Goal: Task Accomplishment & Management: Manage account settings

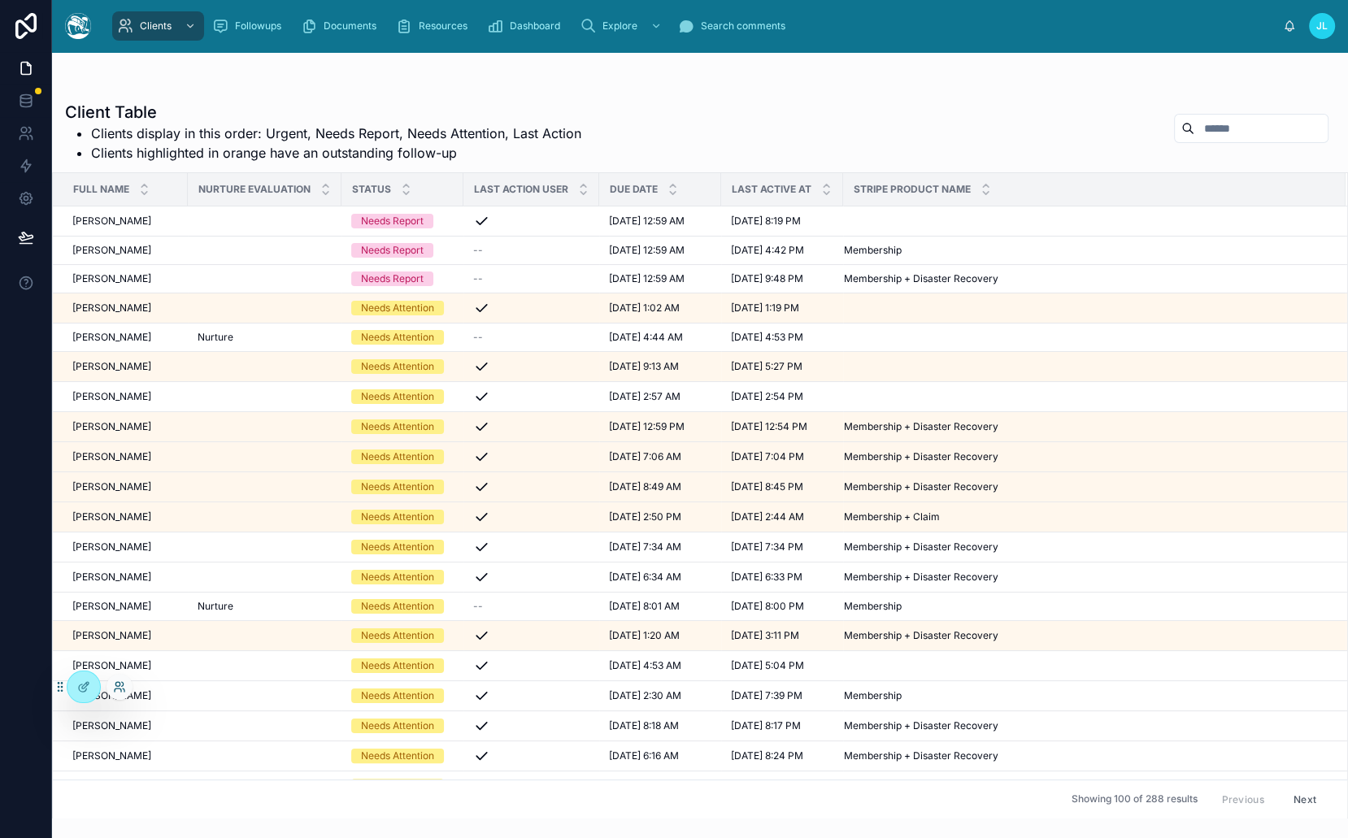
click at [119, 688] on icon at bounding box center [119, 686] width 13 height 13
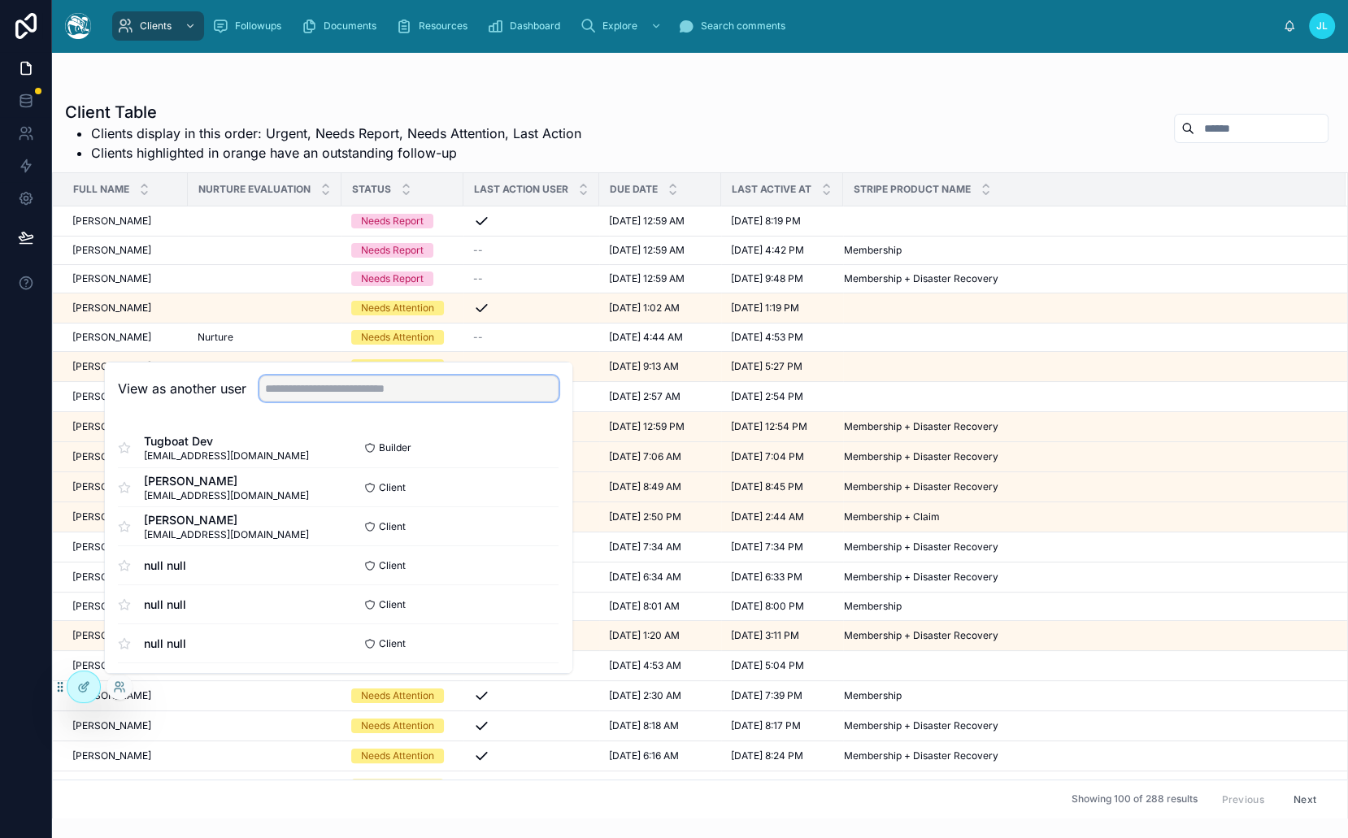
click at [446, 397] on input "text" at bounding box center [408, 388] width 299 height 26
type input "****"
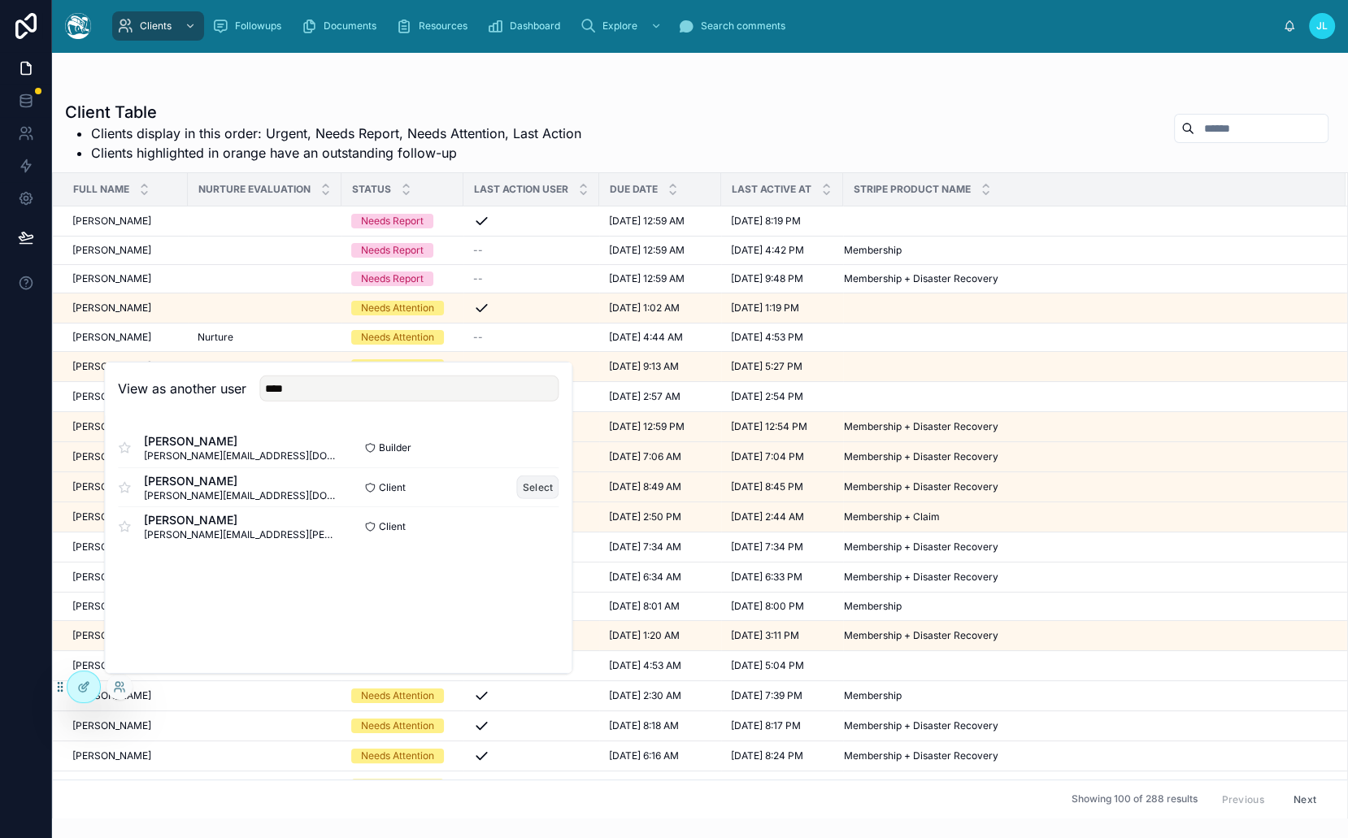
click at [539, 487] on button "Select" at bounding box center [538, 487] width 42 height 24
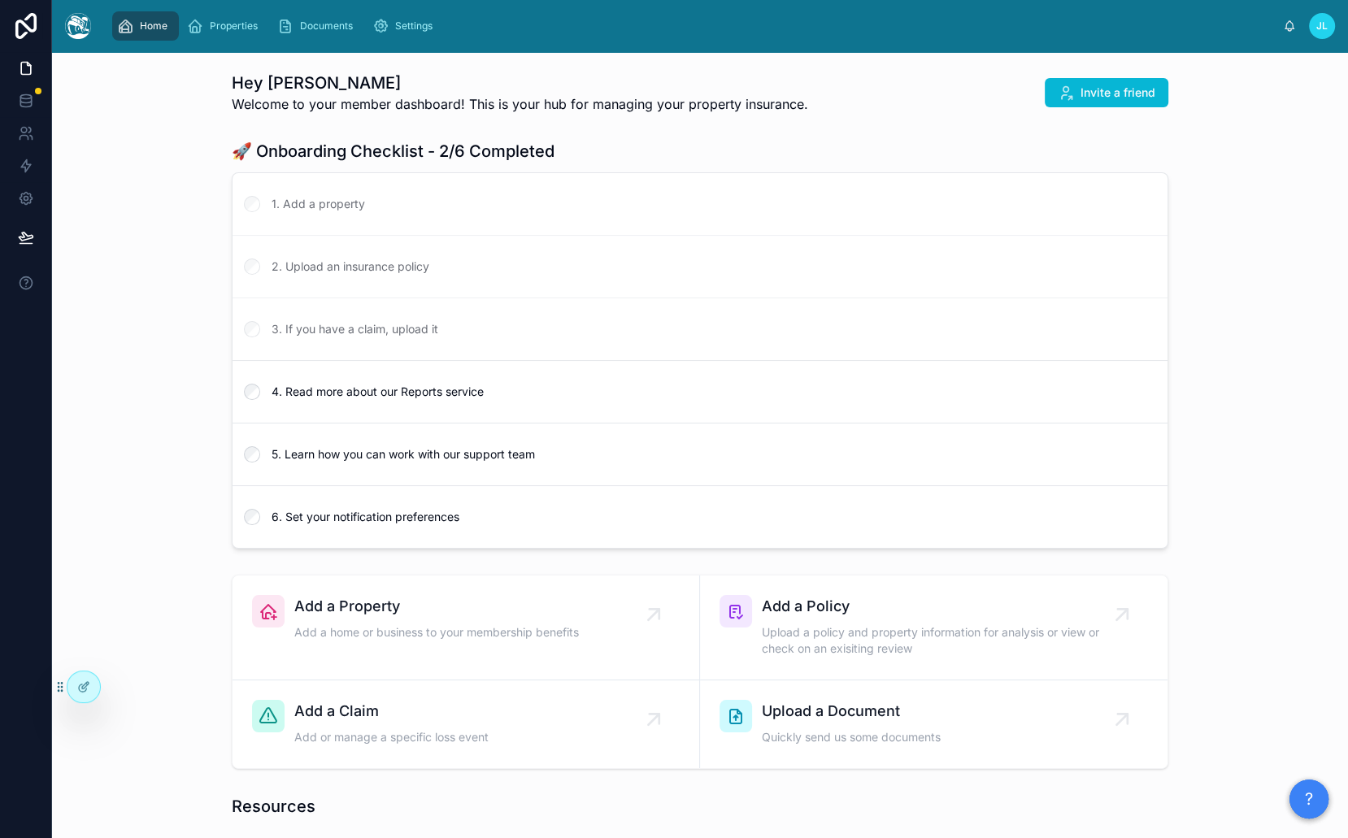
scroll to position [1069, 0]
click at [205, 43] on div "Home Properties Documents Settings" at bounding box center [693, 26] width 1178 height 36
click at [224, 32] on span "Properties" at bounding box center [234, 26] width 48 height 13
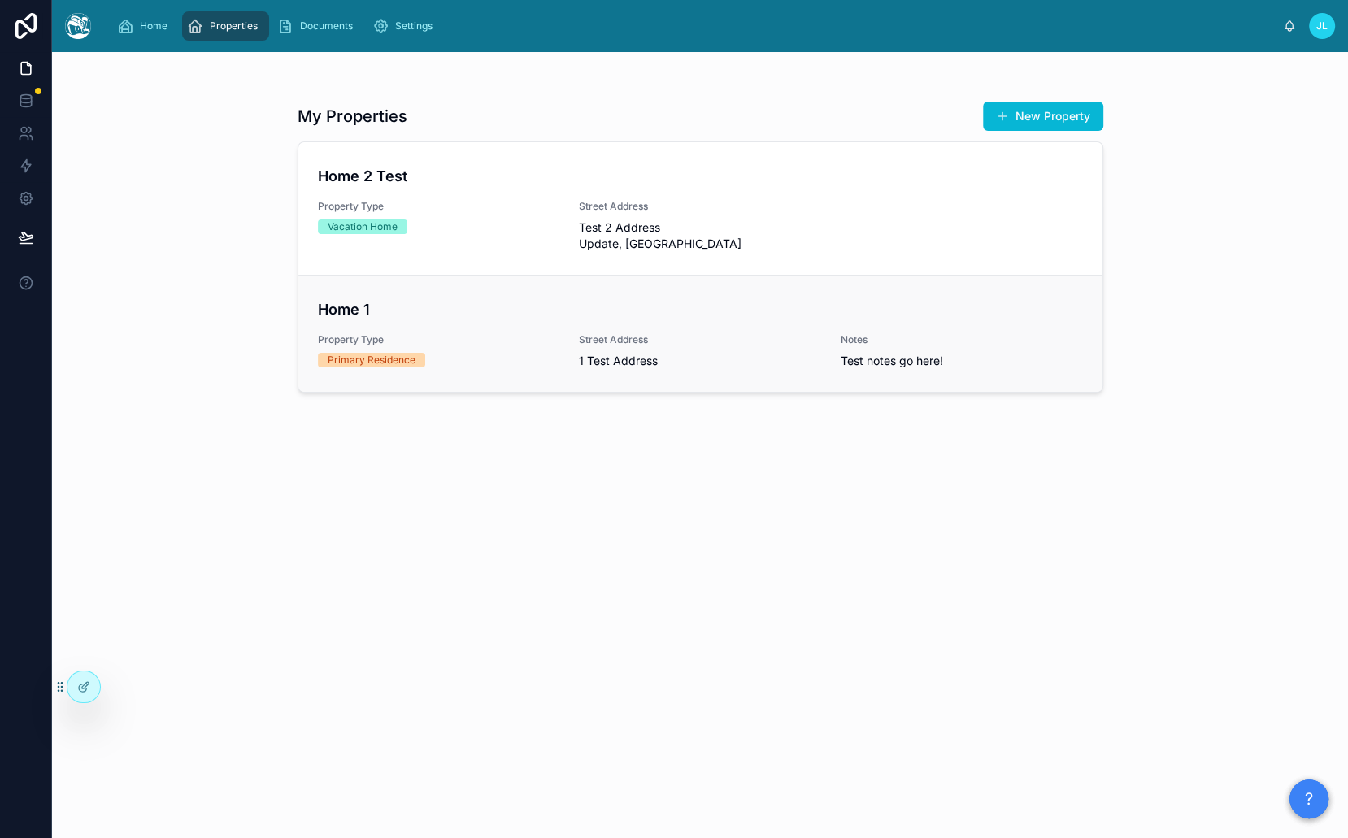
click at [598, 365] on link "Home 1 Property Type Primary Residence Street Address 1 Test Address Notes Test…" at bounding box center [700, 333] width 804 height 117
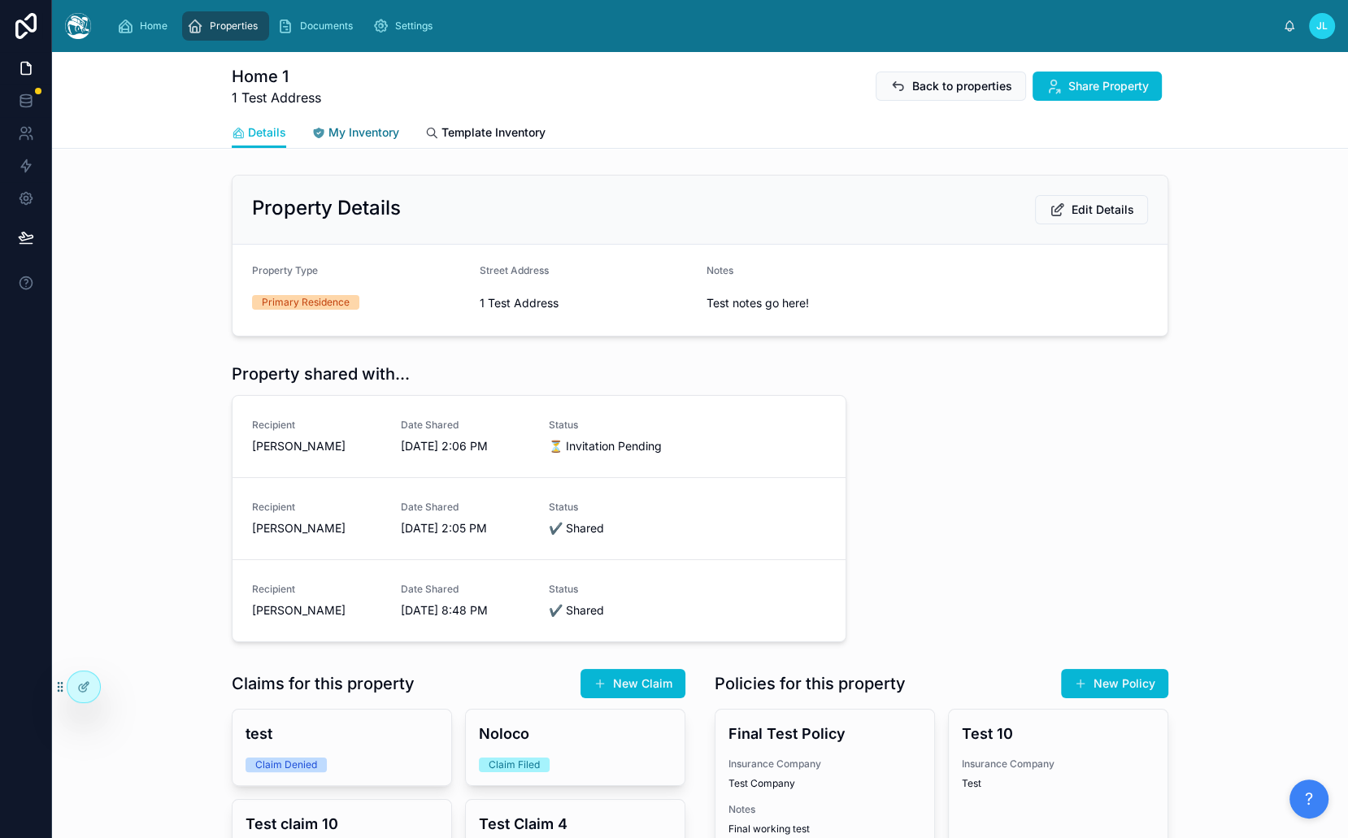
click at [358, 126] on span "My Inventory" at bounding box center [363, 132] width 71 height 16
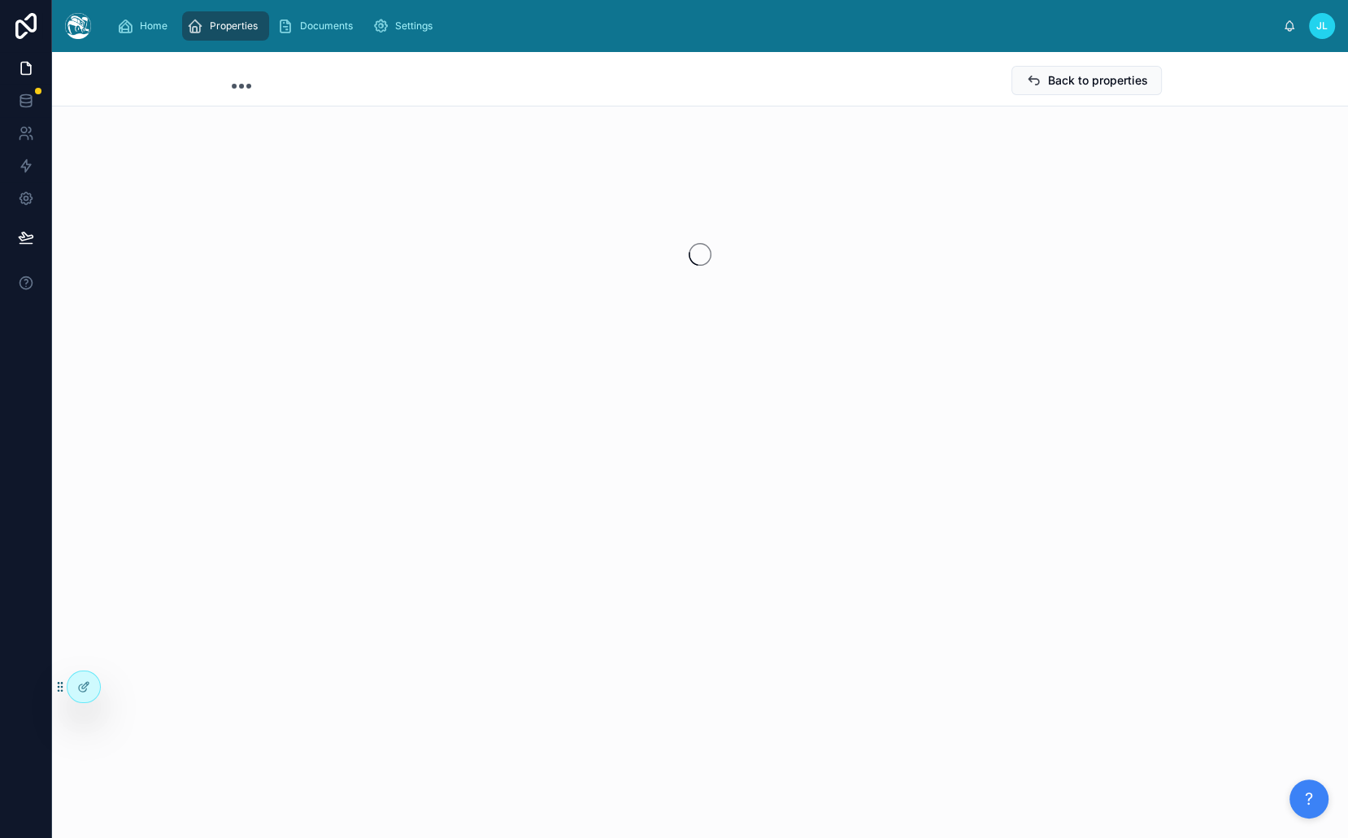
click at [627, 87] on div "Back to properties" at bounding box center [700, 80] width 936 height 31
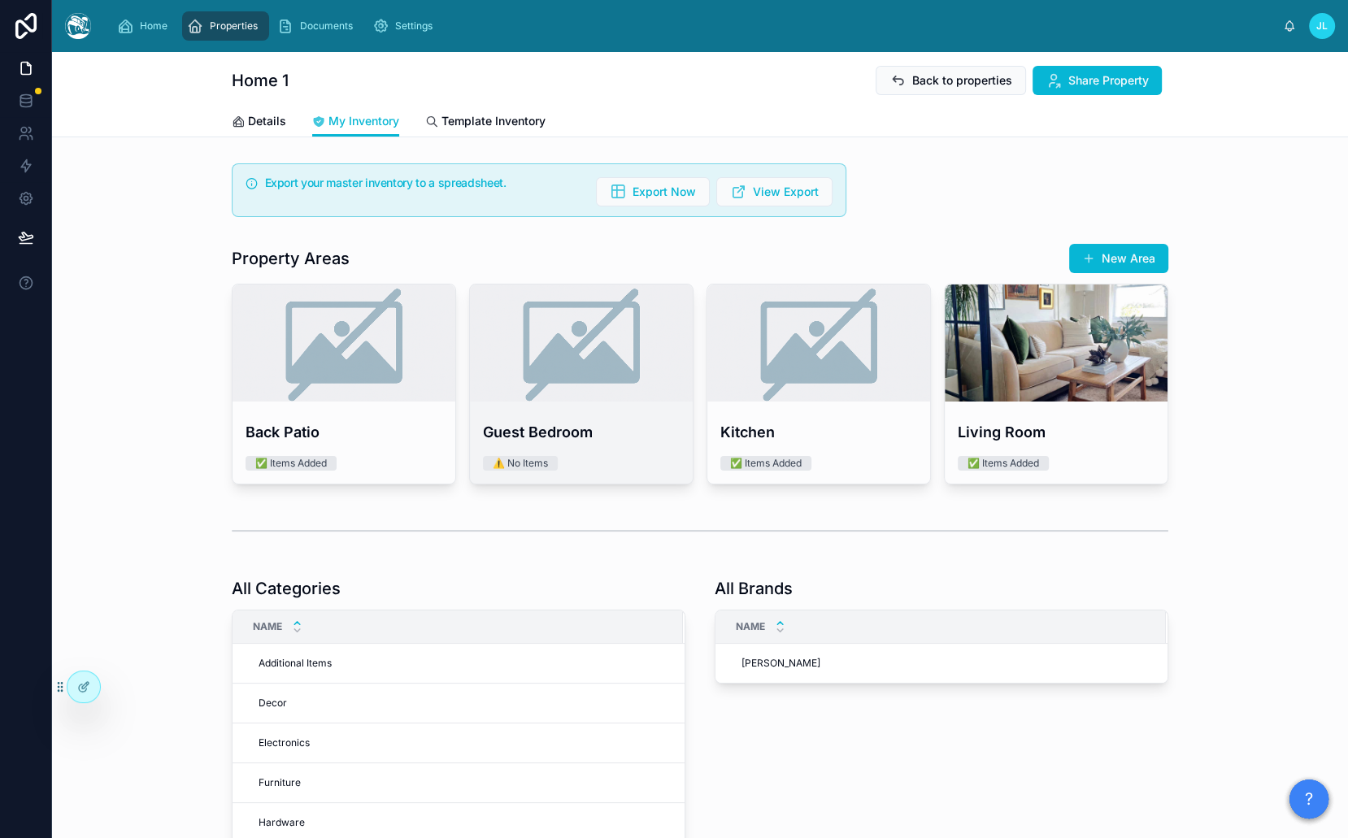
click at [522, 375] on div at bounding box center [581, 342] width 223 height 117
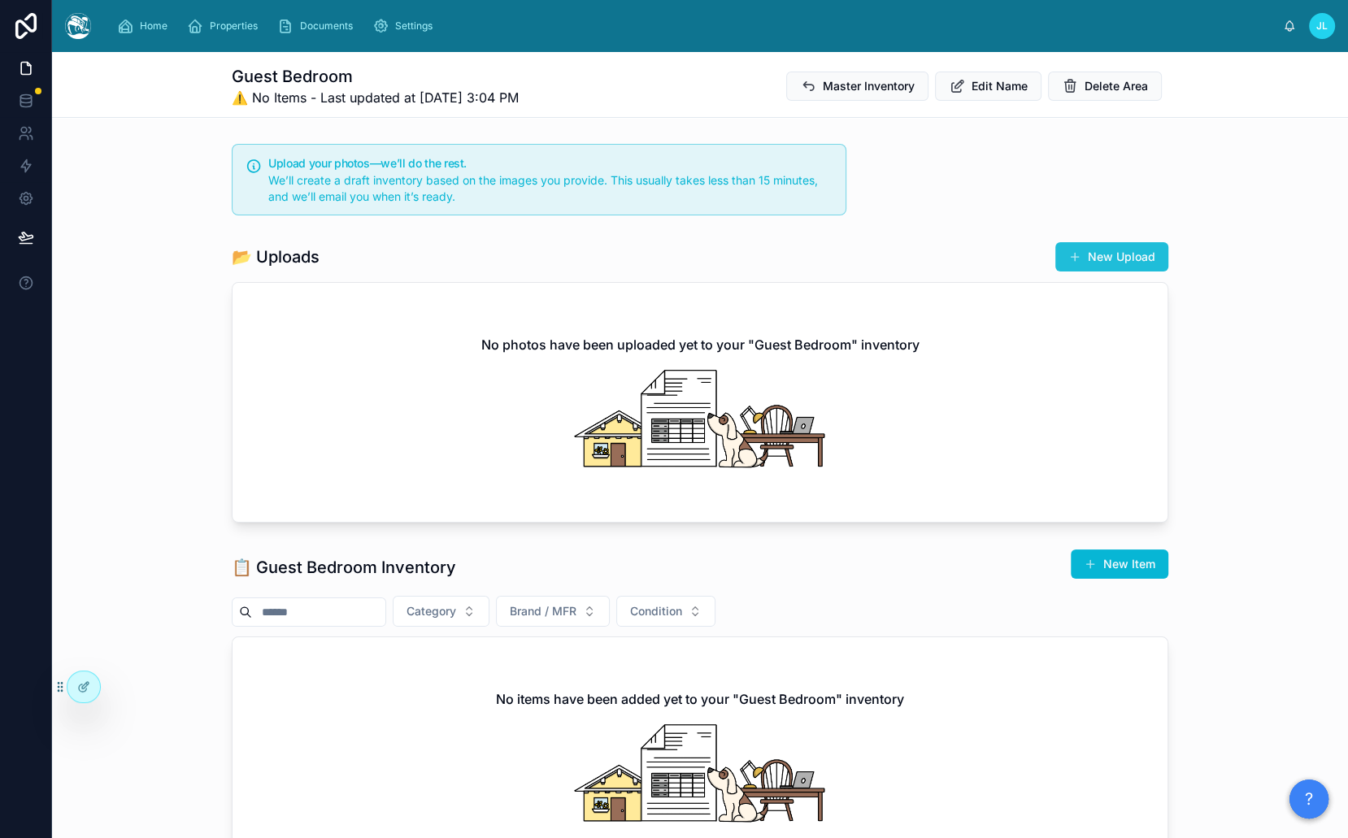
click at [1096, 258] on button "New Upload" at bounding box center [1111, 256] width 113 height 29
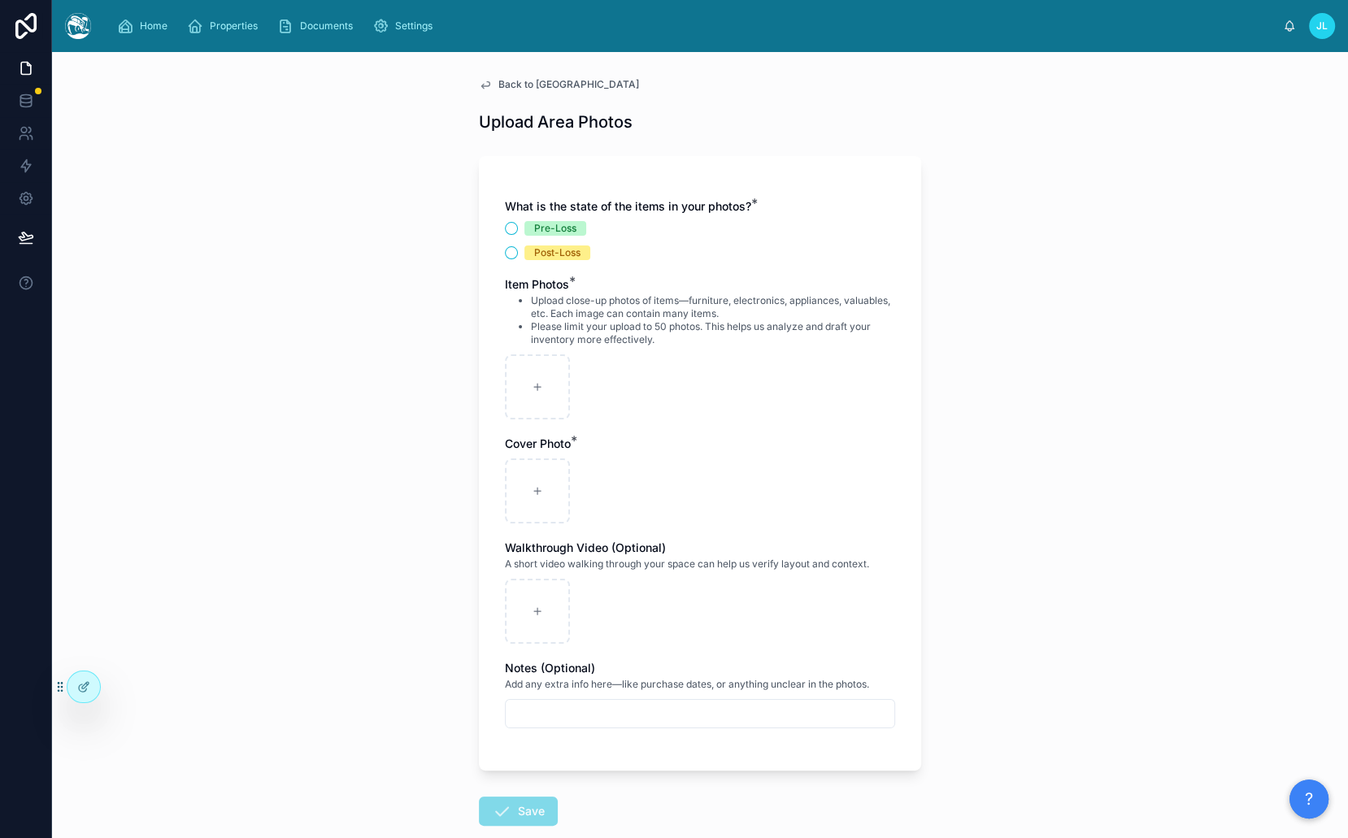
click at [542, 224] on div "Pre-Loss" at bounding box center [555, 228] width 42 height 15
click at [518, 224] on button "Pre-Loss" at bounding box center [511, 228] width 13 height 13
click at [556, 254] on div "Post-Loss" at bounding box center [557, 252] width 46 height 15
click at [518, 254] on button "Post-Loss" at bounding box center [511, 252] width 13 height 13
click at [556, 227] on div "Pre-Loss" at bounding box center [555, 228] width 42 height 15
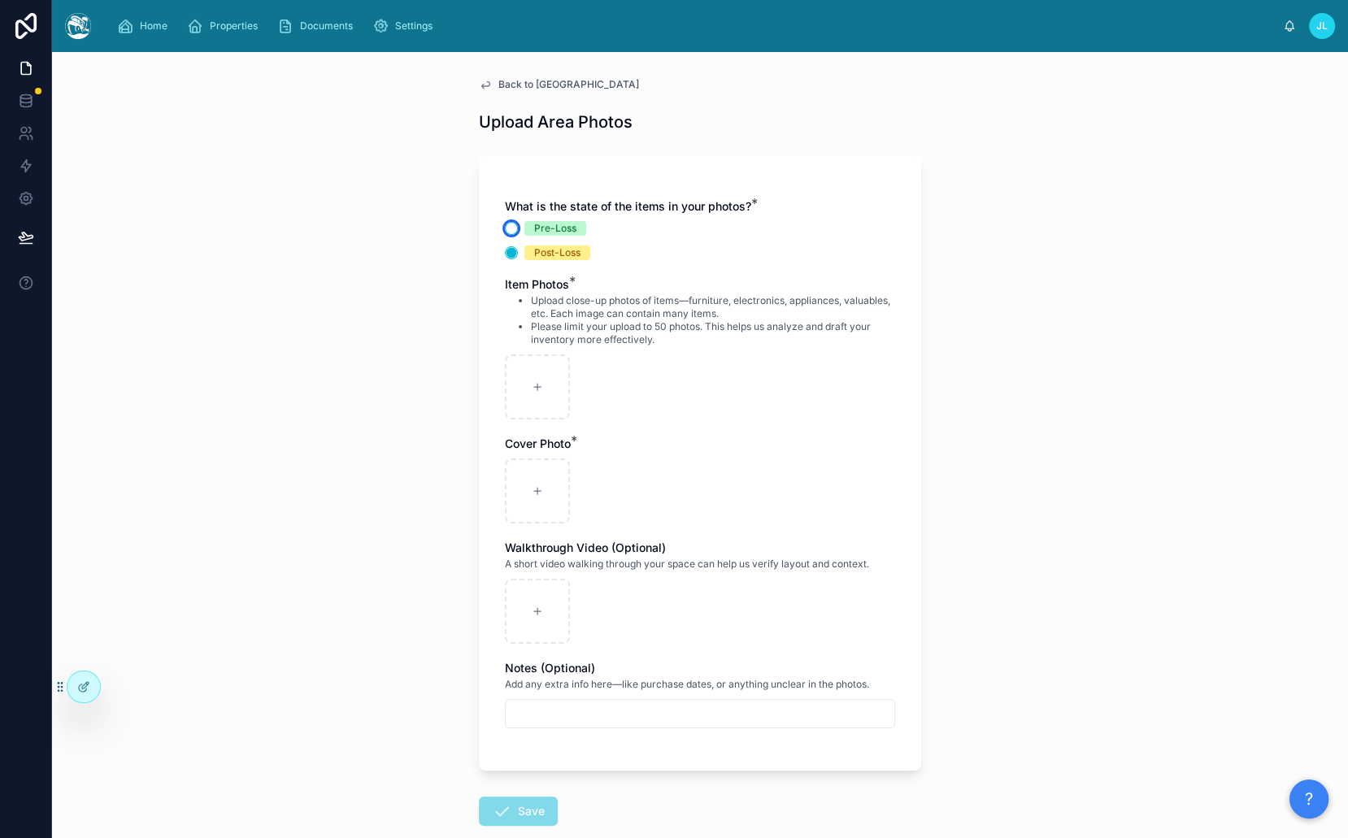
click at [518, 227] on button "Pre-Loss" at bounding box center [511, 228] width 13 height 13
click at [840, 244] on div "Pre-Loss Post-Loss" at bounding box center [700, 240] width 390 height 39
type button "PRE_LOSS"
click at [30, 107] on icon at bounding box center [26, 101] width 16 height 16
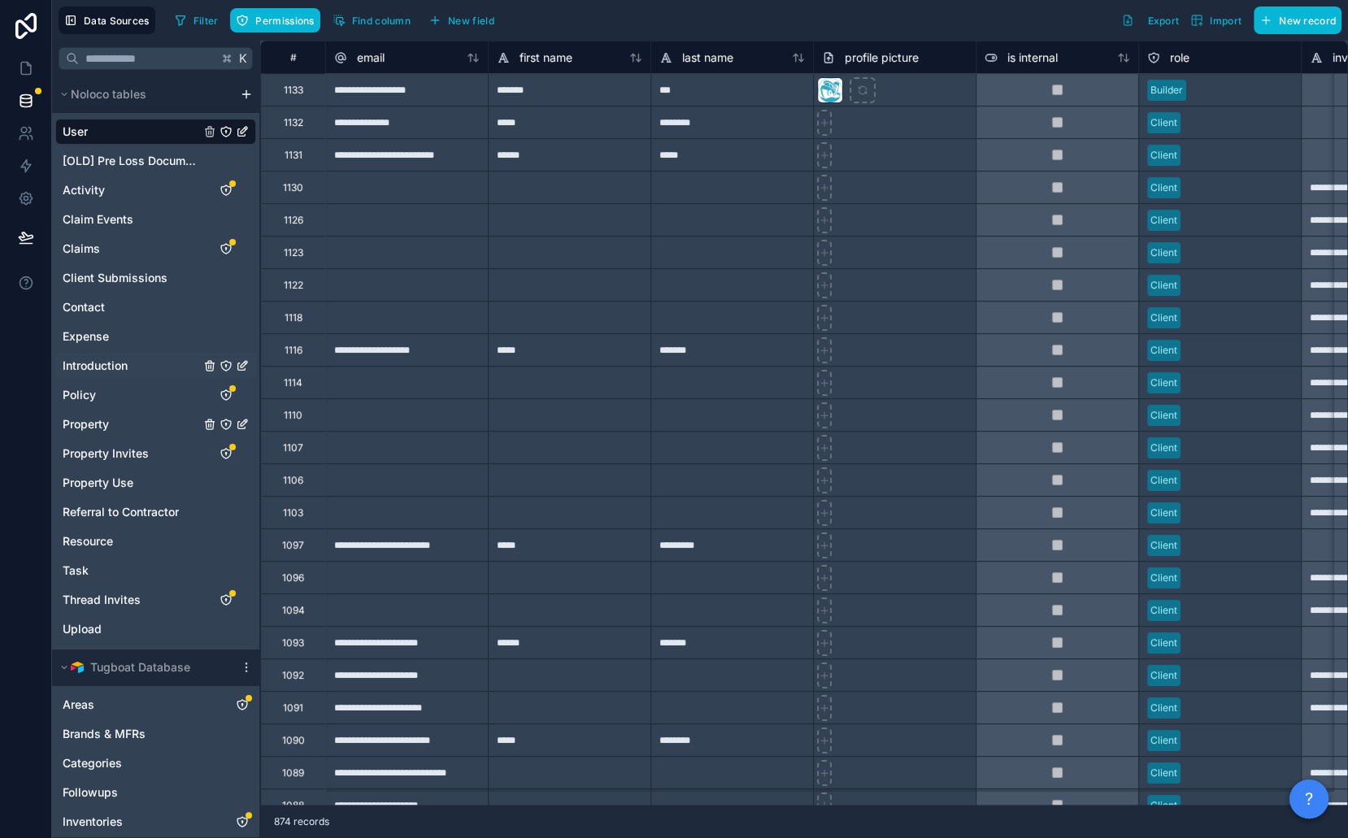
click at [123, 419] on div "Property" at bounding box center [155, 424] width 201 height 26
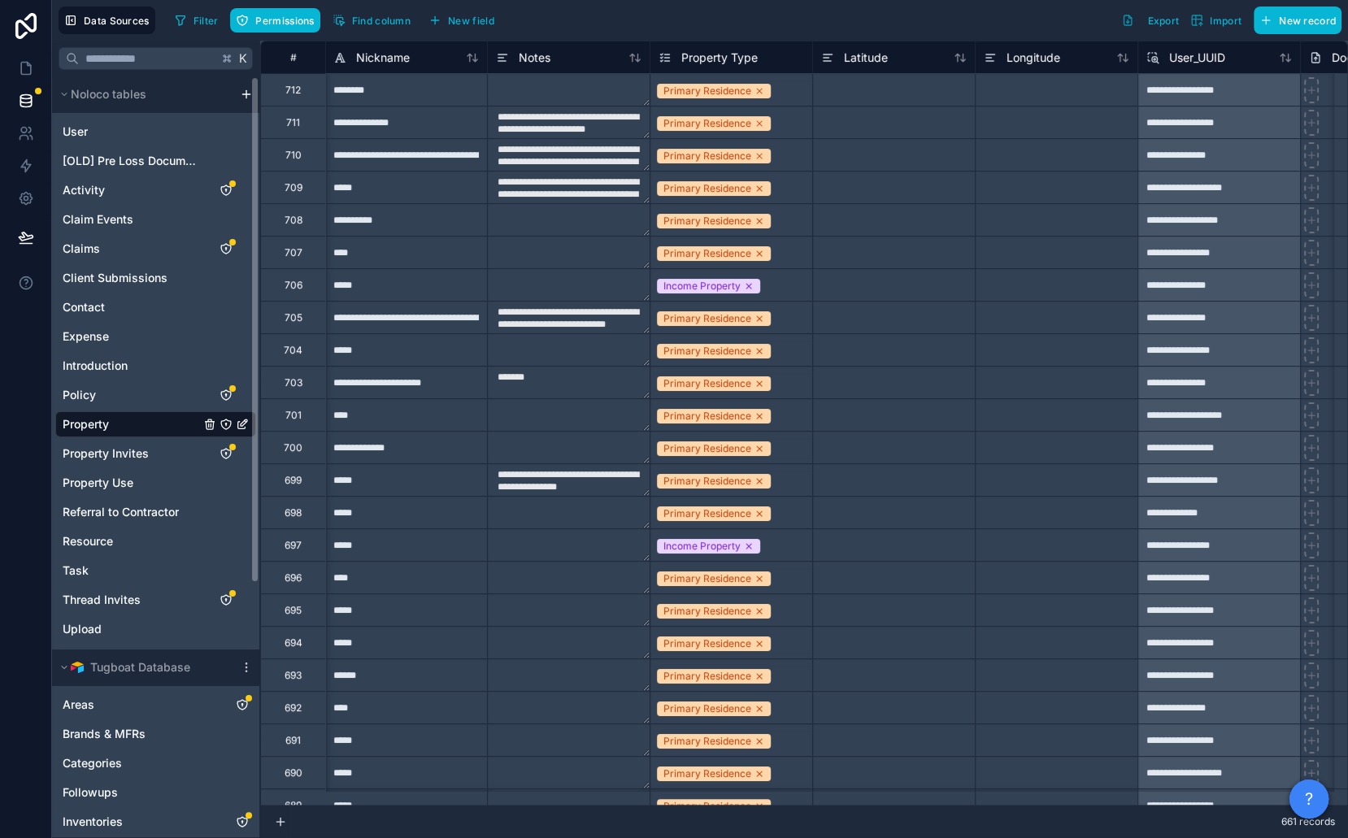
scroll to position [0, 330]
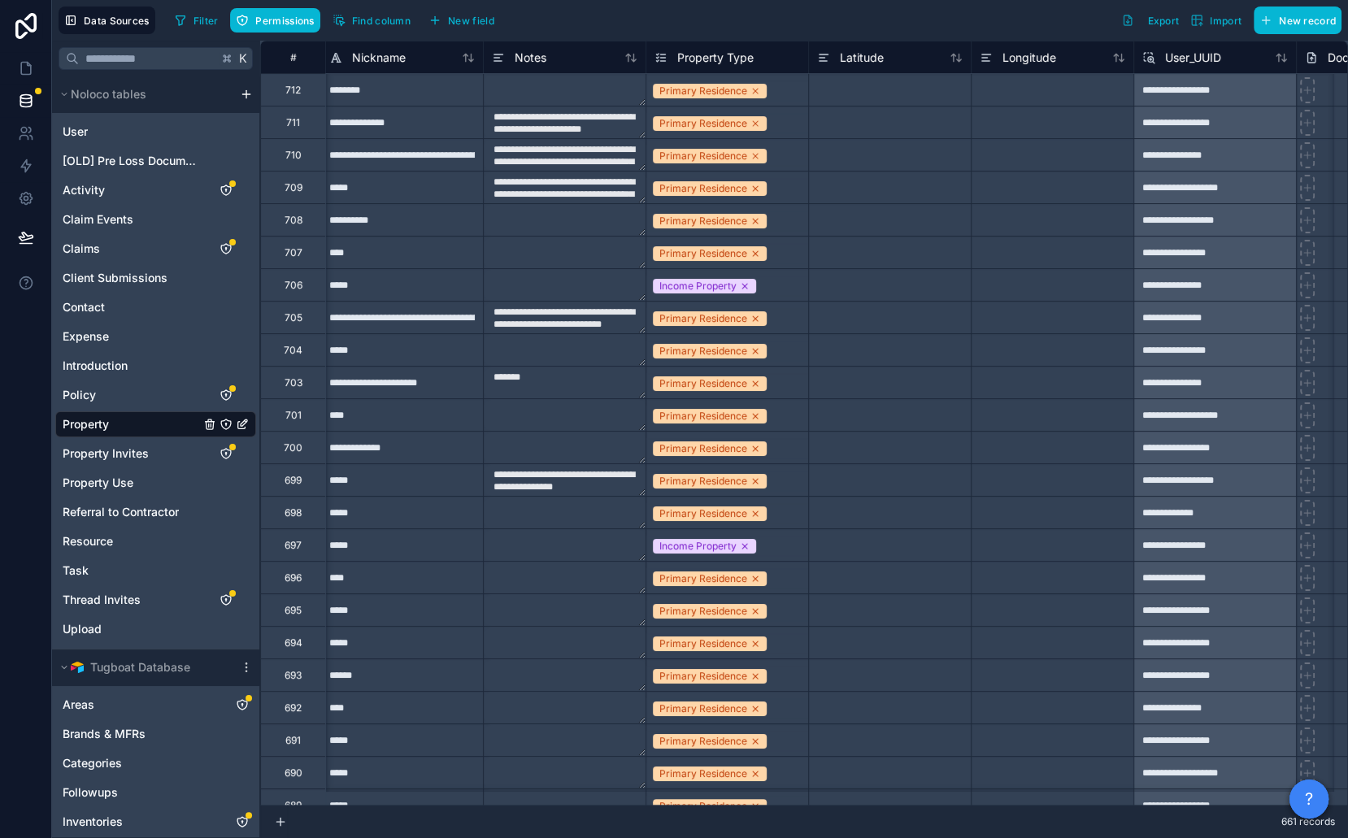
click at [578, 313] on textarea "**********" at bounding box center [565, 318] width 162 height 32
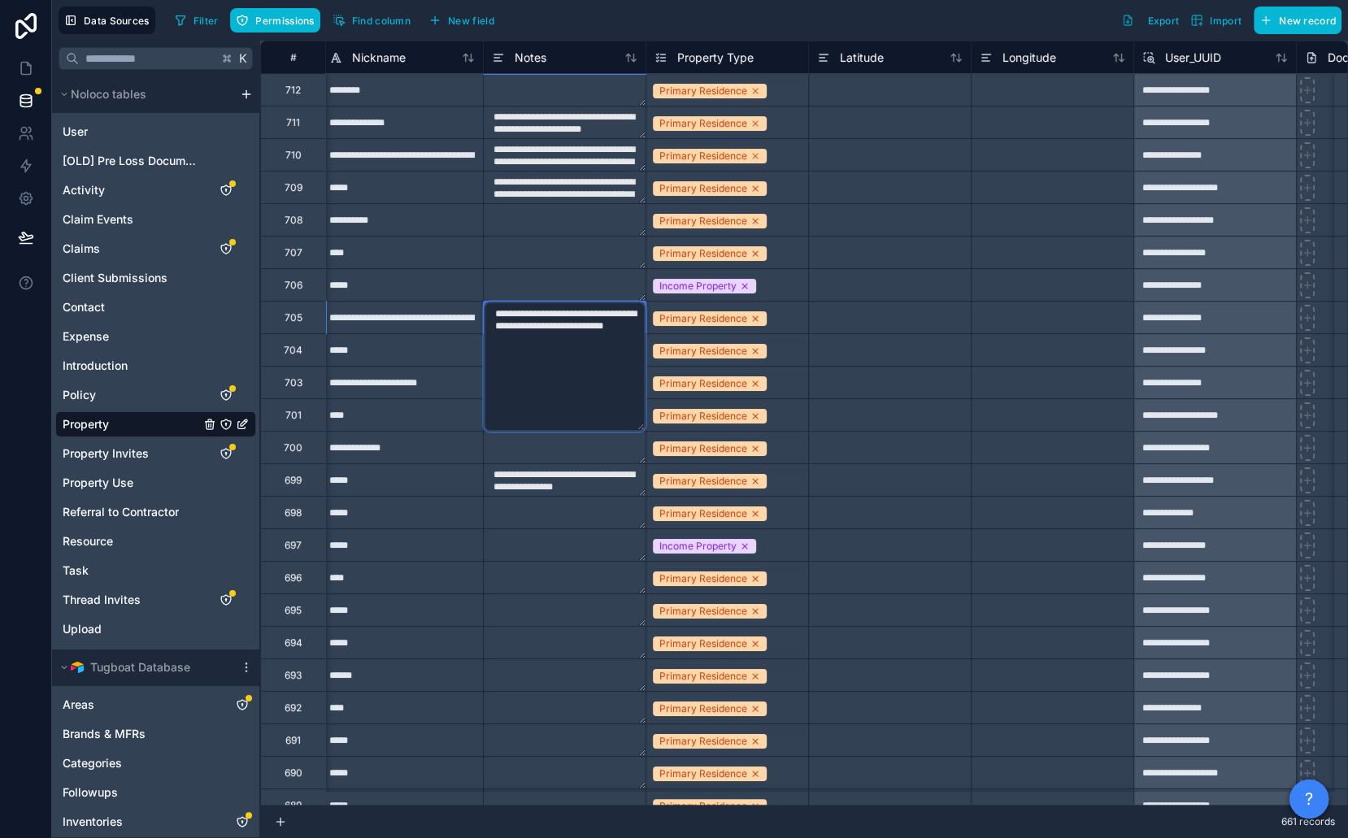
click at [578, 313] on textarea "**********" at bounding box center [565, 367] width 162 height 130
click at [576, 261] on textarea at bounding box center [565, 253] width 162 height 32
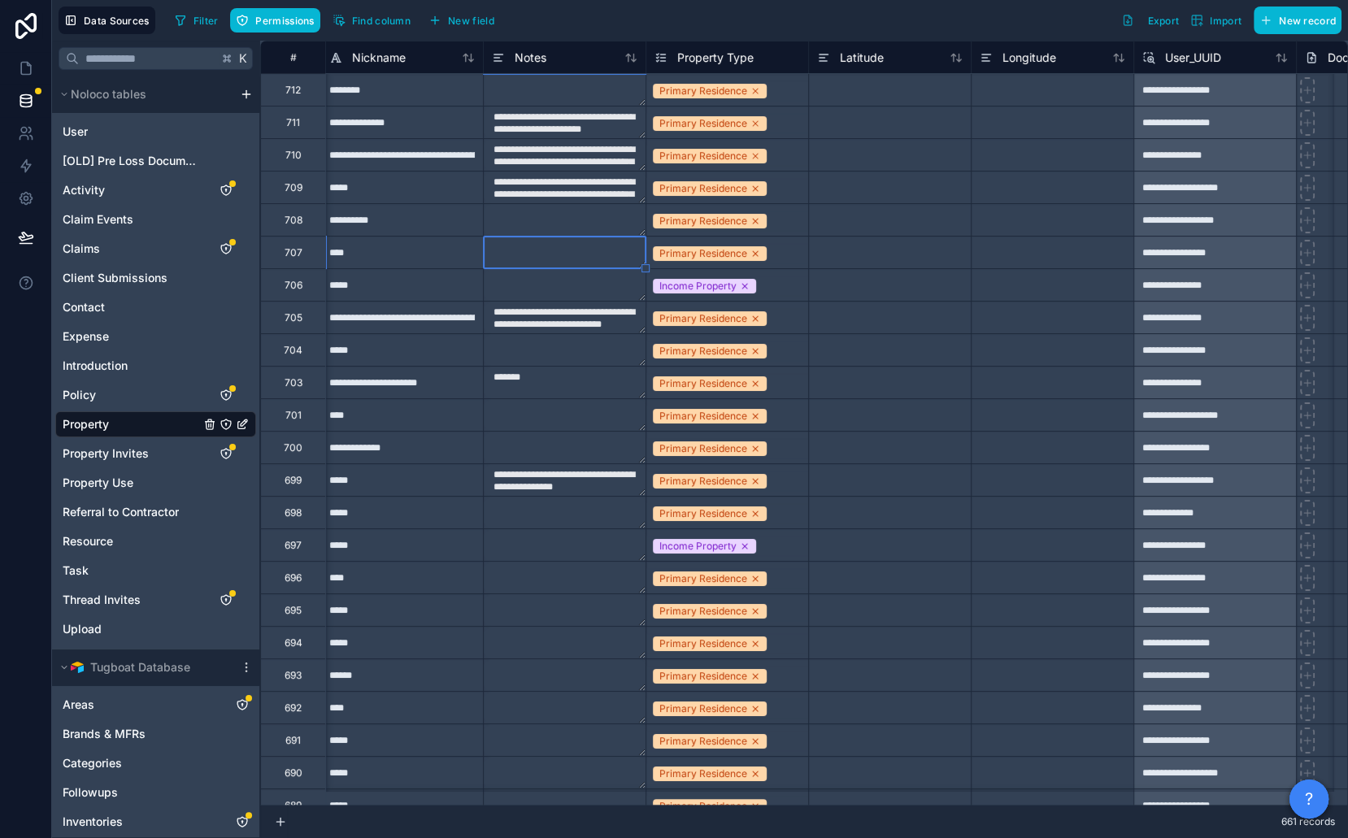
click at [571, 197] on textarea "**********" at bounding box center [565, 187] width 162 height 32
click at [776, 287] on div "Income Property" at bounding box center [727, 286] width 162 height 20
click at [776, 287] on div "Income Property" at bounding box center [727, 285] width 162 height 23
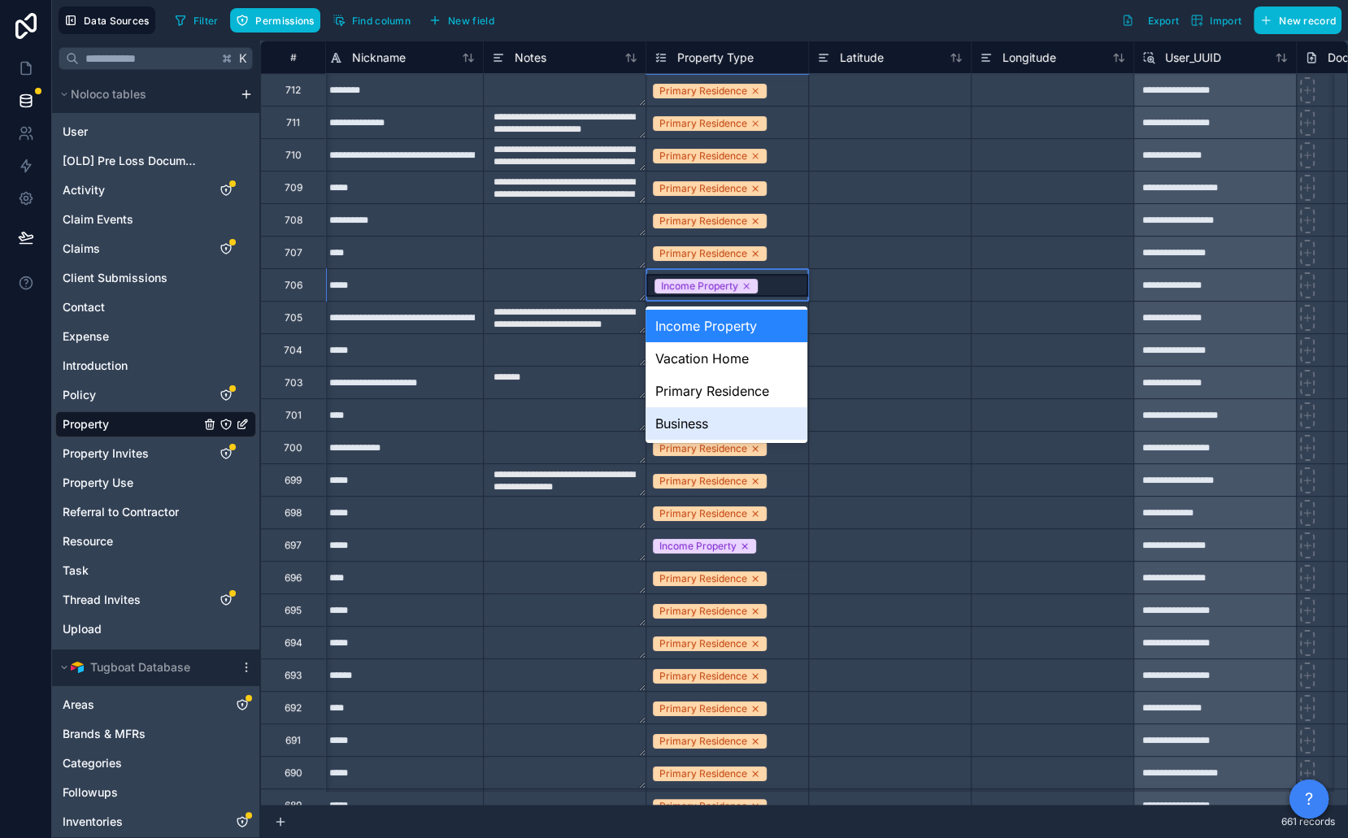
click at [484, 620] on textarea at bounding box center [565, 610] width 162 height 32
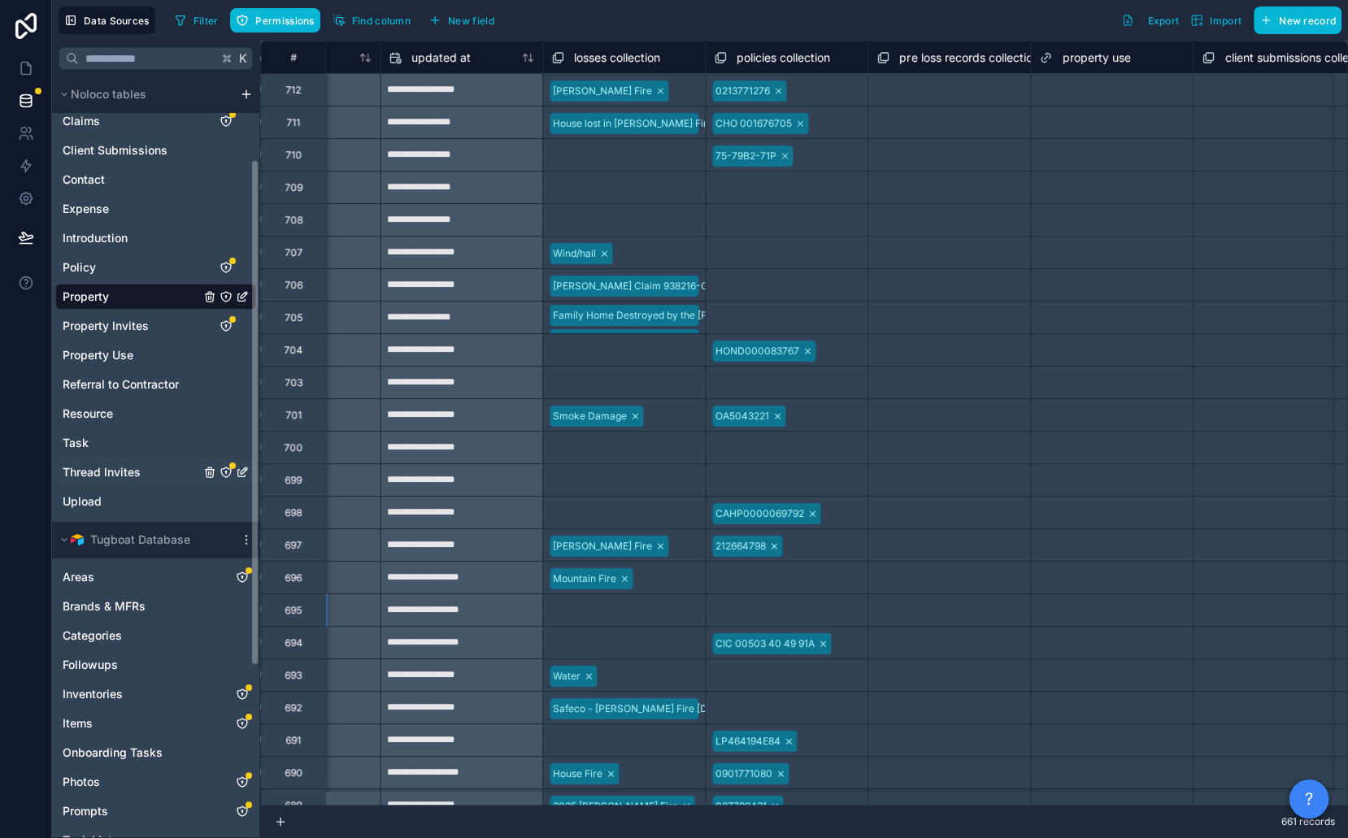
scroll to position [145, 0]
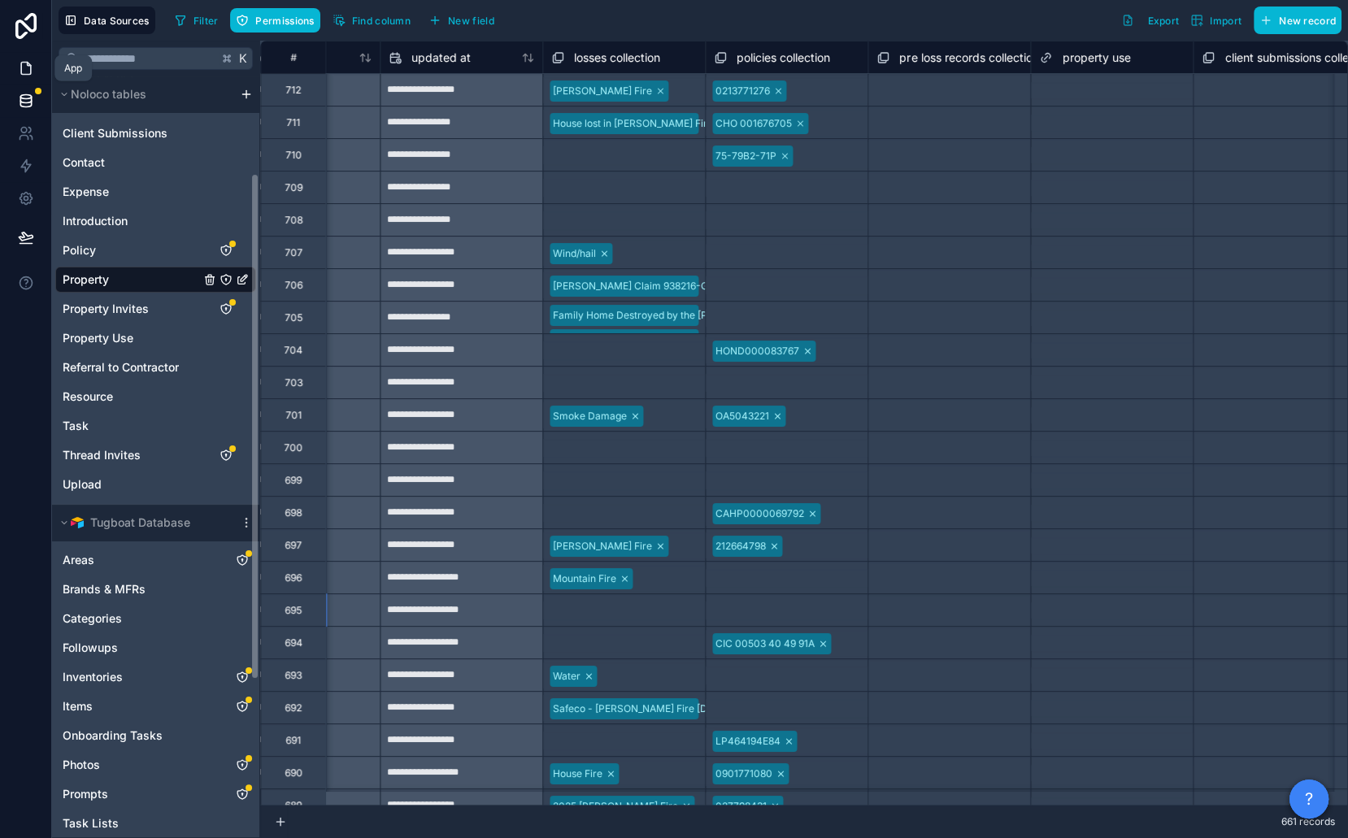
click at [26, 60] on icon at bounding box center [26, 68] width 16 height 16
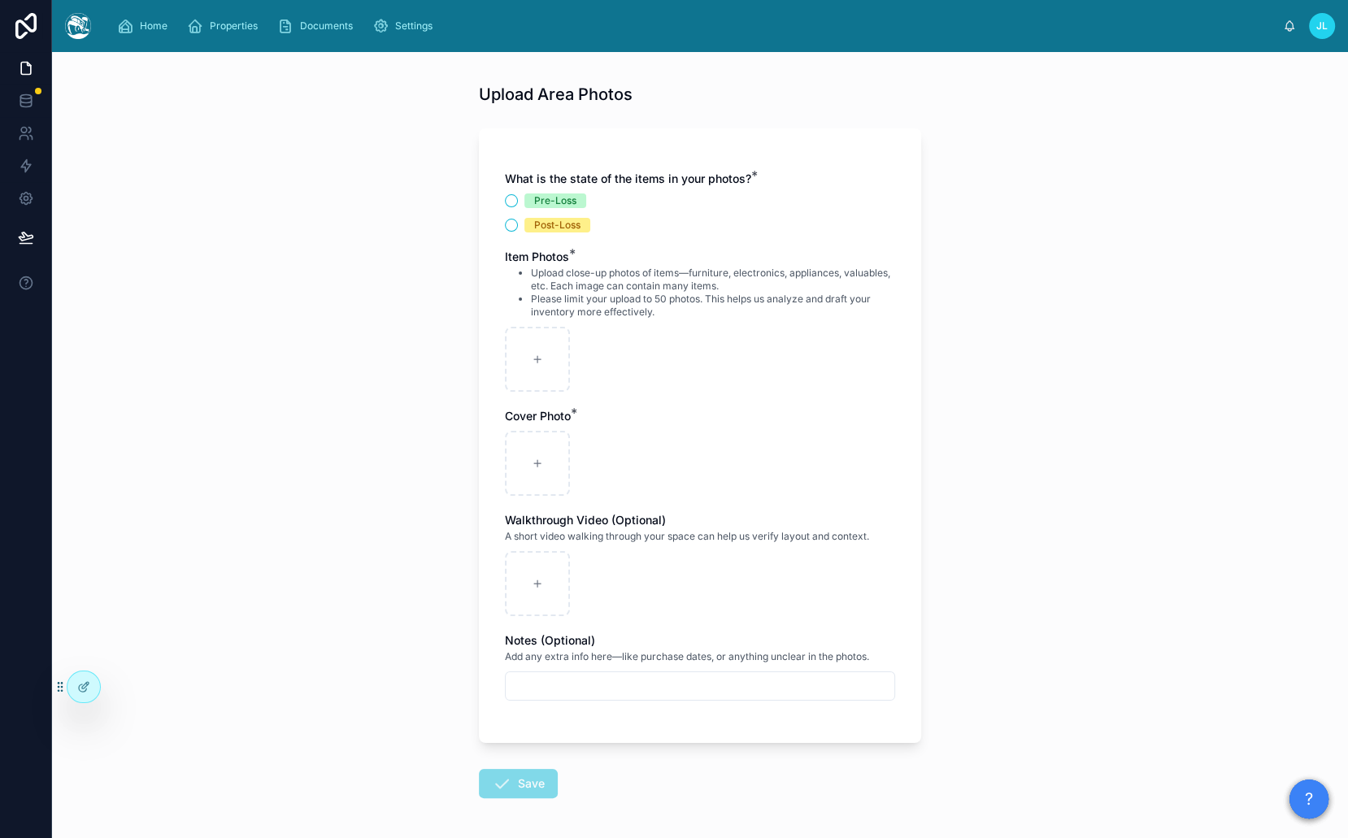
scroll to position [29, 0]
click at [610, 542] on div "Walkthrough Video (Optional) A short video walking through your space can help …" at bounding box center [700, 562] width 390 height 104
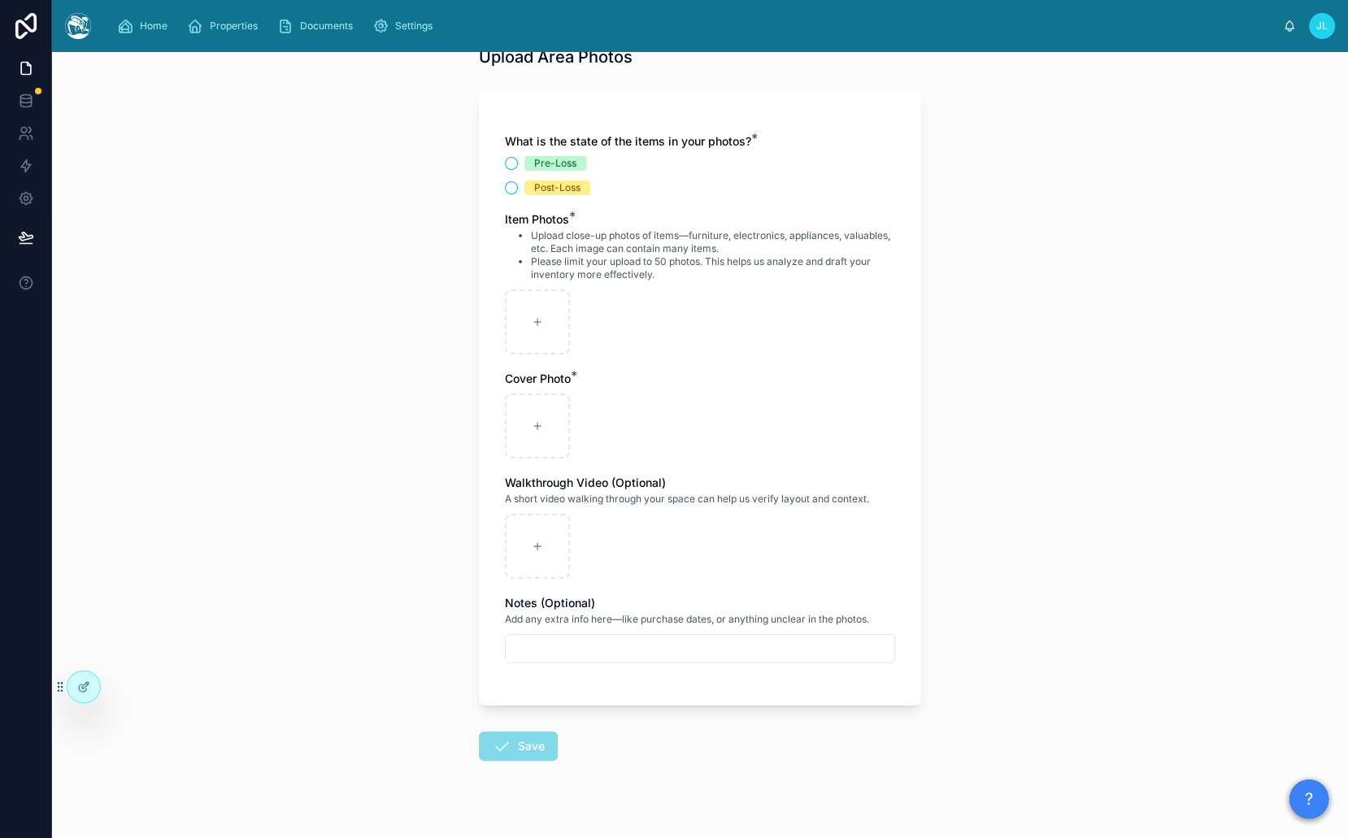
click at [560, 643] on input "text" at bounding box center [700, 648] width 388 height 23
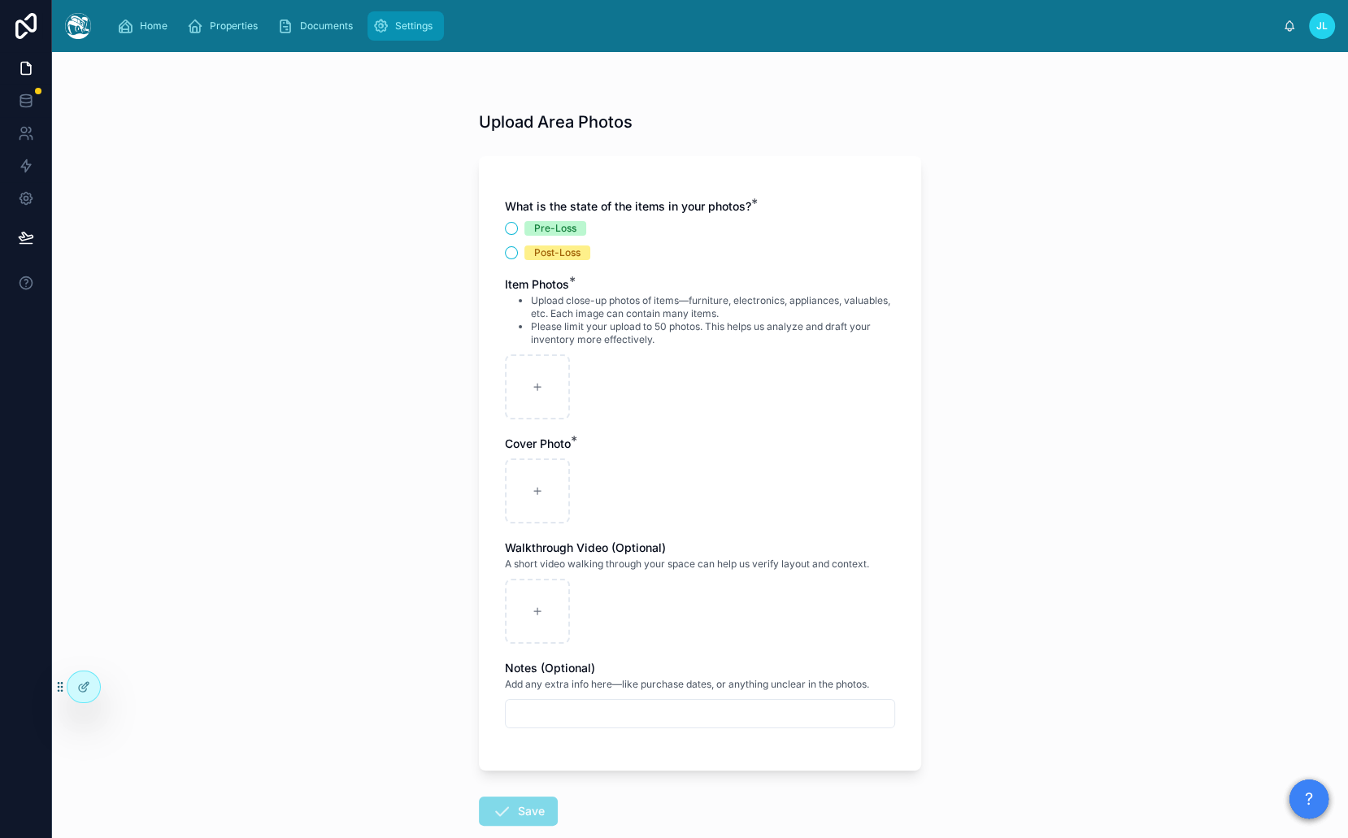
click at [415, 20] on span "Settings" at bounding box center [413, 26] width 37 height 13
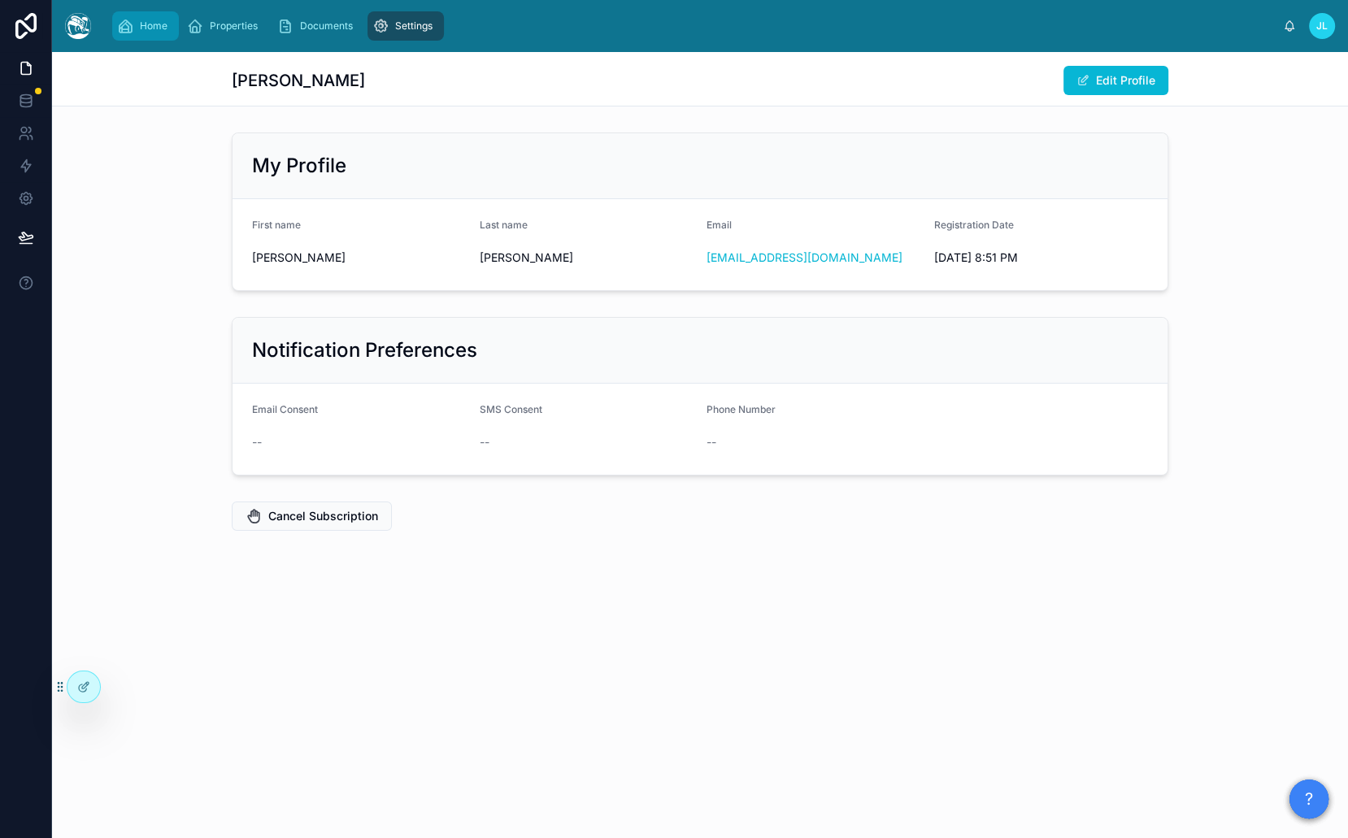
click at [170, 28] on div "Home" at bounding box center [145, 26] width 57 height 26
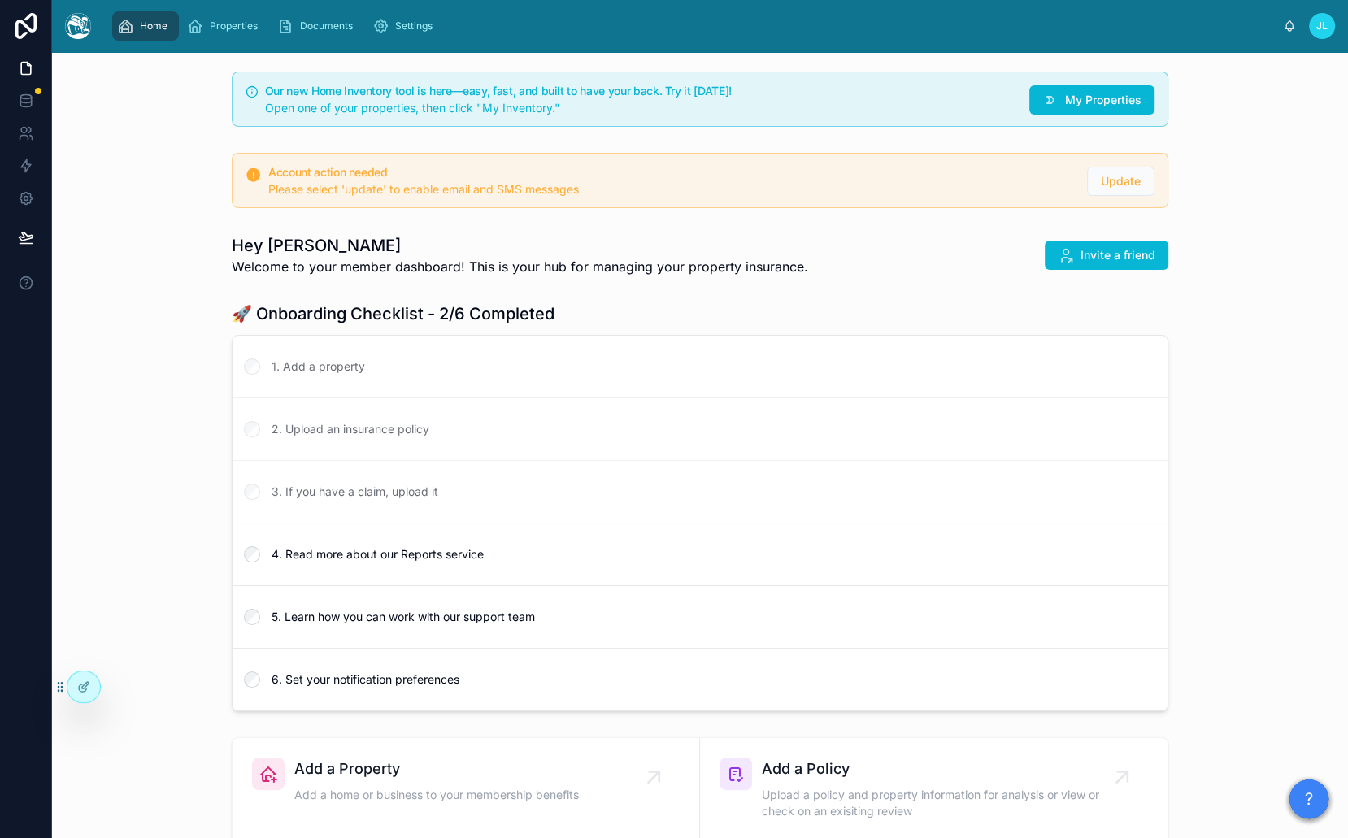
scroll to position [1069, 0]
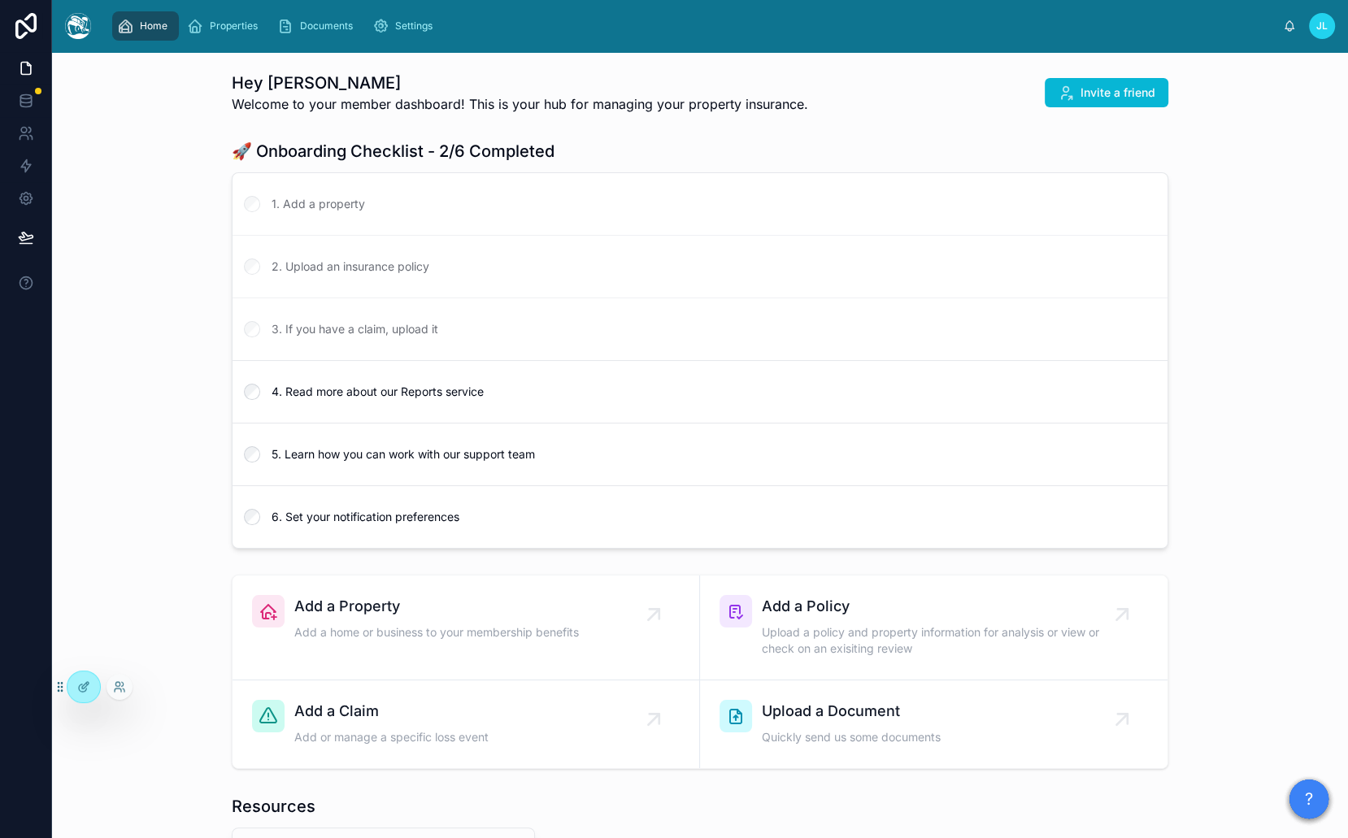
click at [128, 688] on div at bounding box center [119, 687] width 26 height 26
click at [119, 688] on icon at bounding box center [118, 689] width 7 height 3
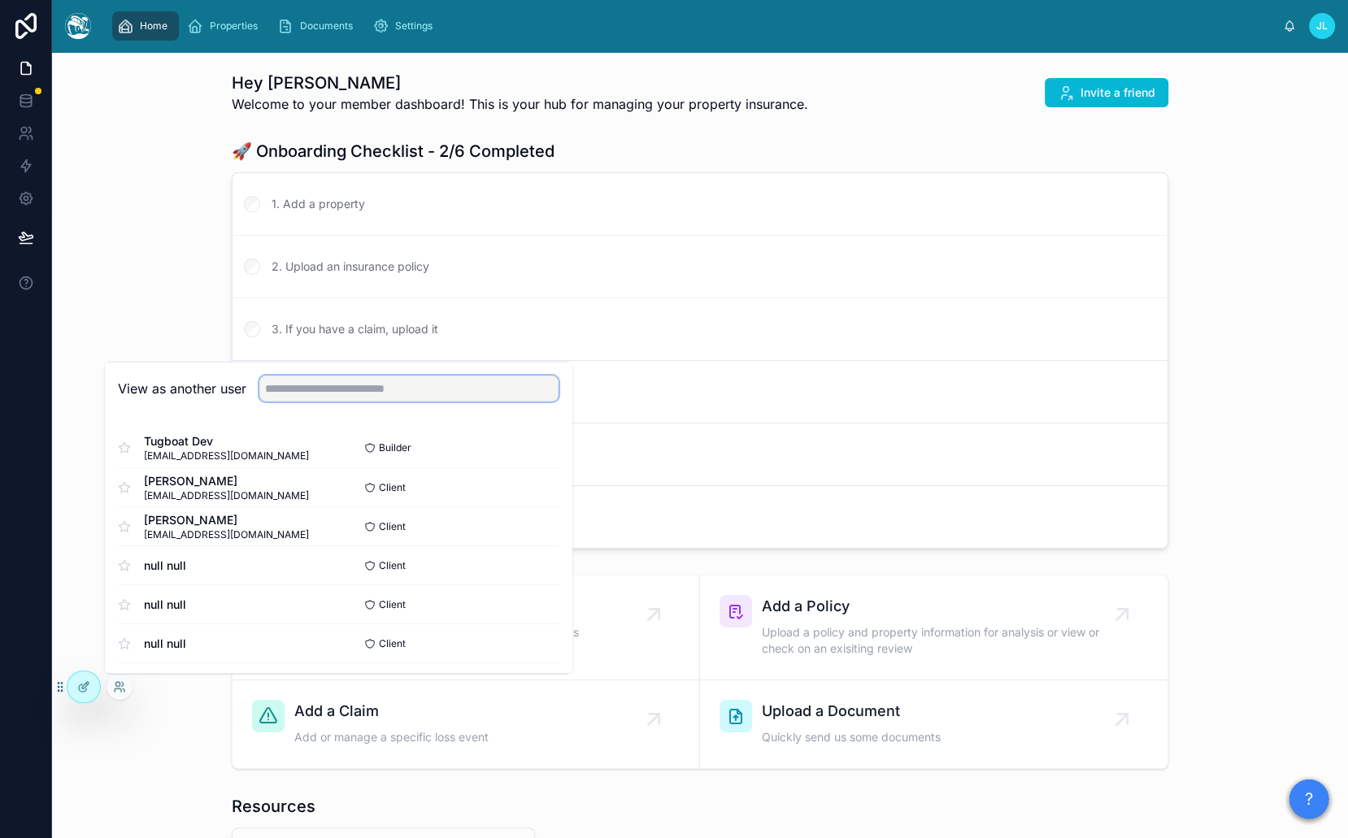
click at [402, 389] on input "text" at bounding box center [408, 388] width 299 height 26
type input "****"
click at [531, 483] on button "Select" at bounding box center [538, 487] width 42 height 24
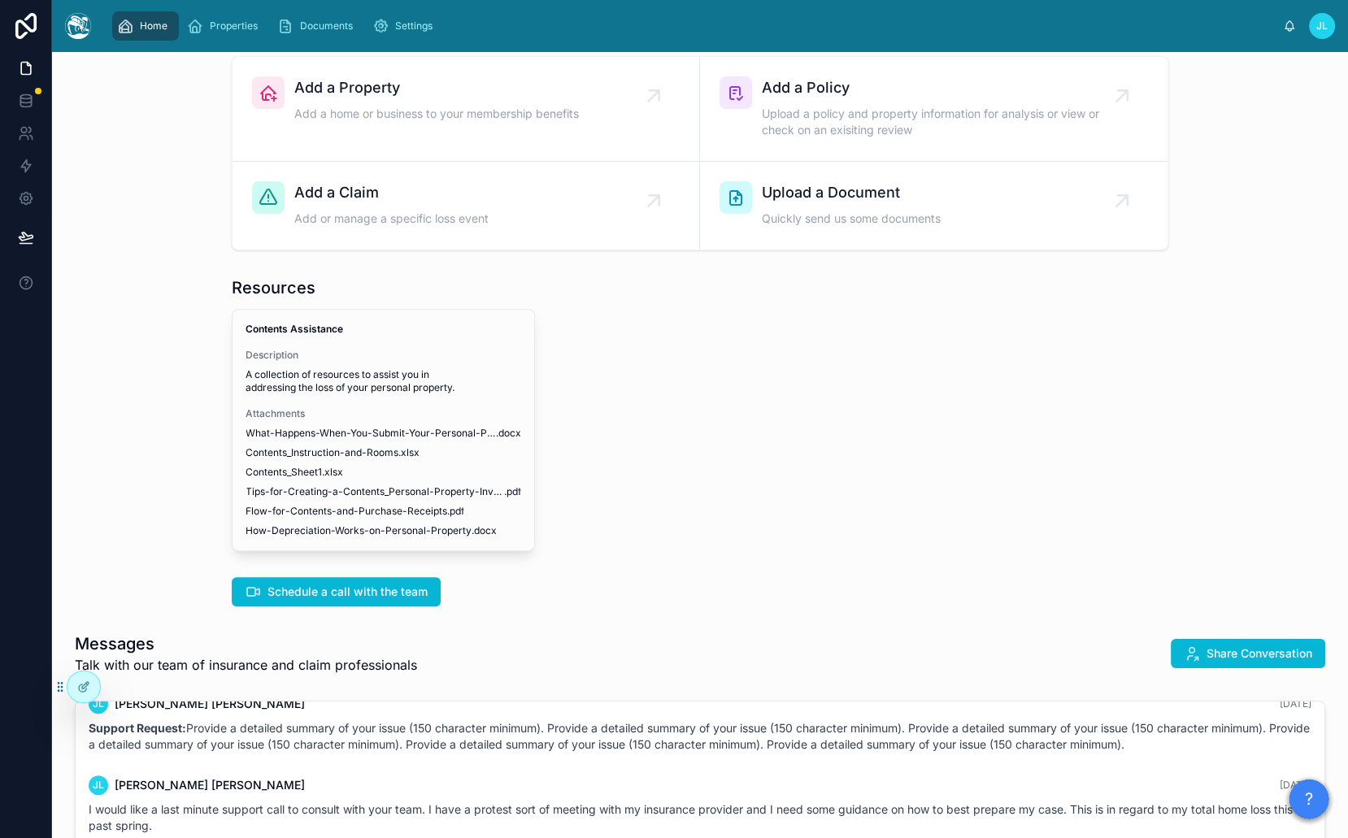
scroll to position [522, 0]
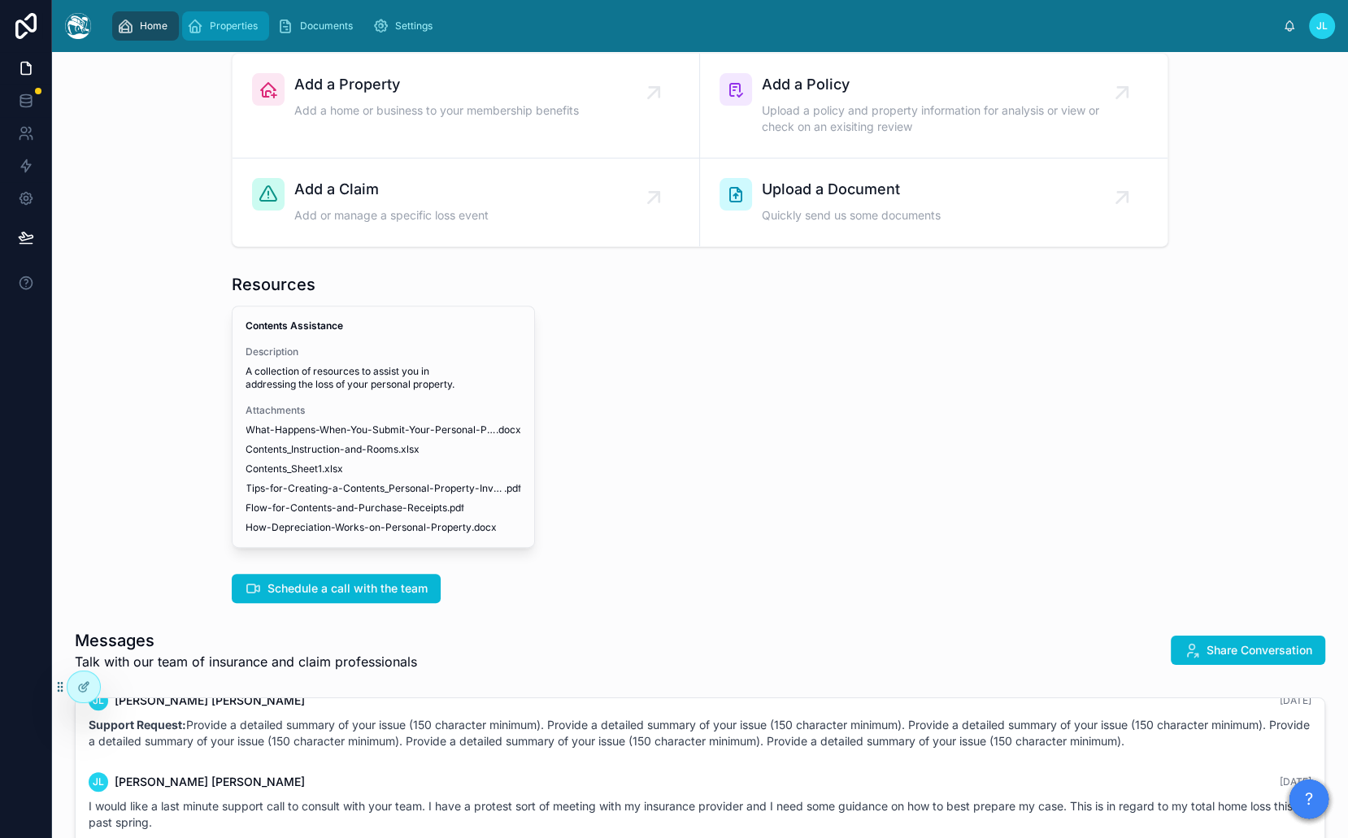
click at [218, 22] on span "Properties" at bounding box center [234, 26] width 48 height 13
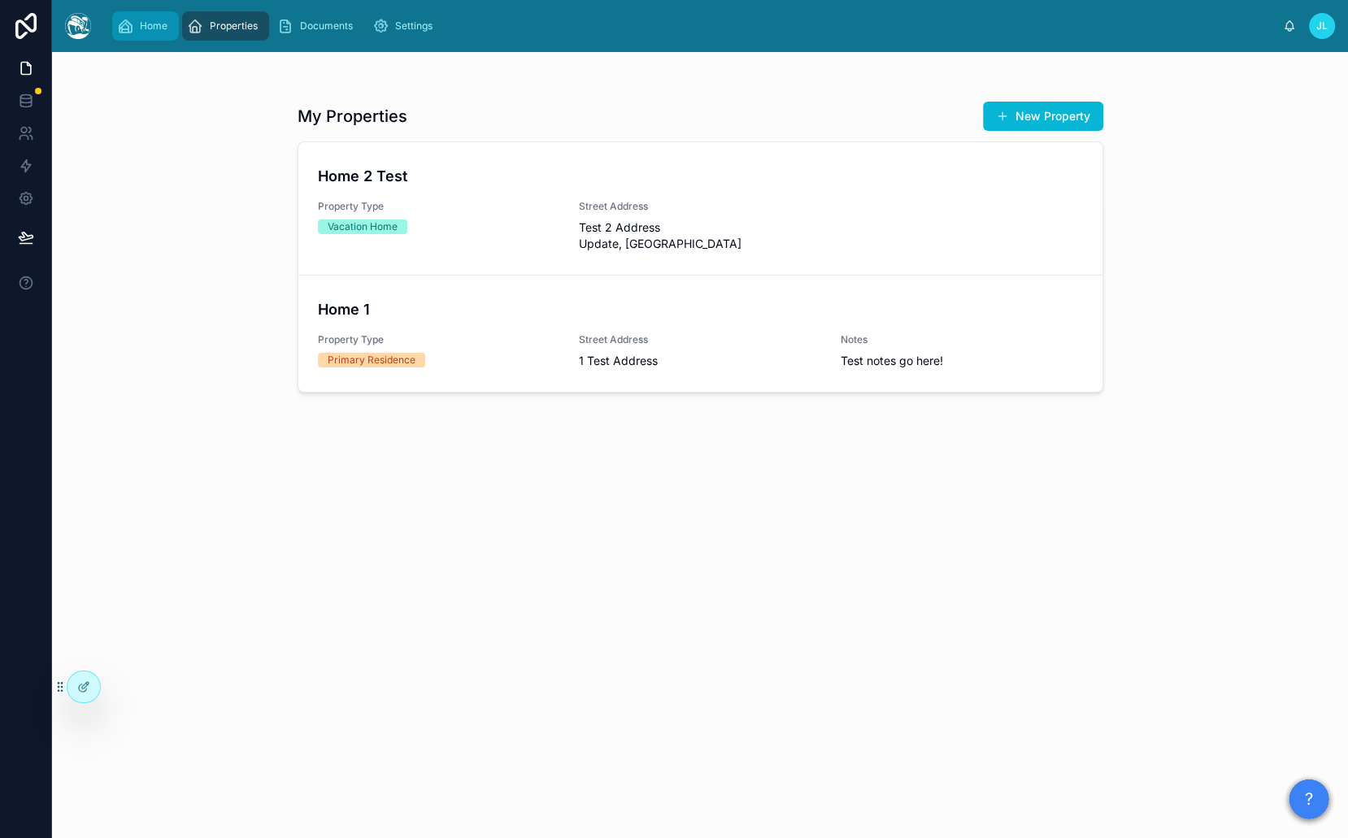
click at [158, 24] on span "Home" at bounding box center [154, 26] width 28 height 13
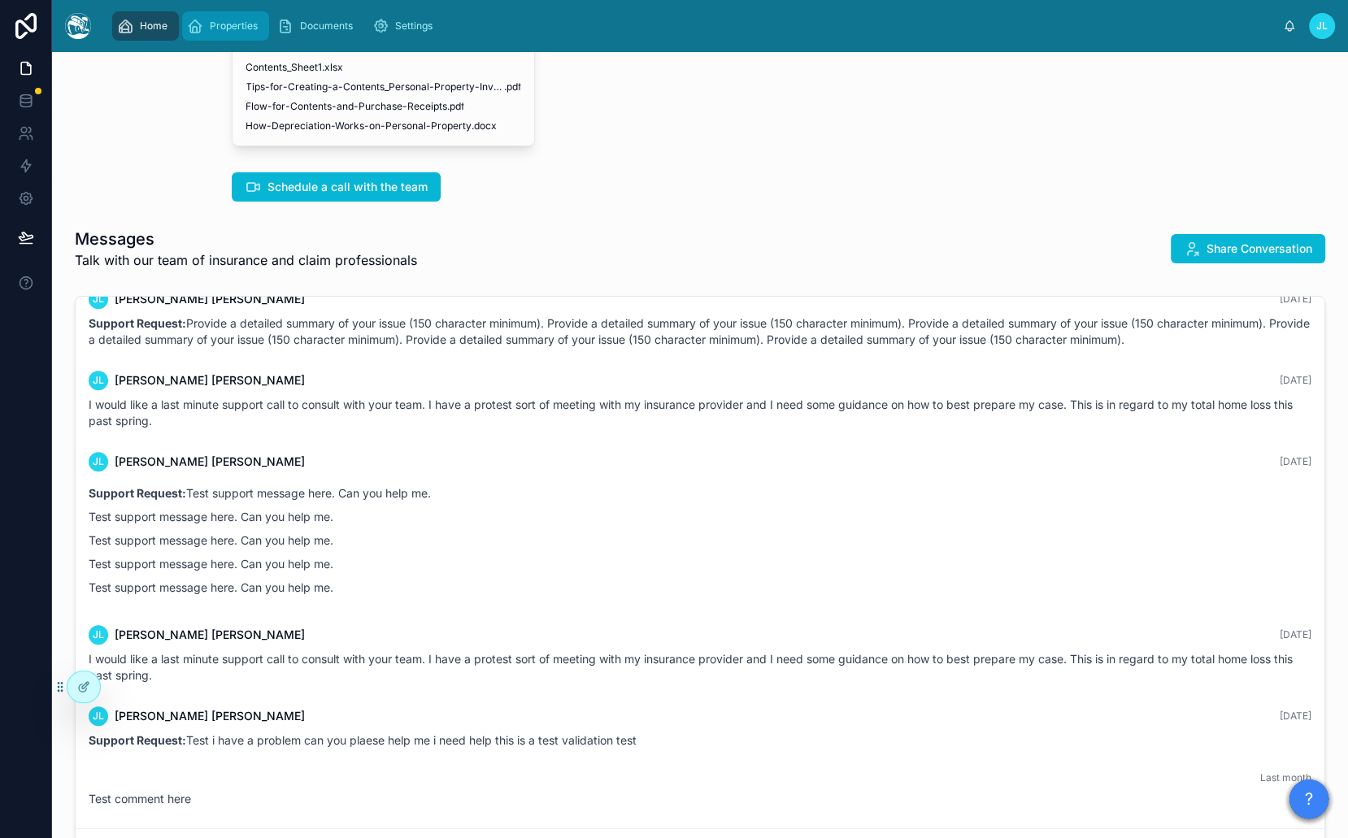
scroll to position [927, 0]
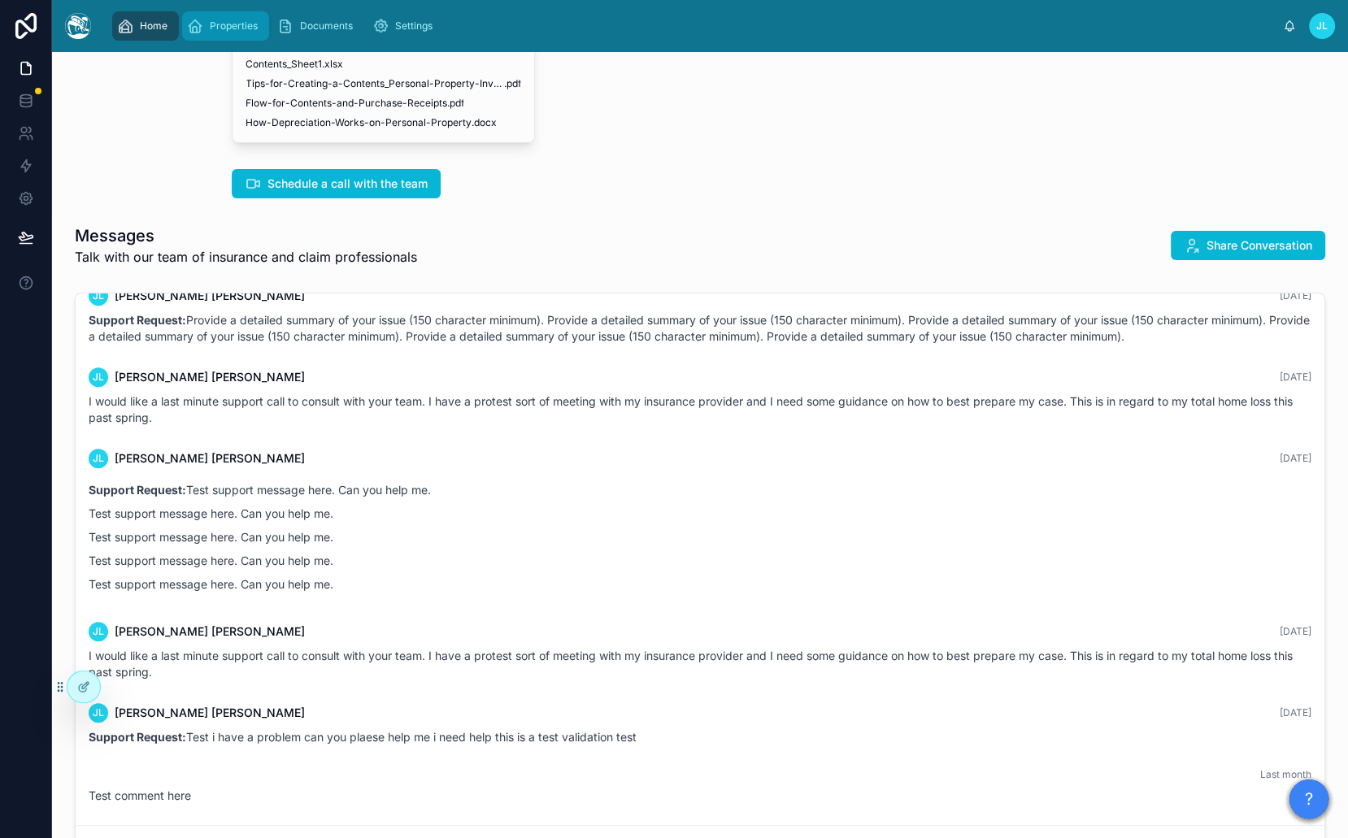
click at [206, 15] on div "Properties" at bounding box center [225, 26] width 77 height 26
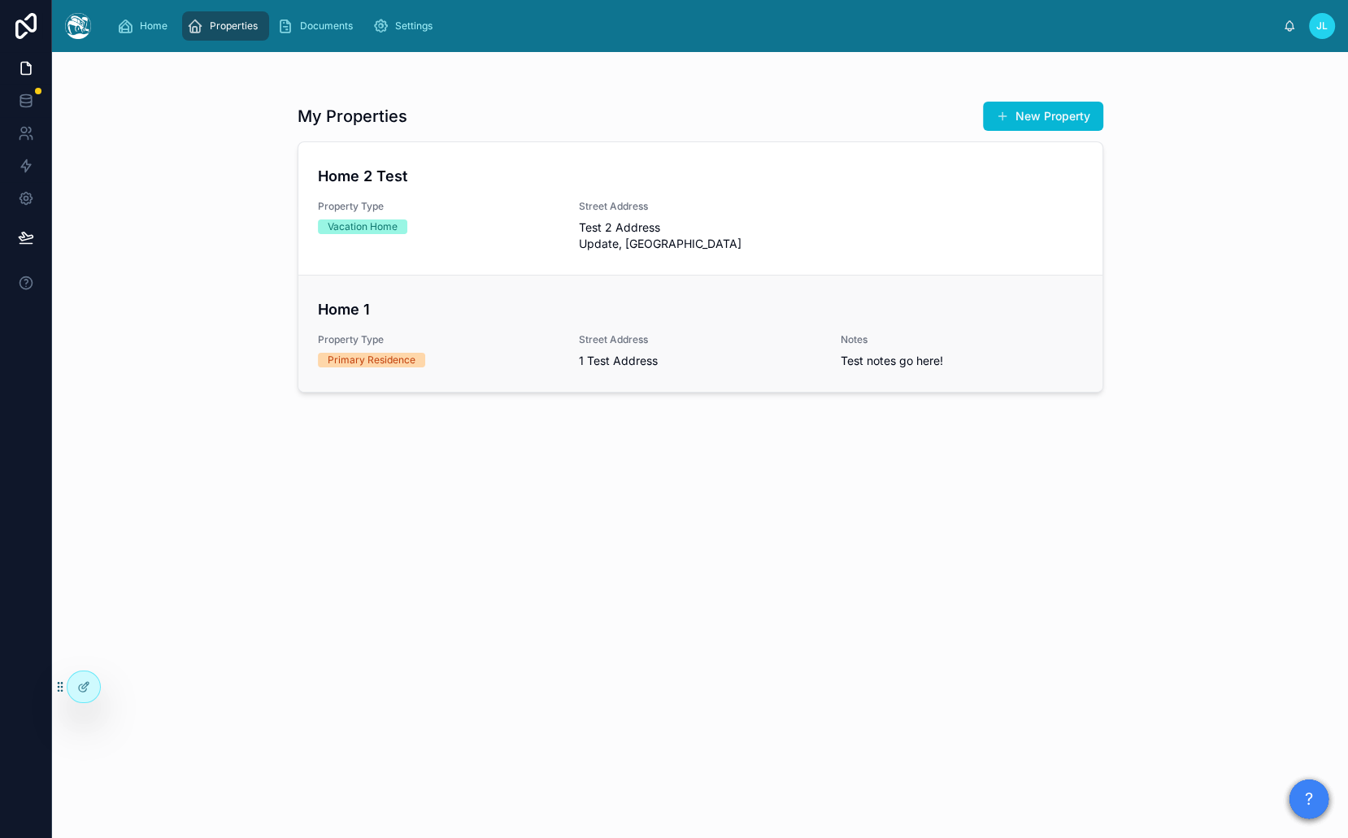
click at [472, 354] on link "Home 1 Property Type Primary Residence Street Address 1 Test Address Notes Test…" at bounding box center [700, 333] width 804 height 117
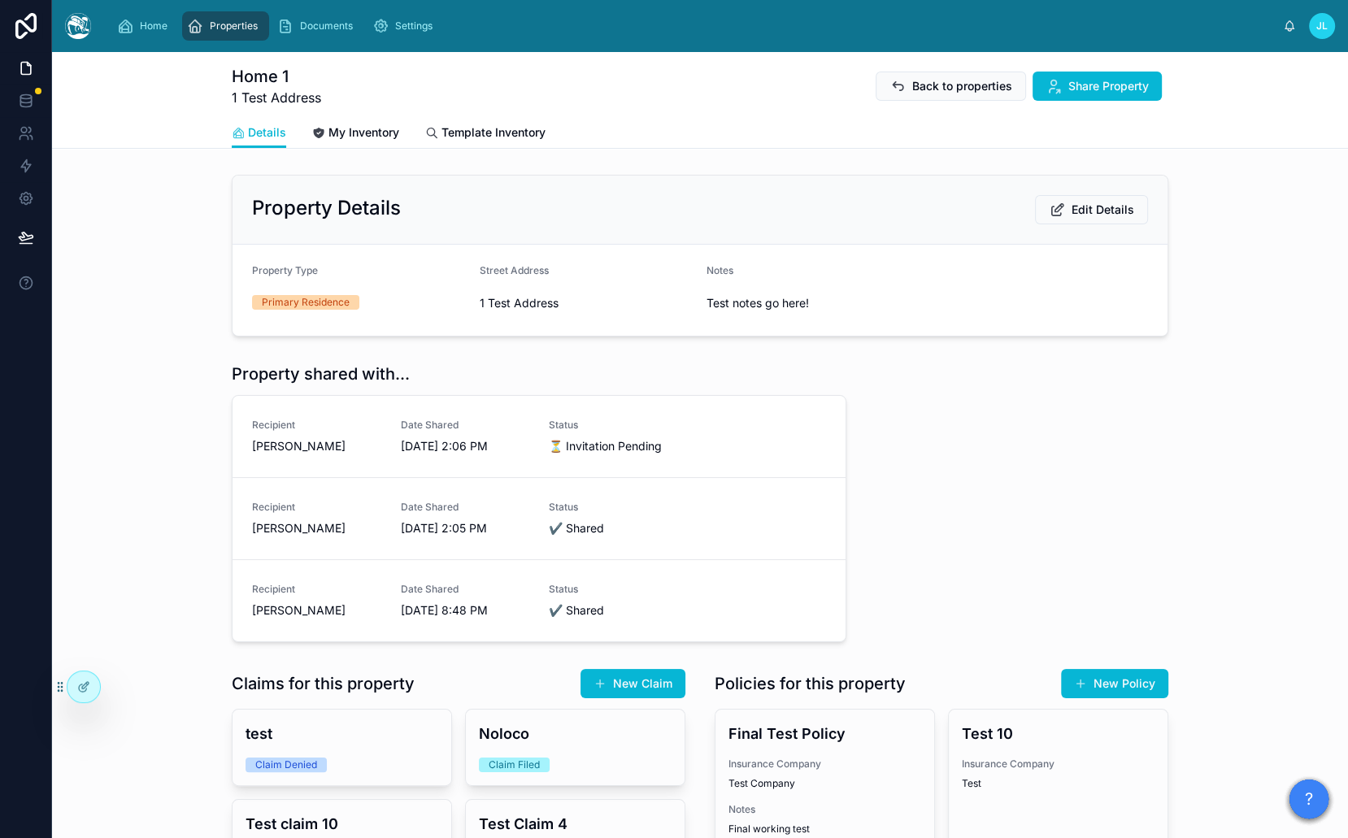
click at [727, 152] on div "Home 1 1 Test Address Back to properties Share Property Details Details My Inve…" at bounding box center [700, 739] width 1296 height 1374
click at [363, 135] on span "My Inventory" at bounding box center [363, 132] width 71 height 16
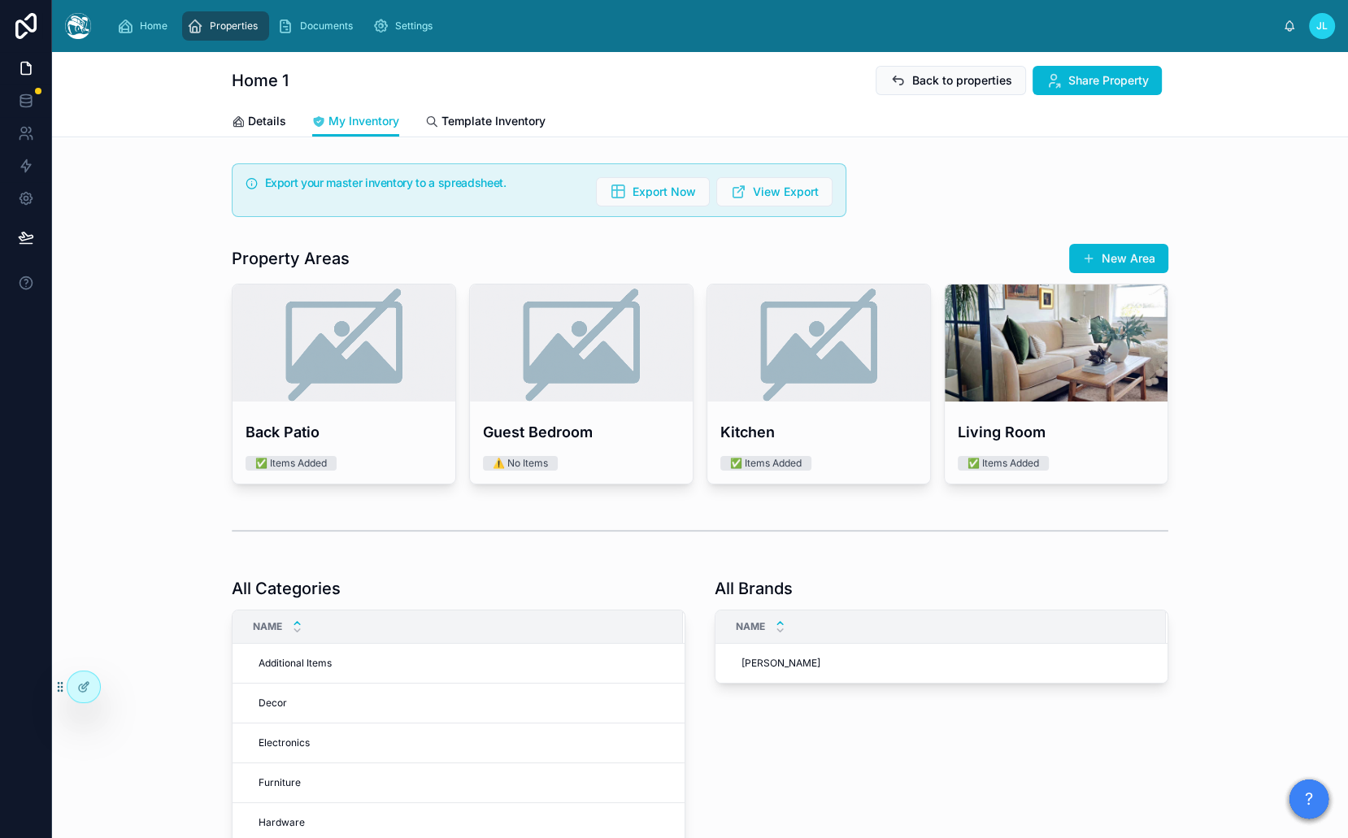
click at [305, 248] on h1 "Property Areas" at bounding box center [291, 258] width 118 height 23
click at [388, 250] on div "Property Areas New Area" at bounding box center [700, 258] width 936 height 31
drag, startPoint x: 225, startPoint y: 255, endPoint x: 419, endPoint y: 255, distance: 193.4
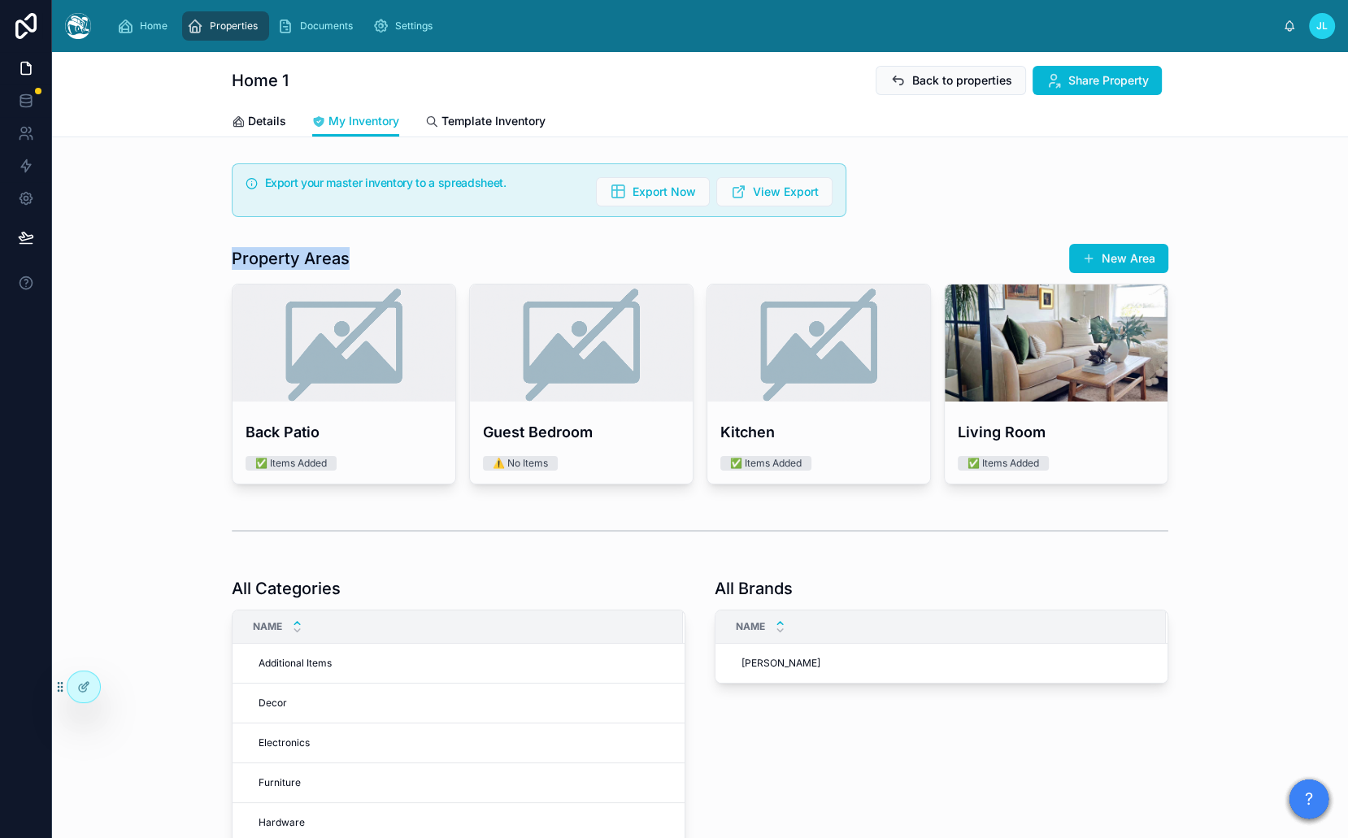
click at [419, 255] on div "Property Areas New Area" at bounding box center [700, 258] width 936 height 31
click at [1110, 254] on button "New Area" at bounding box center [1118, 258] width 99 height 29
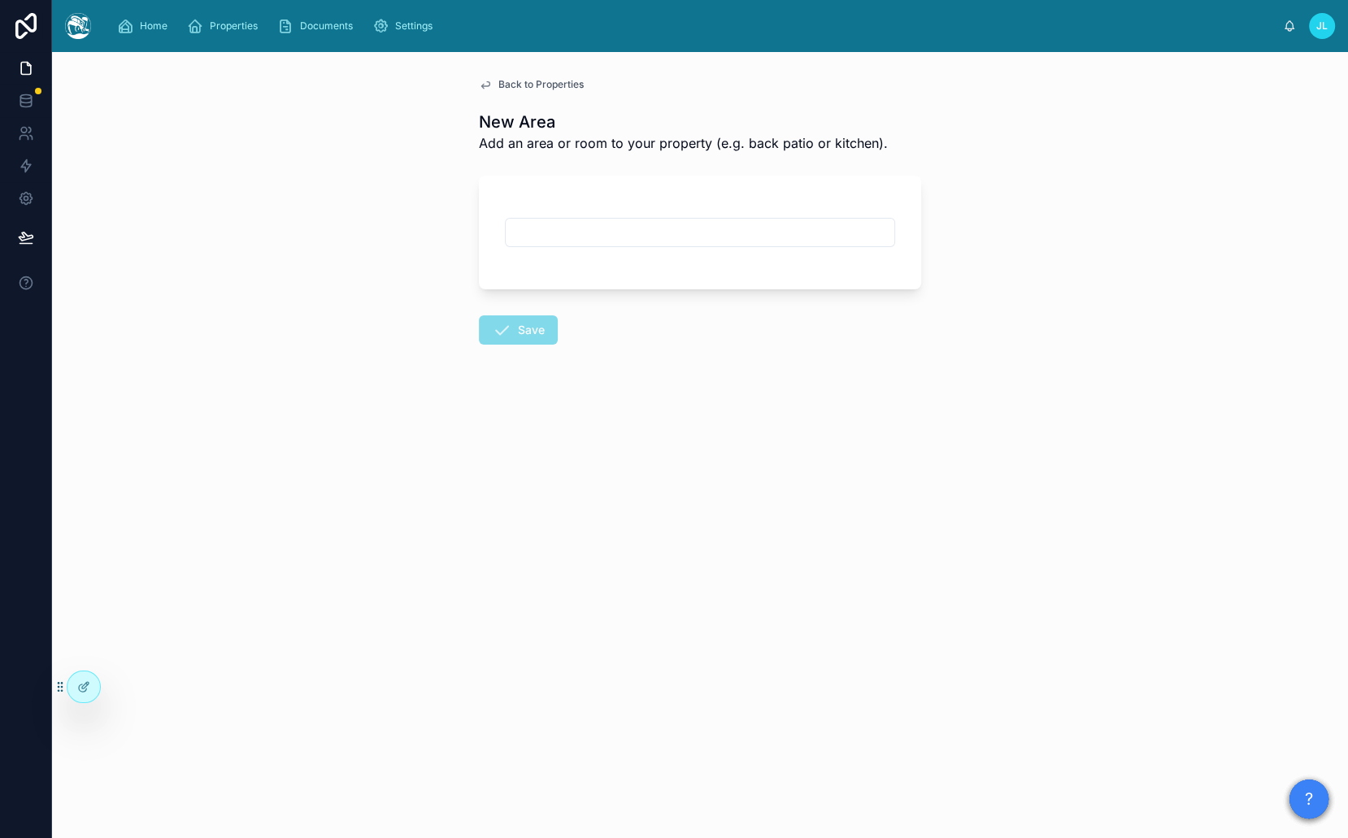
click at [572, 230] on input "text" at bounding box center [700, 232] width 388 height 23
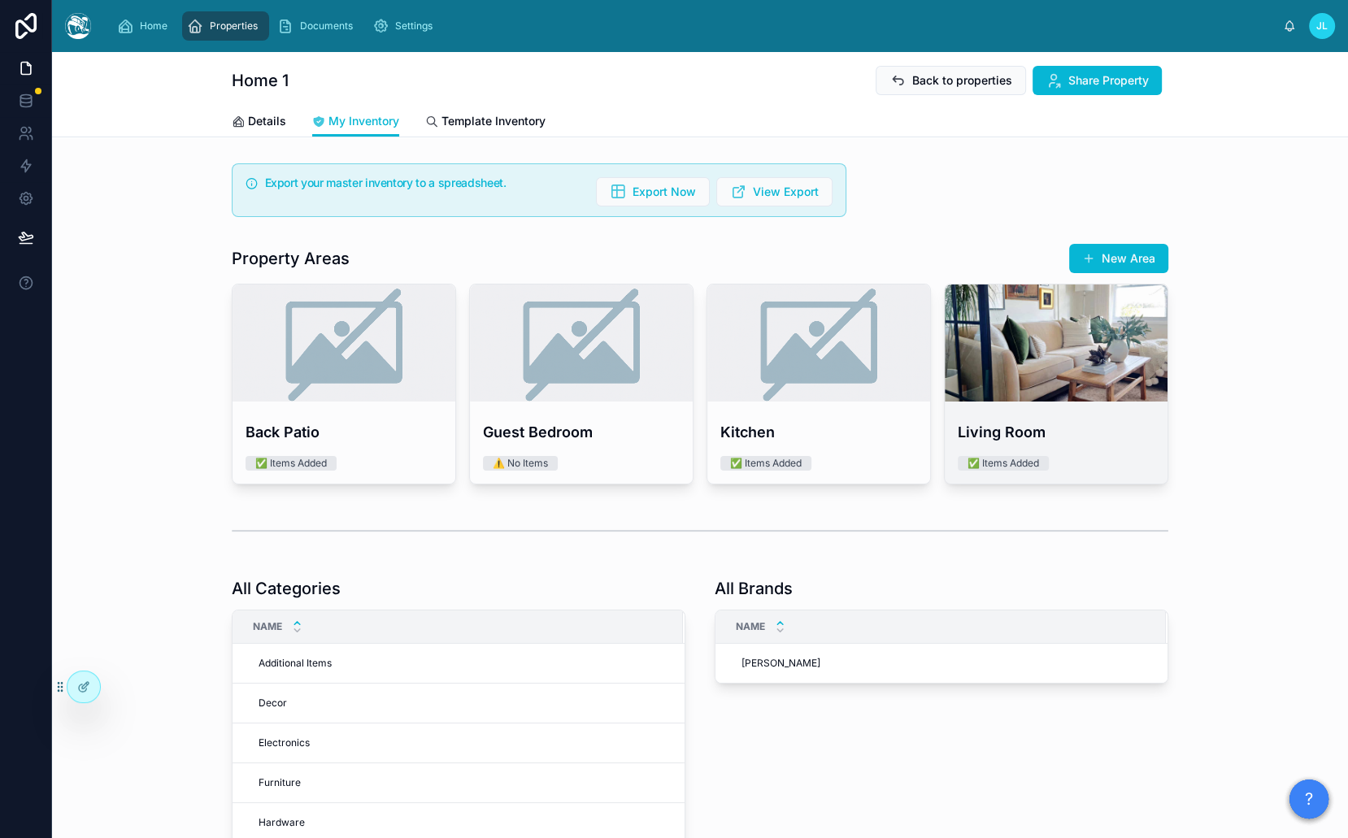
click at [961, 357] on div at bounding box center [1055, 342] width 223 height 117
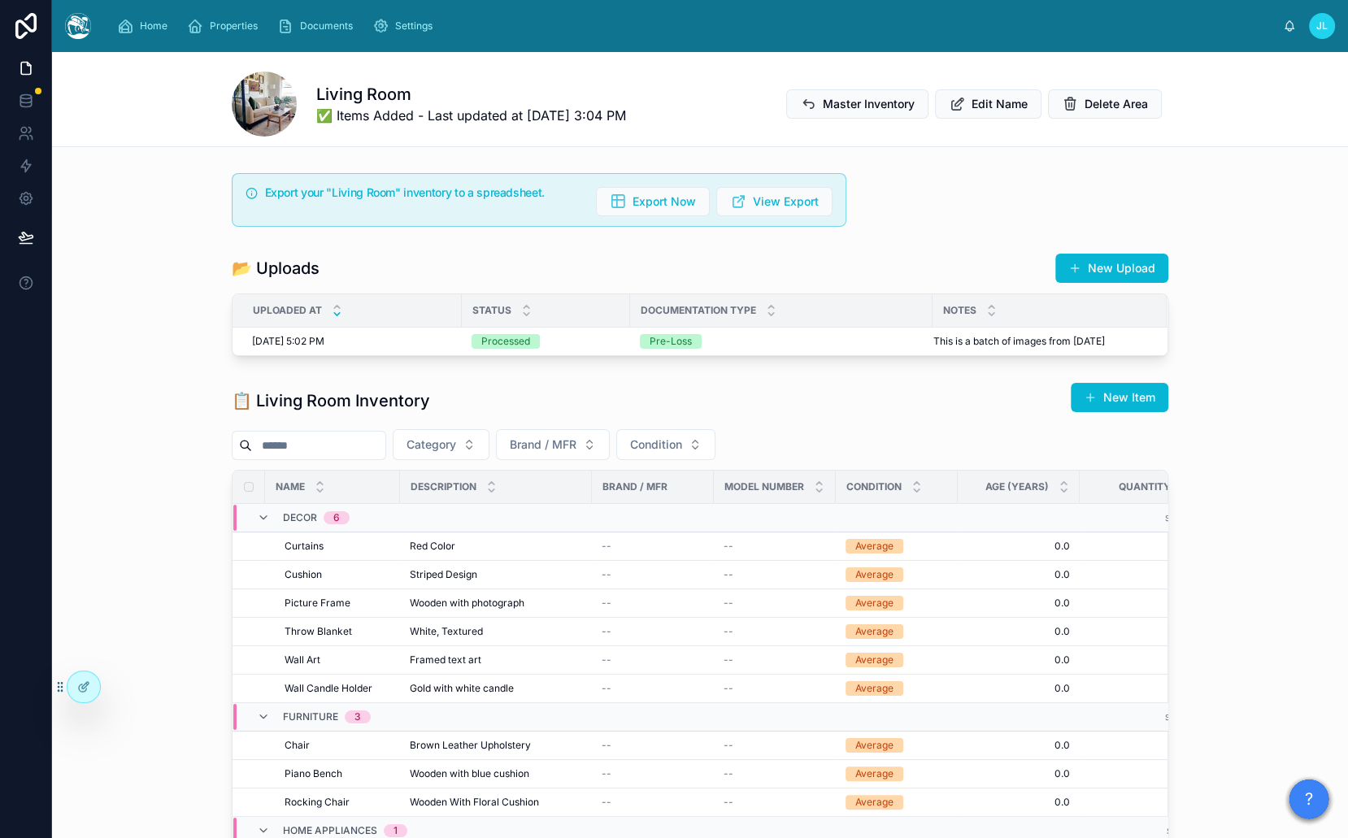
scroll to position [60, 0]
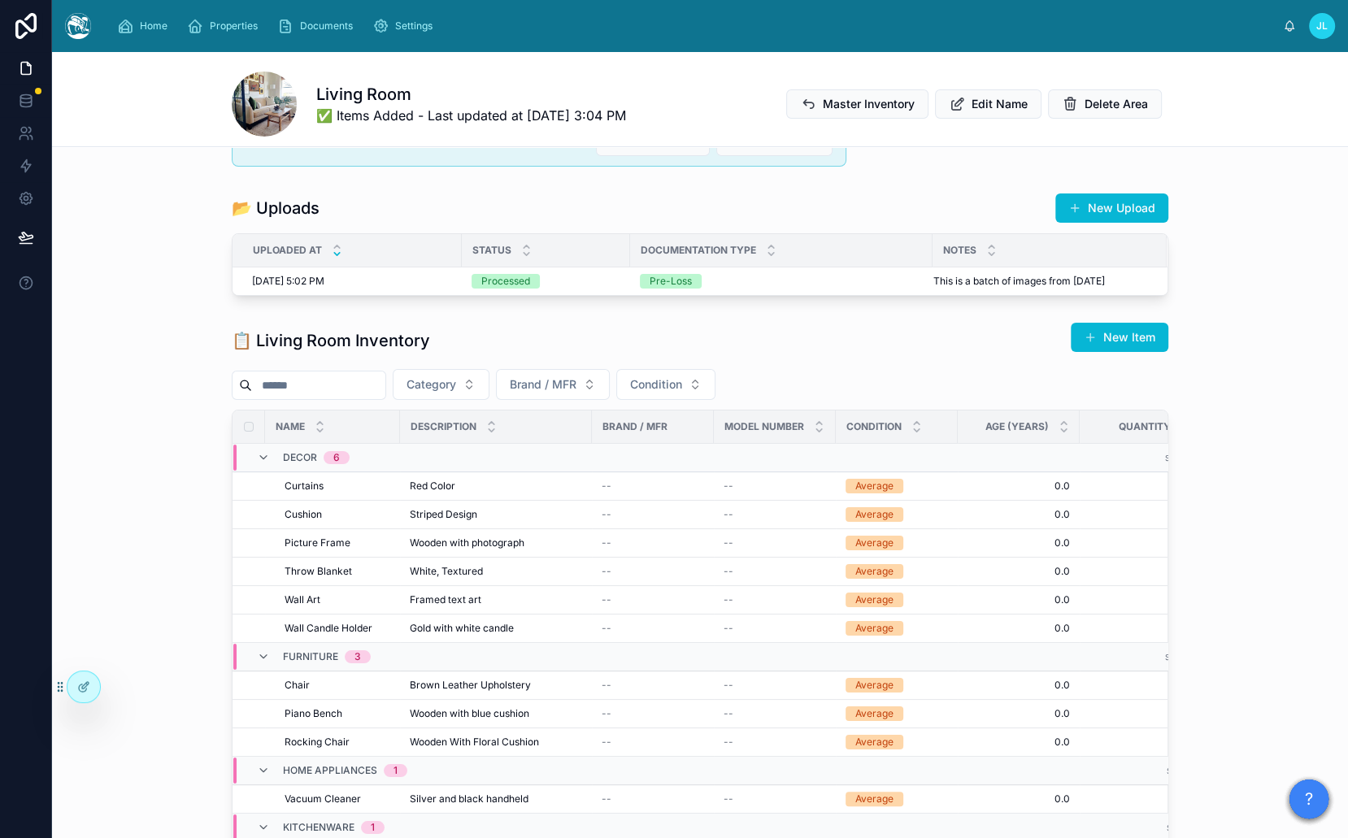
click at [840, 254] on div "Documentation Type" at bounding box center [781, 250] width 301 height 31
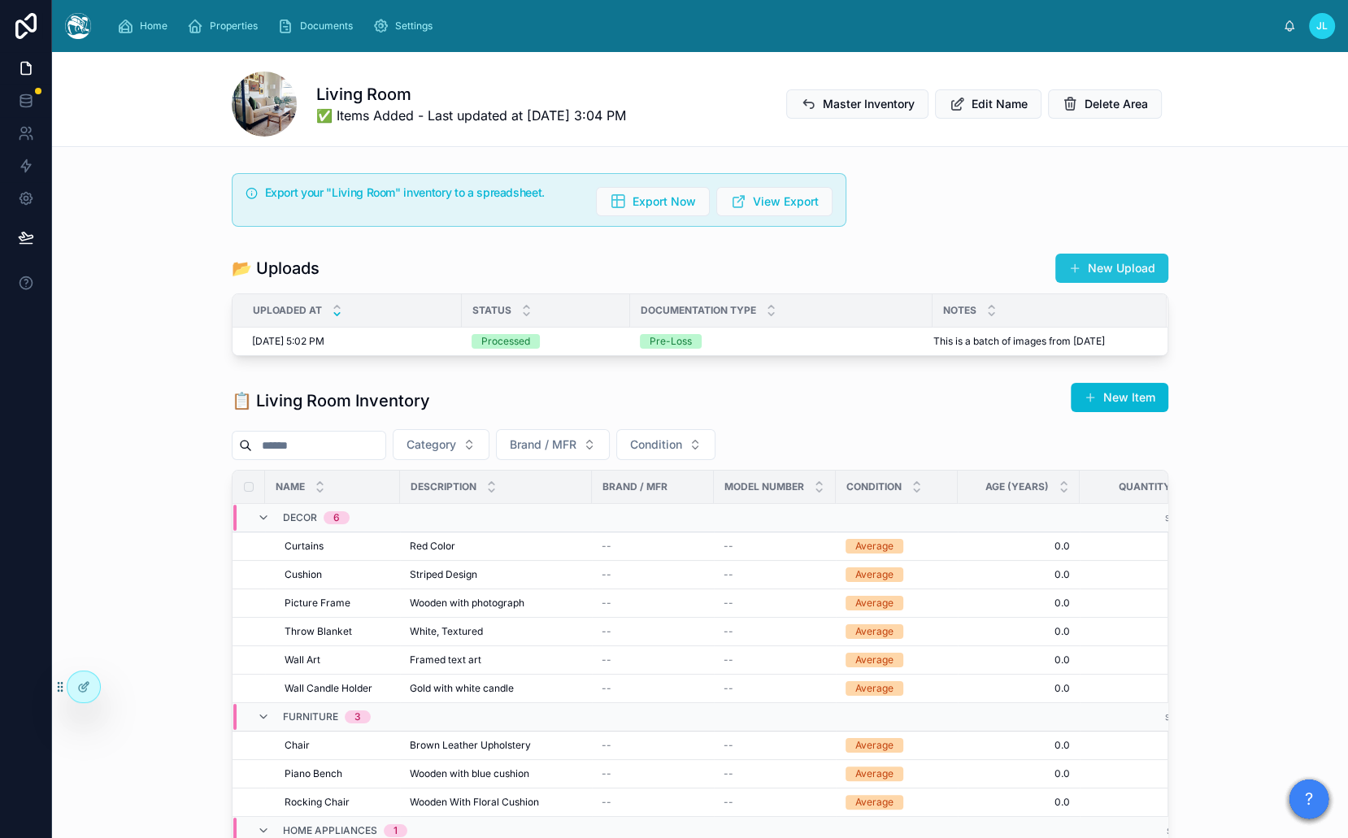
click at [1142, 262] on button "New Upload" at bounding box center [1111, 268] width 113 height 29
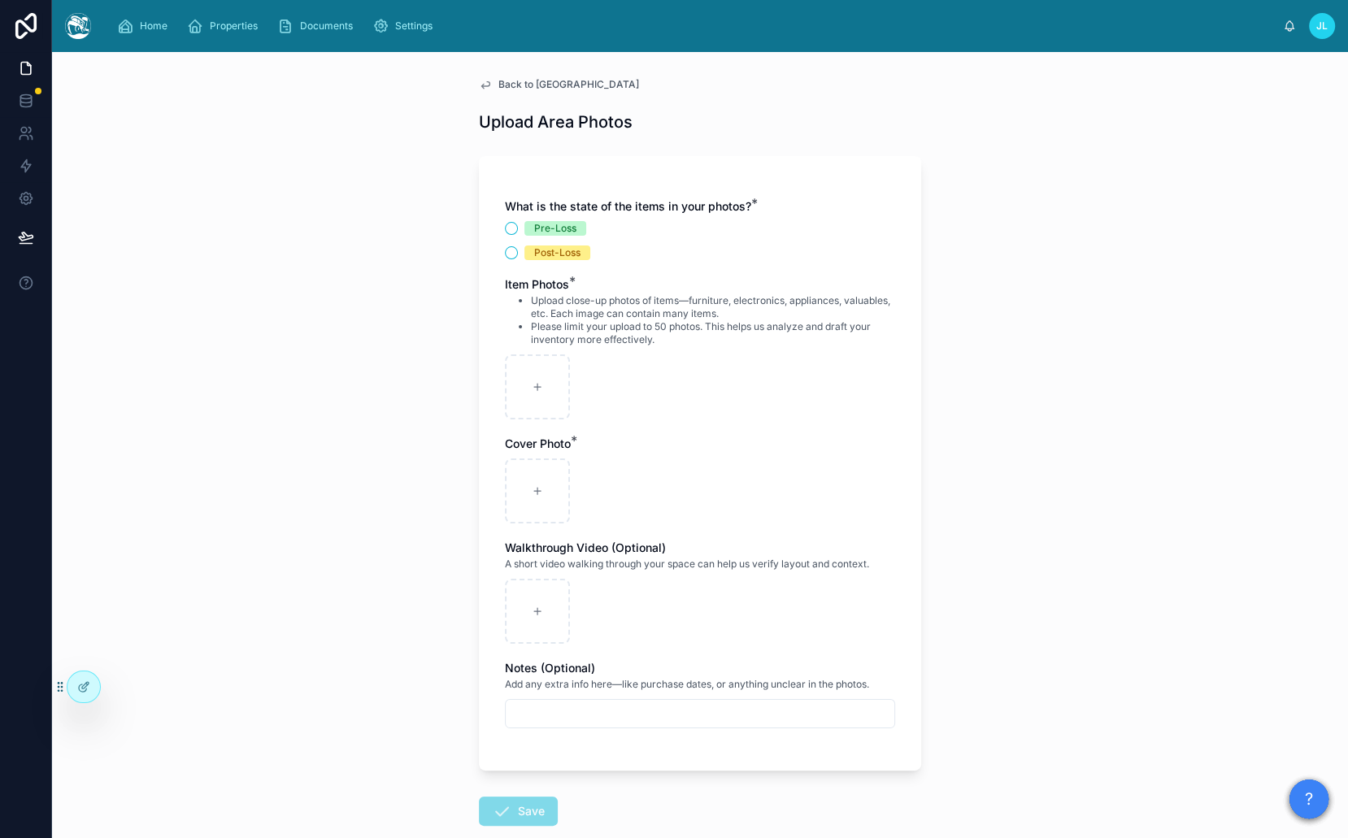
click at [539, 231] on div "Pre-Loss" at bounding box center [555, 228] width 42 height 15
click at [518, 231] on button "Pre-Loss" at bounding box center [511, 228] width 13 height 13
click at [541, 254] on div "Post-Loss" at bounding box center [557, 252] width 46 height 15
click at [518, 254] on button "Post-Loss" at bounding box center [511, 252] width 13 height 13
type button "POST_LOSS"
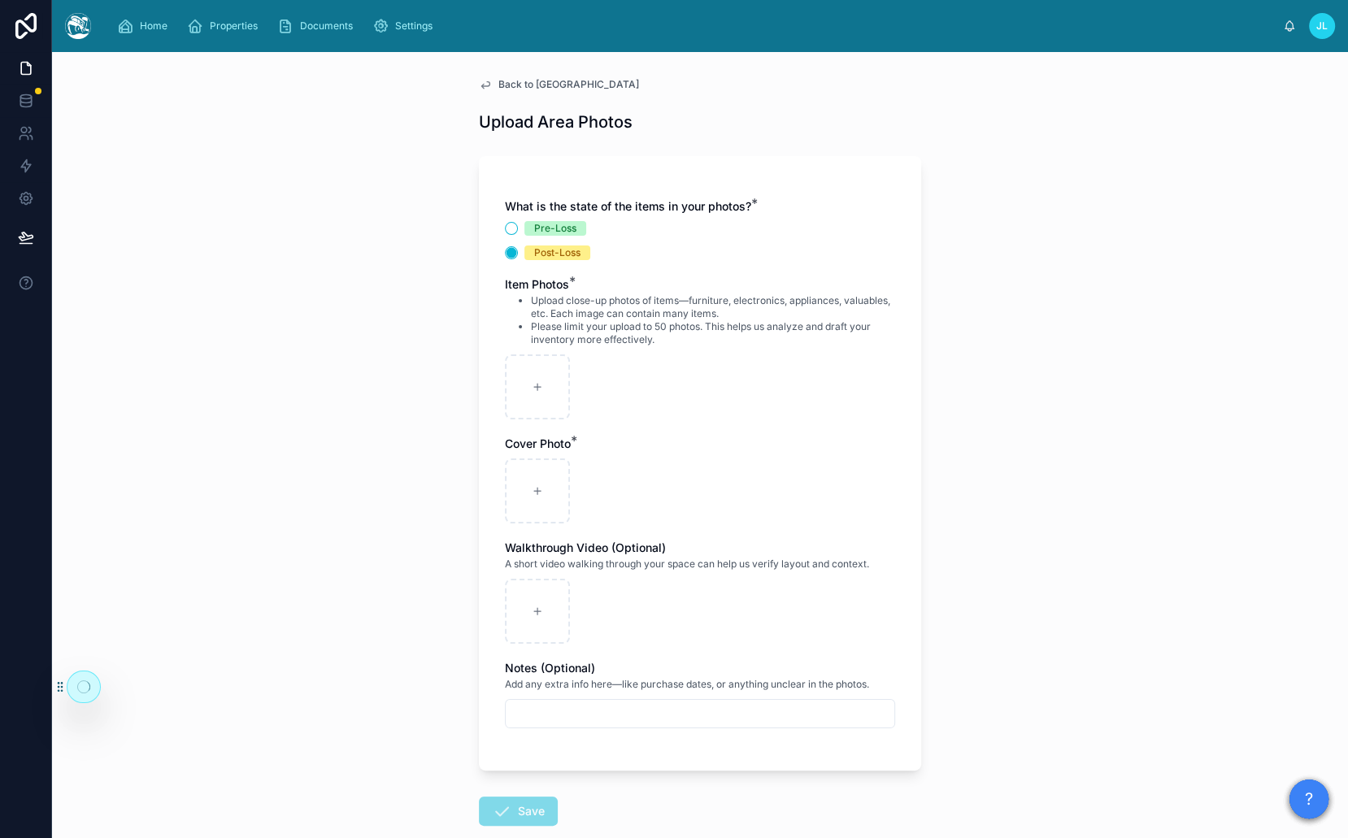
click at [660, 335] on li "Please limit your upload to 50 photos. This helps us analyze and draft your inv…" at bounding box center [713, 333] width 364 height 26
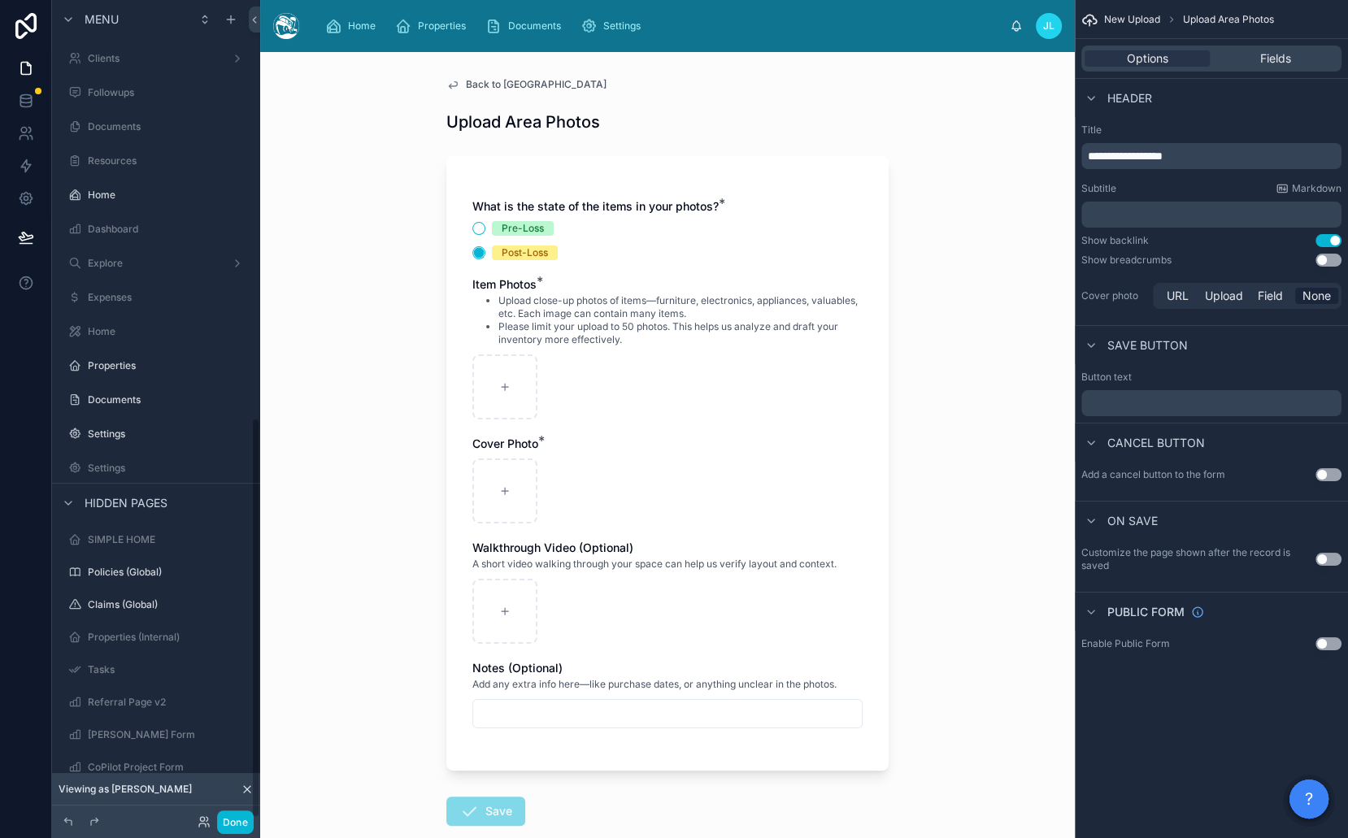
scroll to position [856, 0]
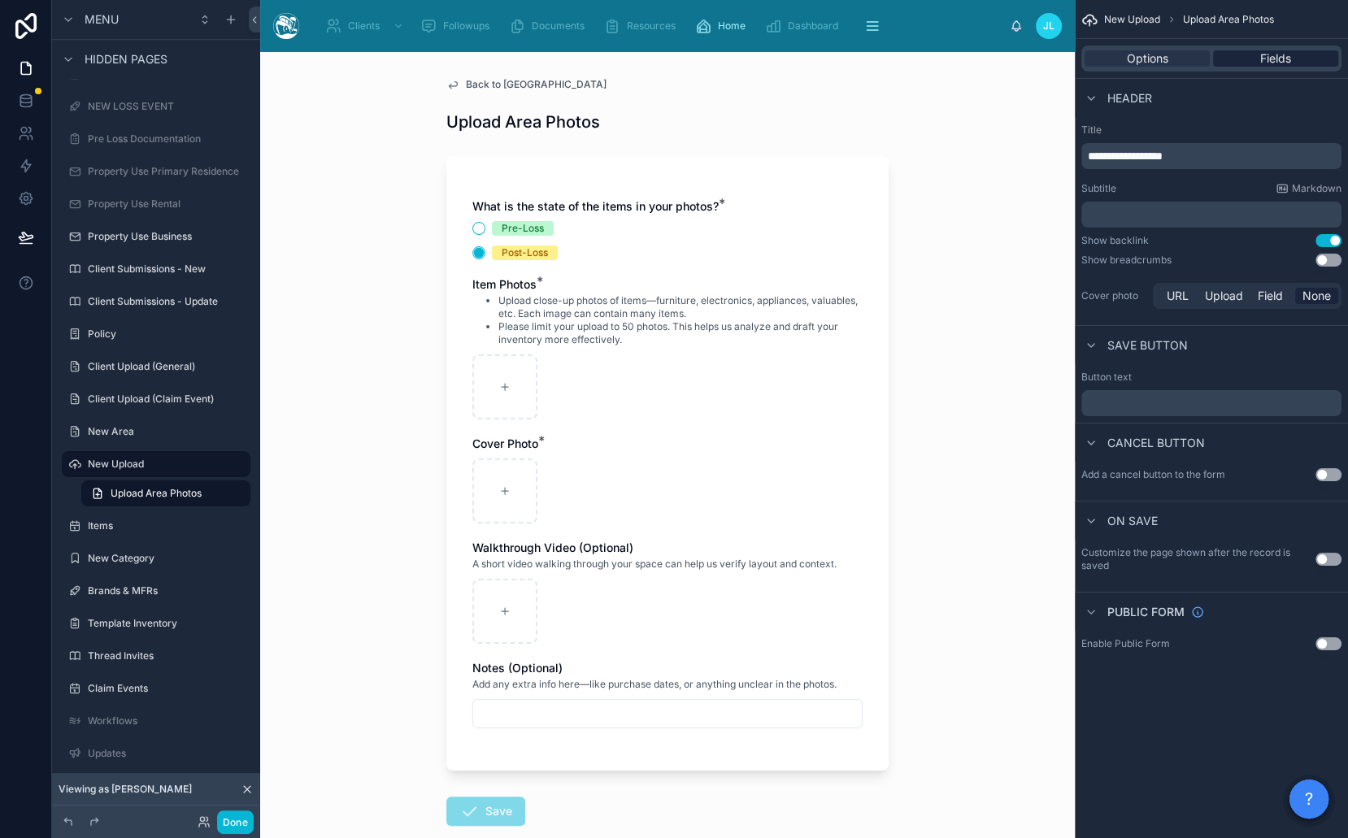
click at [1290, 61] on span "Fields" at bounding box center [1275, 58] width 31 height 16
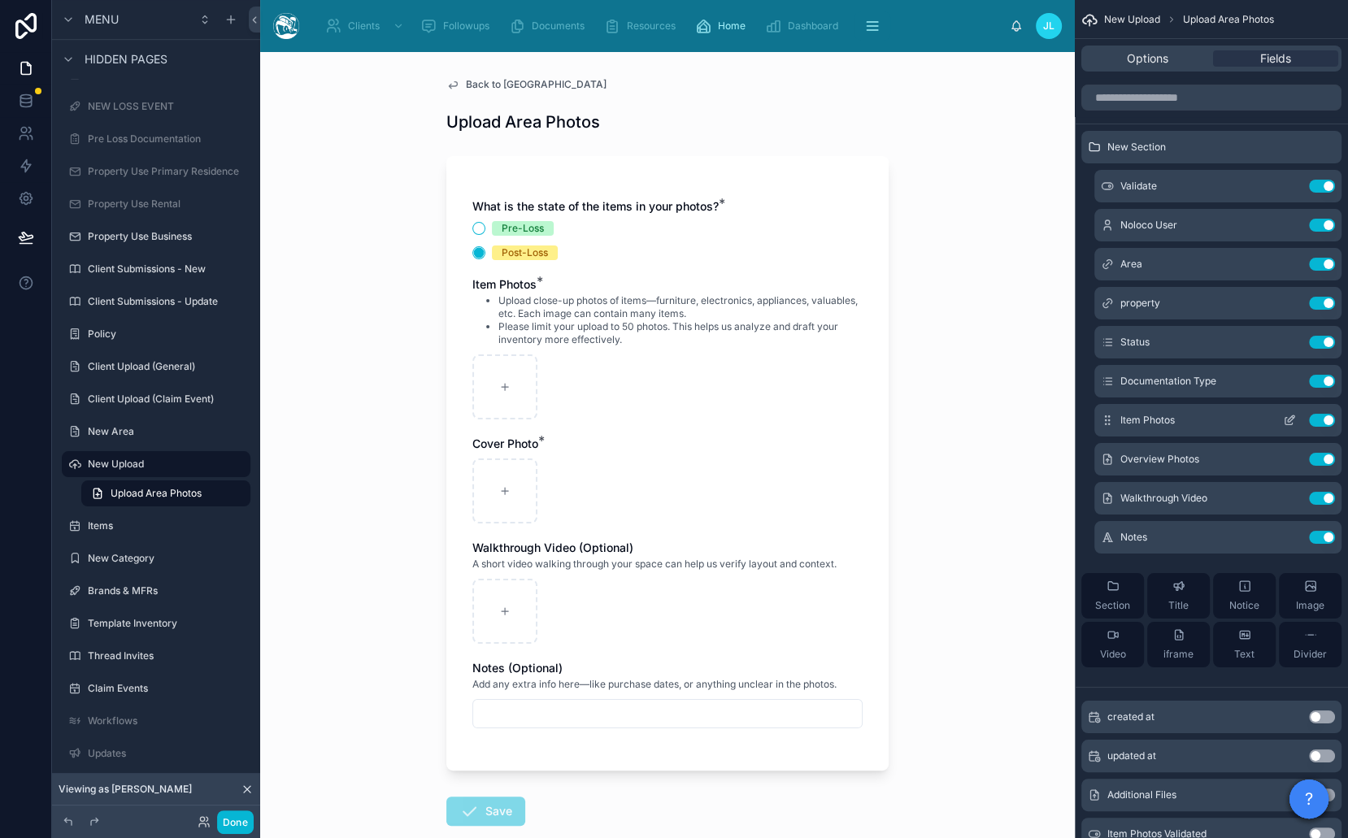
click at [1291, 420] on icon "scrollable content" at bounding box center [1289, 420] width 13 height 13
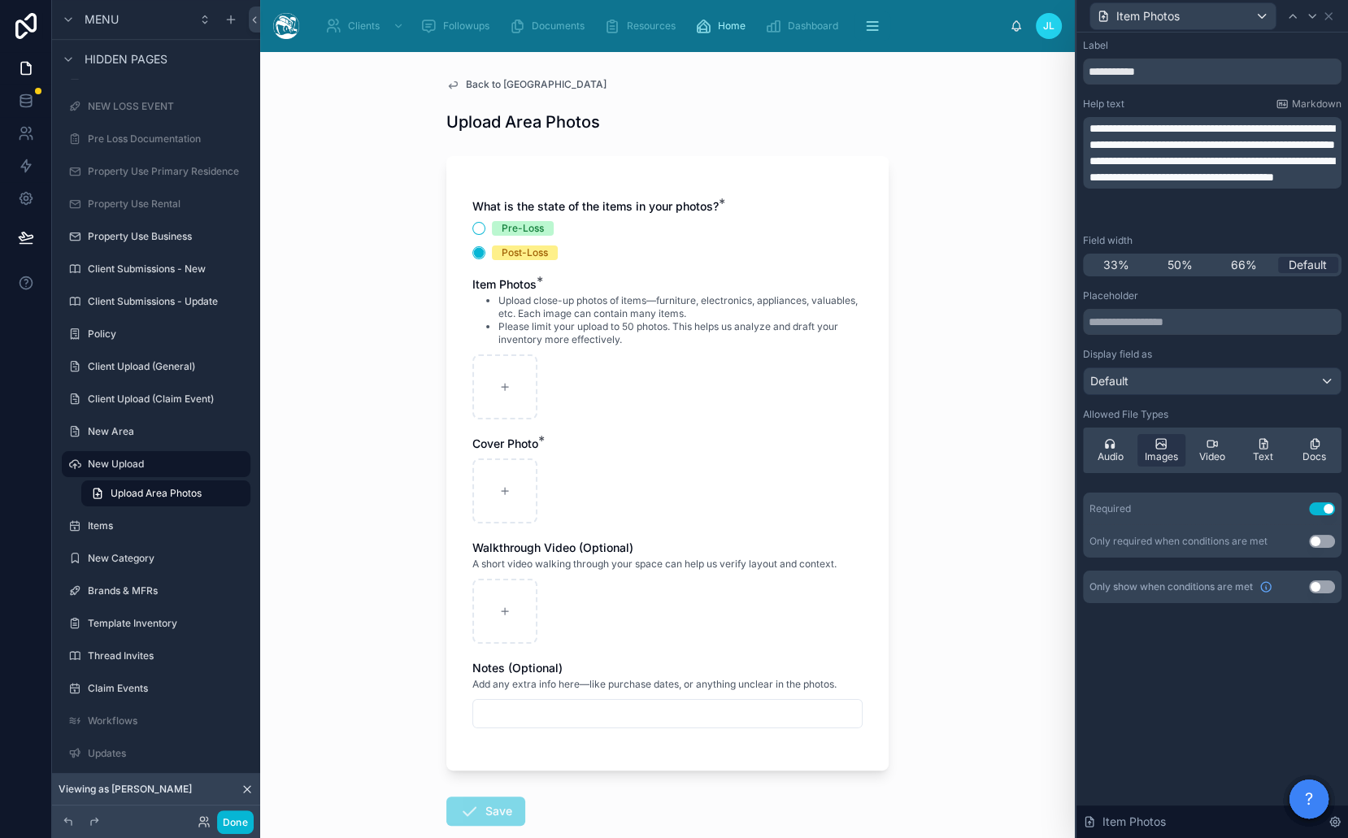
click at [1250, 178] on span "**********" at bounding box center [1211, 169] width 245 height 28
click at [238, 822] on button "Done" at bounding box center [235, 822] width 37 height 24
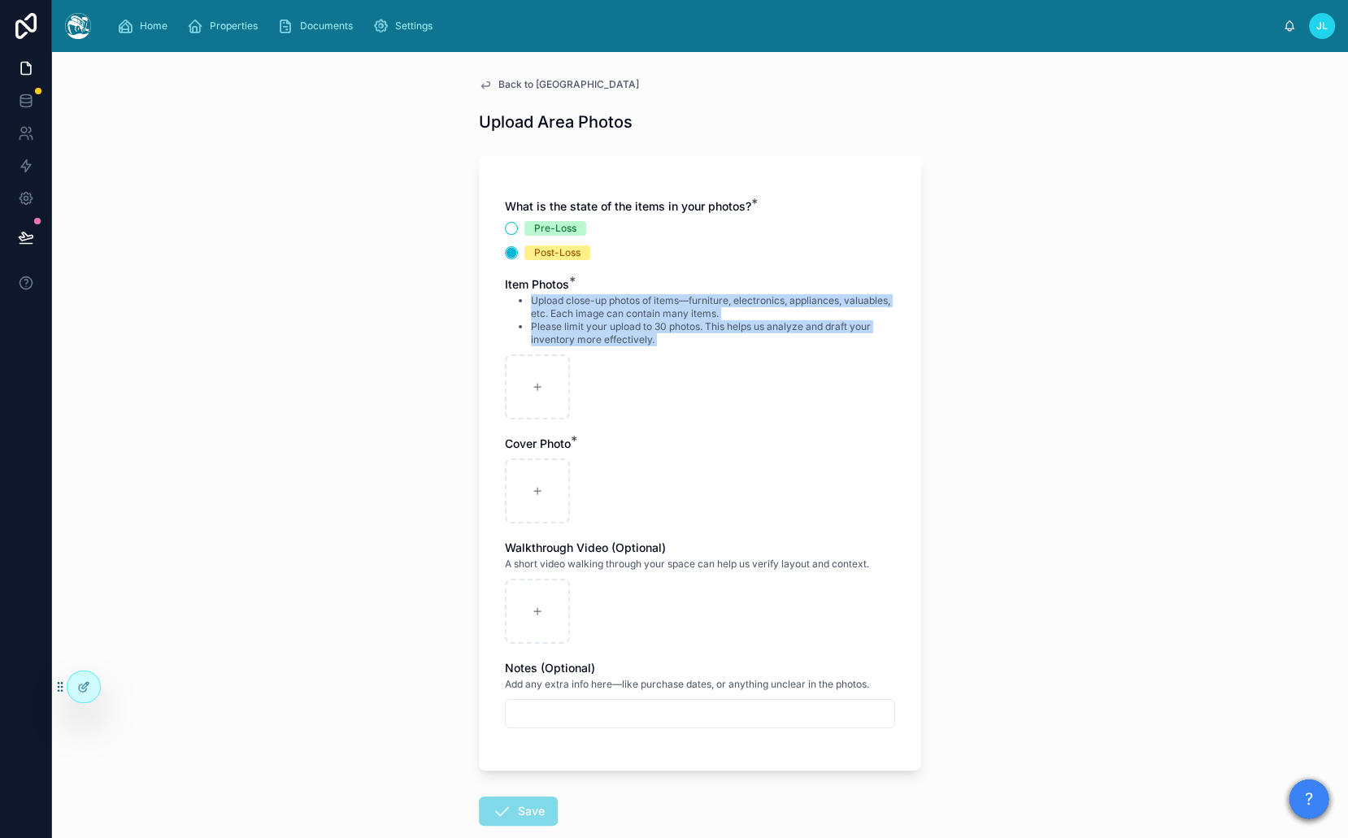
drag, startPoint x: 59, startPoint y: 295, endPoint x: 99, endPoint y: 411, distance: 123.1
click at [98, 411] on div "Back to New Area Upload Area Photos What is the state of the items in your phot…" at bounding box center [700, 445] width 1296 height 786
click at [30, 241] on icon at bounding box center [26, 237] width 16 height 16
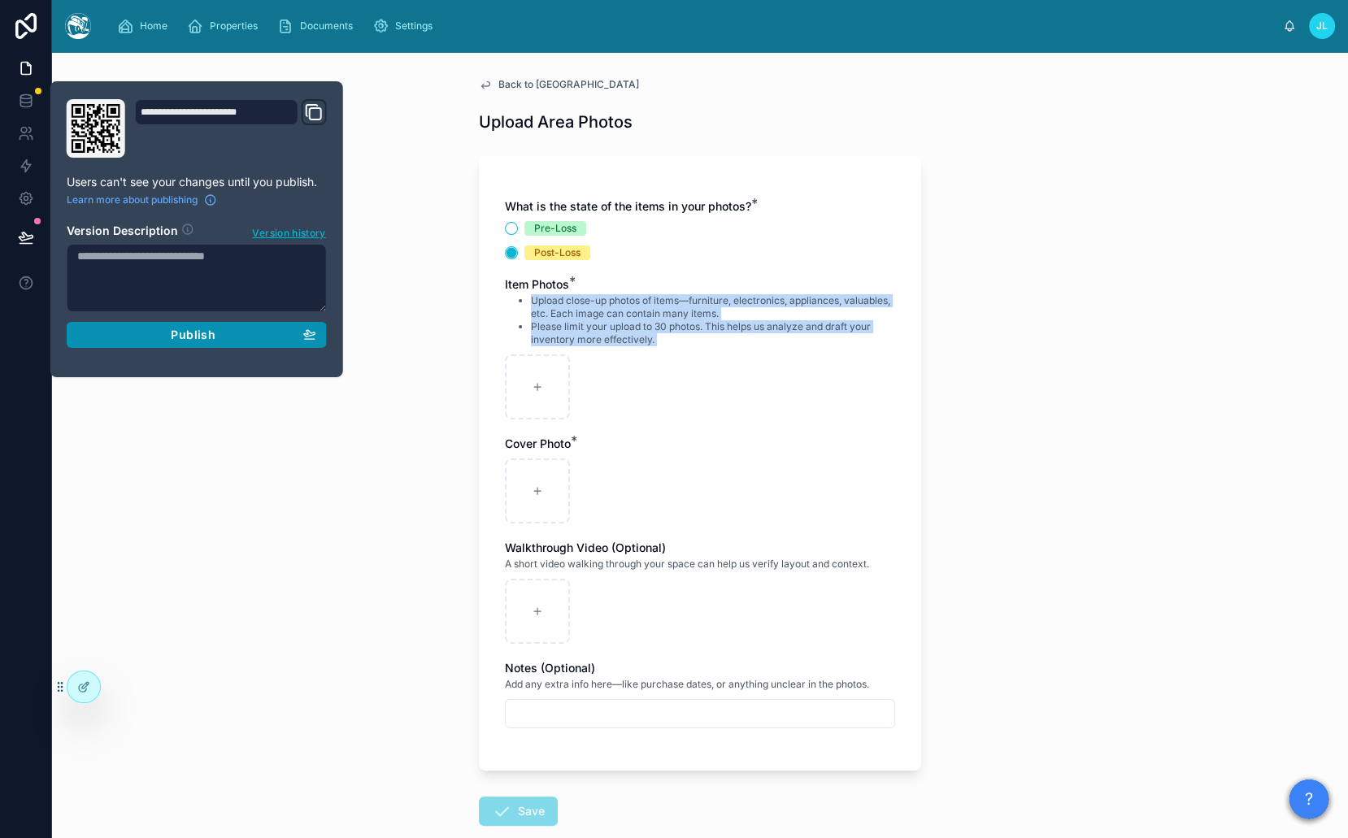
click at [267, 333] on div "Publish" at bounding box center [196, 335] width 239 height 15
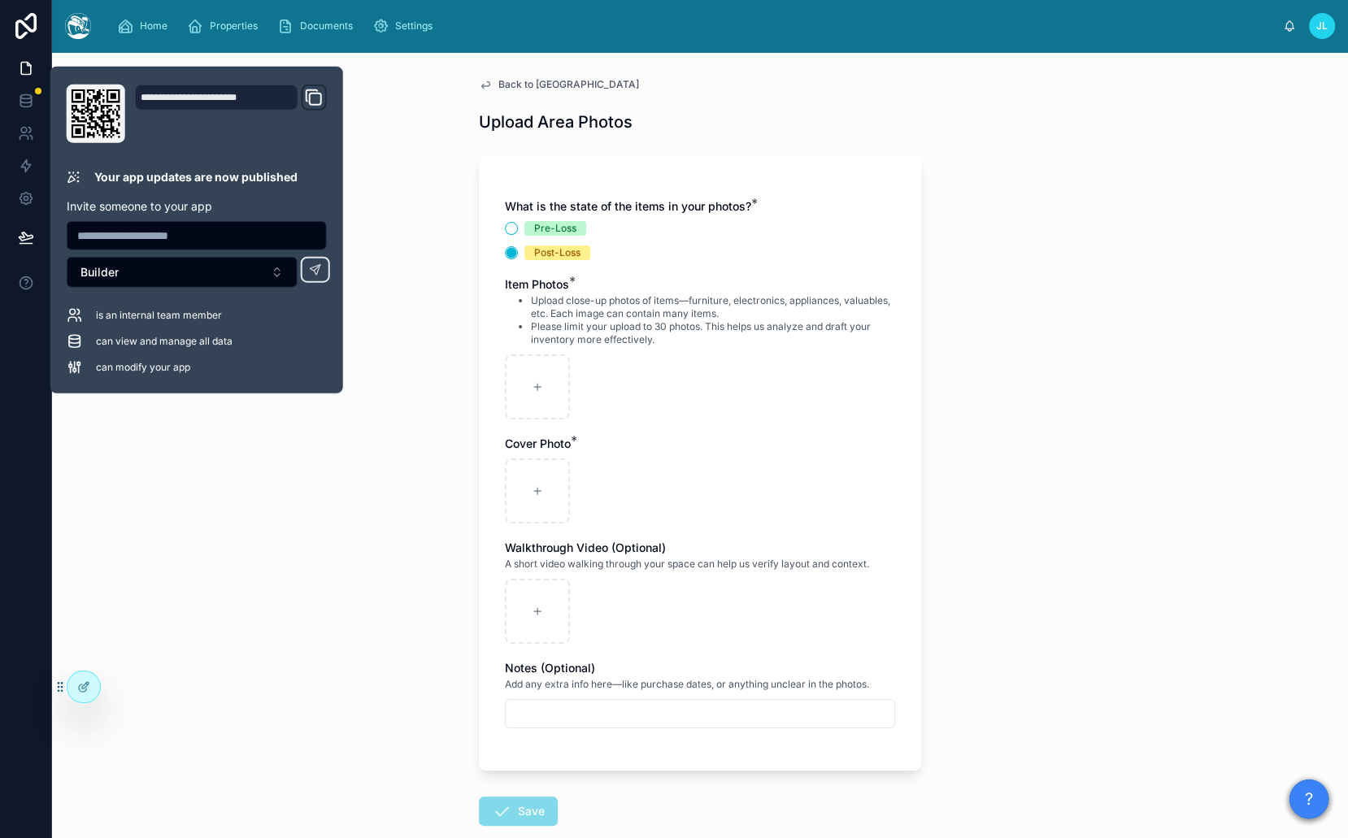
click at [437, 325] on div "Back to New Area Upload Area Photos What is the state of the items in your phot…" at bounding box center [700, 445] width 1296 height 786
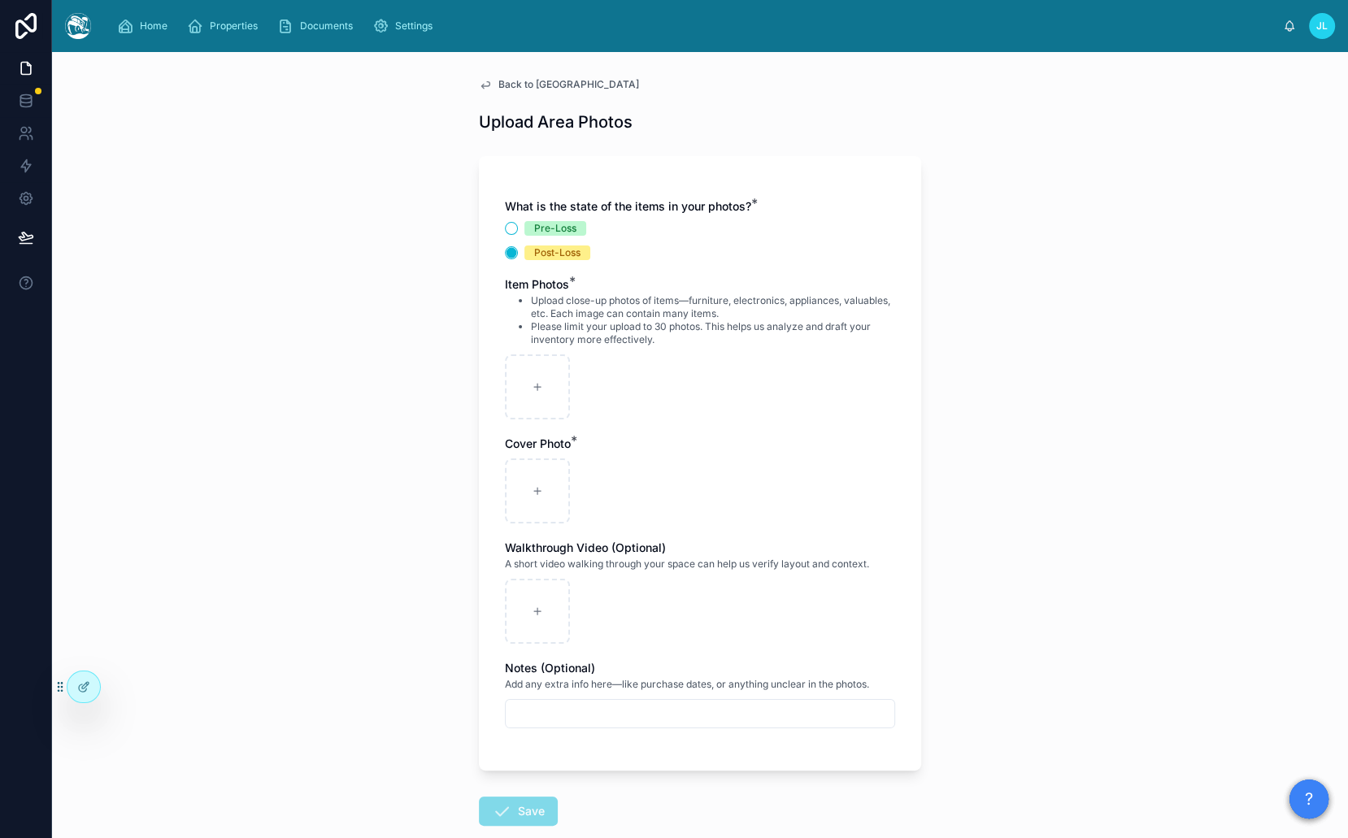
click at [658, 325] on li "Please limit your upload to 30 photos. This helps us analyze and draft your inv…" at bounding box center [713, 333] width 364 height 26
click at [654, 327] on li "Please limit your upload to 30 photos. This helps us analyze and draft your inv…" at bounding box center [713, 333] width 364 height 26
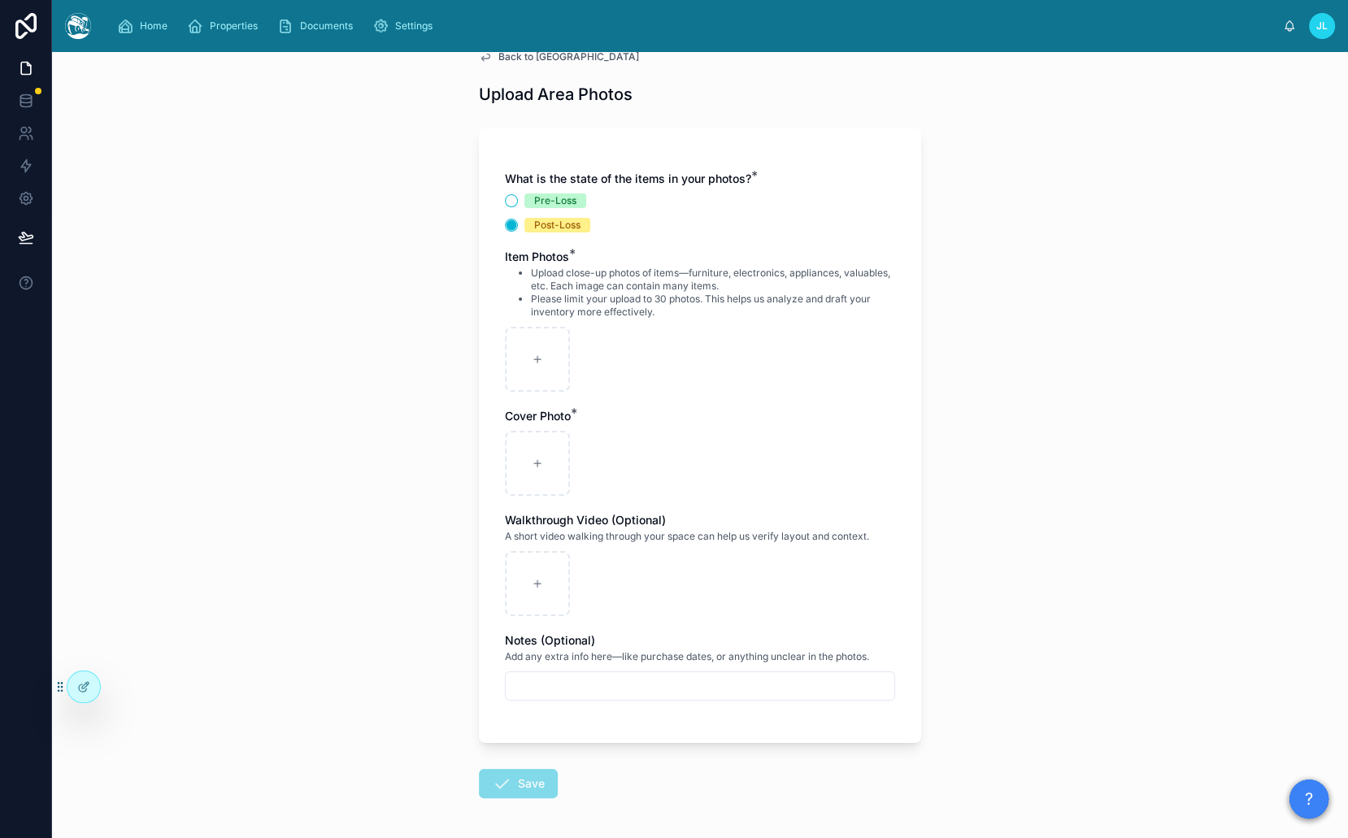
click at [645, 300] on li "Please limit your upload to 30 photos. This helps us analyze and draft your inv…" at bounding box center [713, 306] width 364 height 26
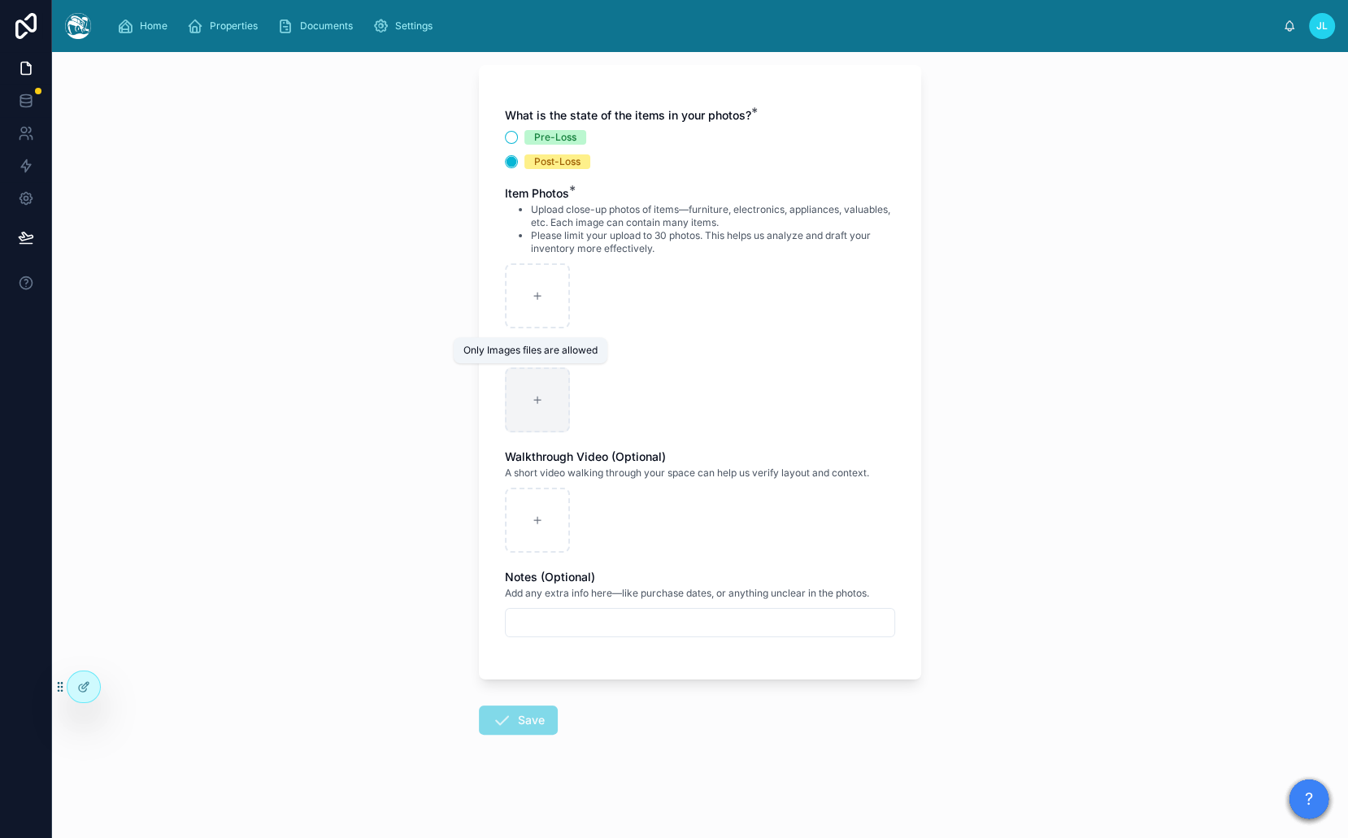
scroll to position [35, 0]
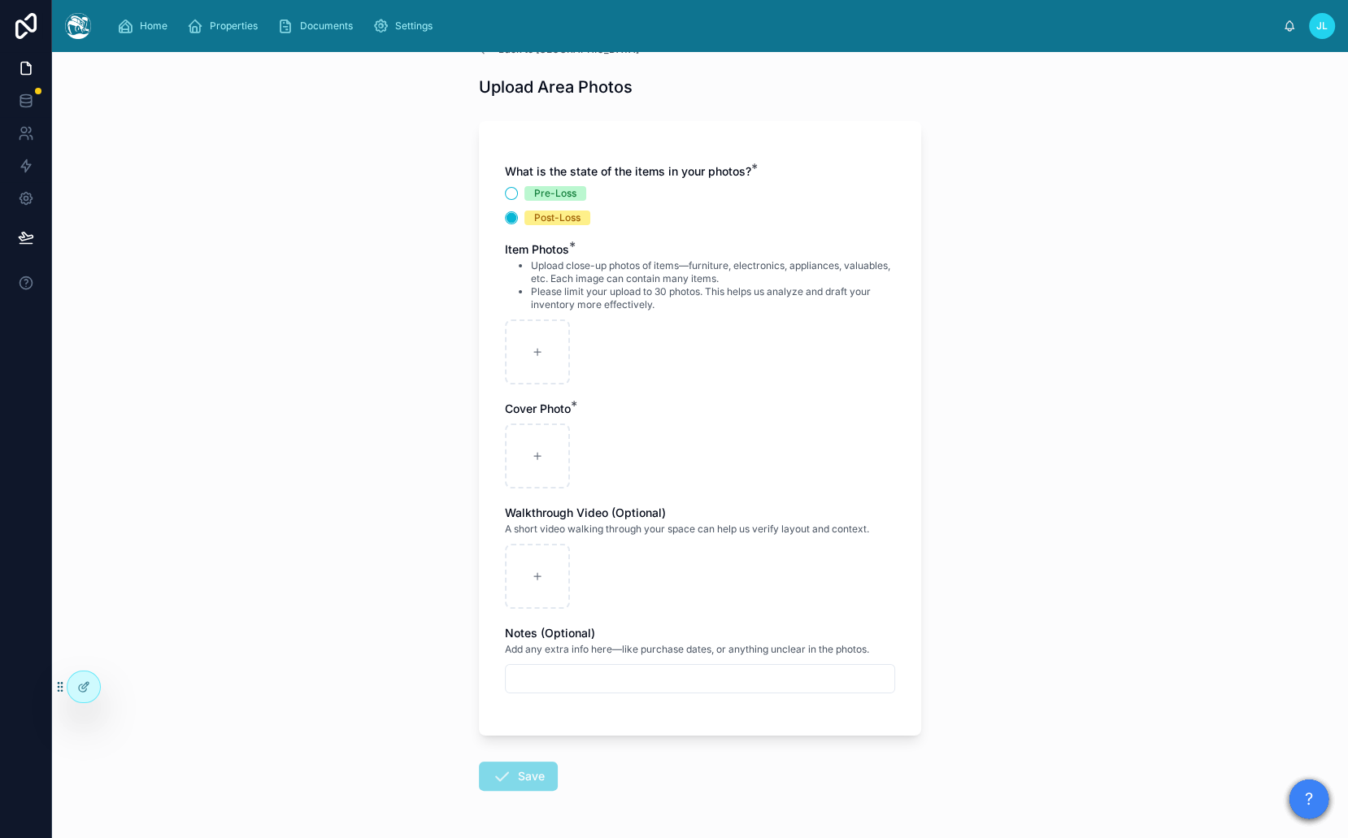
click at [549, 197] on div "Pre-Loss" at bounding box center [555, 193] width 42 height 15
click at [518, 197] on button "Pre-Loss" at bounding box center [511, 193] width 13 height 13
click at [534, 219] on div "Post-Loss" at bounding box center [557, 218] width 46 height 15
click at [518, 219] on button "Post-Loss" at bounding box center [511, 217] width 13 height 13
drag, startPoint x: 628, startPoint y: 265, endPoint x: 746, endPoint y: 265, distance: 117.8
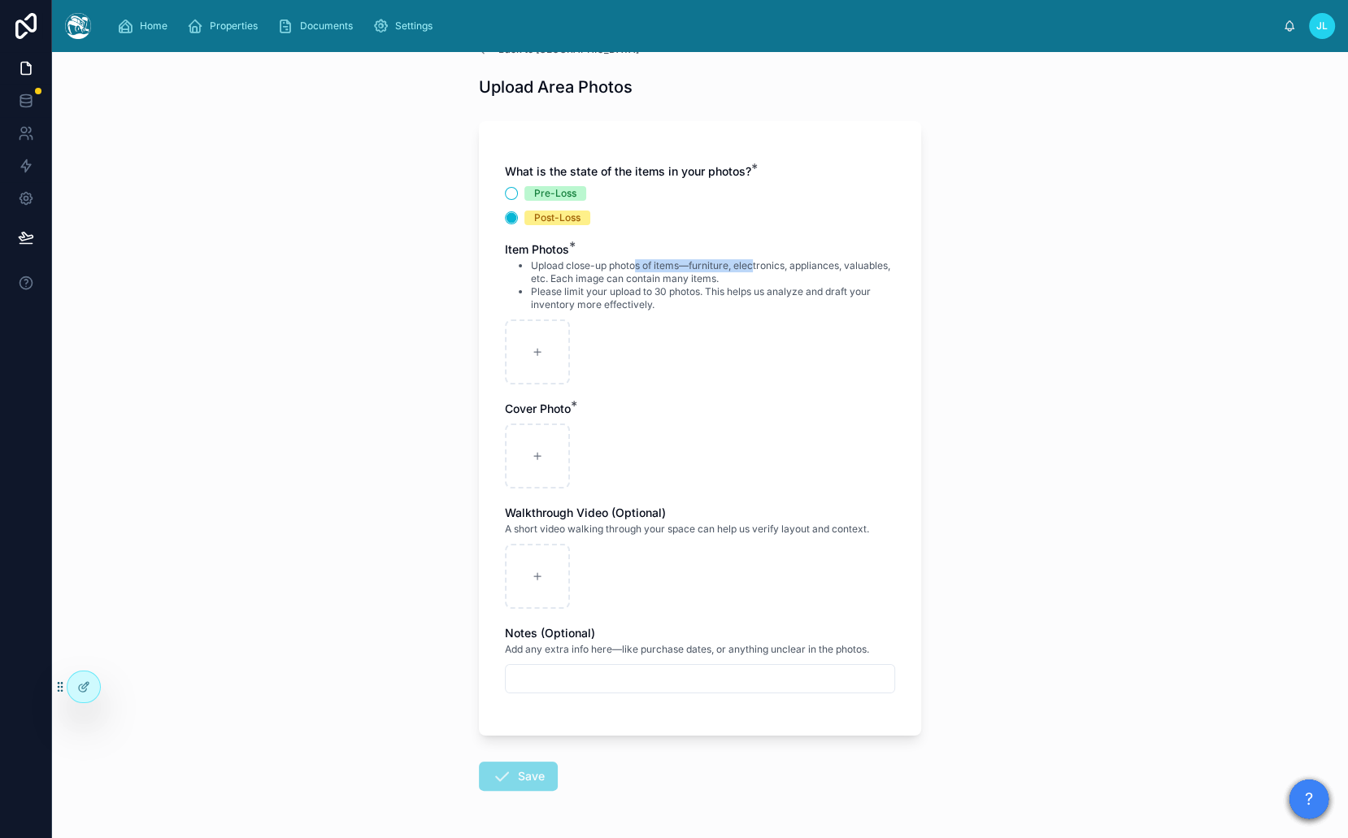
click at [746, 265] on li "Upload close-up photos of items—furniture, electronics, appliances, valuables, …" at bounding box center [713, 272] width 364 height 26
click at [766, 266] on li "Upload close-up photos of items—furniture, electronics, appliances, valuables, …" at bounding box center [713, 272] width 364 height 26
drag, startPoint x: 763, startPoint y: 281, endPoint x: 663, endPoint y: 262, distance: 101.9
click at [663, 262] on li "Upload close-up photos of items—furniture, electronics, appliances, valuables, …" at bounding box center [713, 272] width 364 height 26
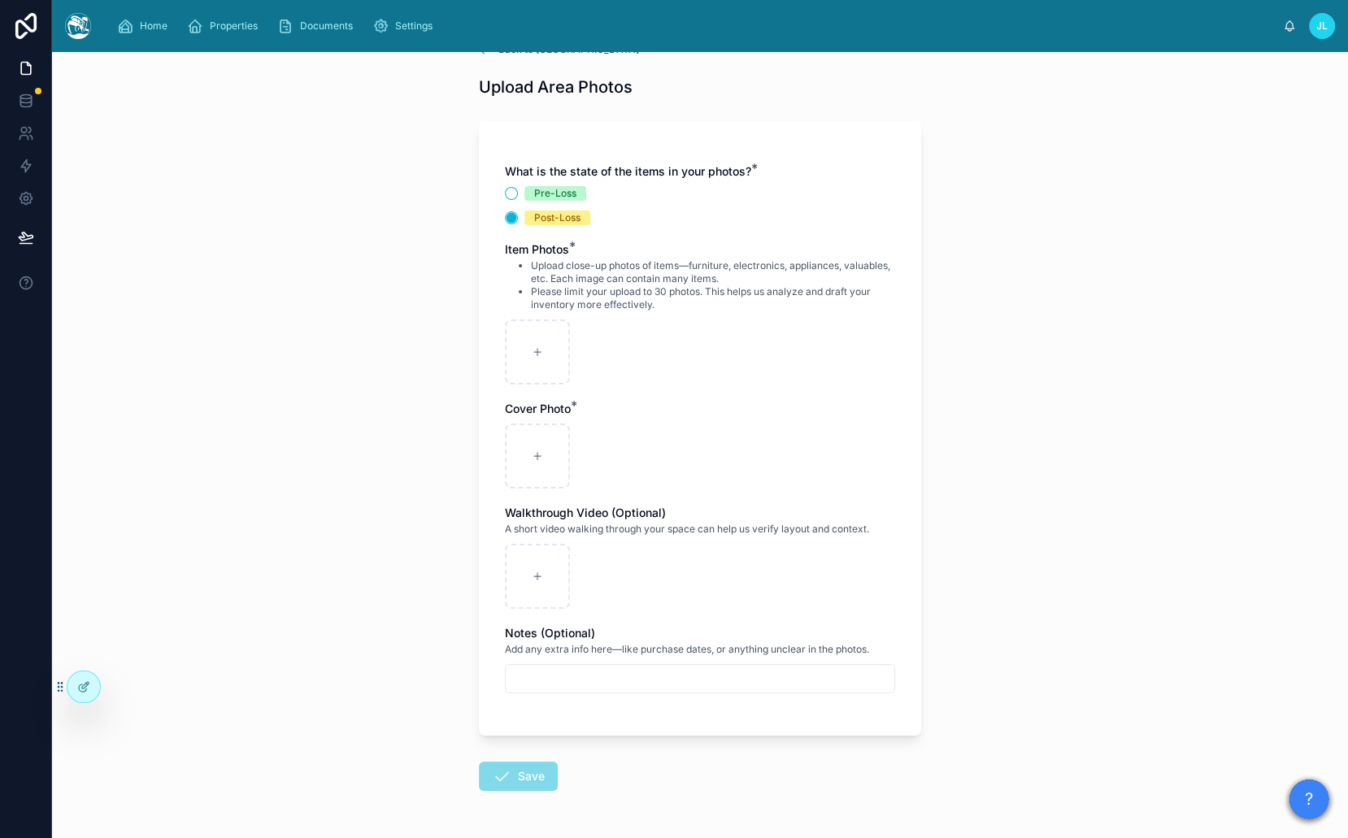
click at [534, 195] on div "Pre-Loss" at bounding box center [555, 193] width 42 height 15
click at [518, 195] on button "Pre-Loss" at bounding box center [511, 193] width 13 height 13
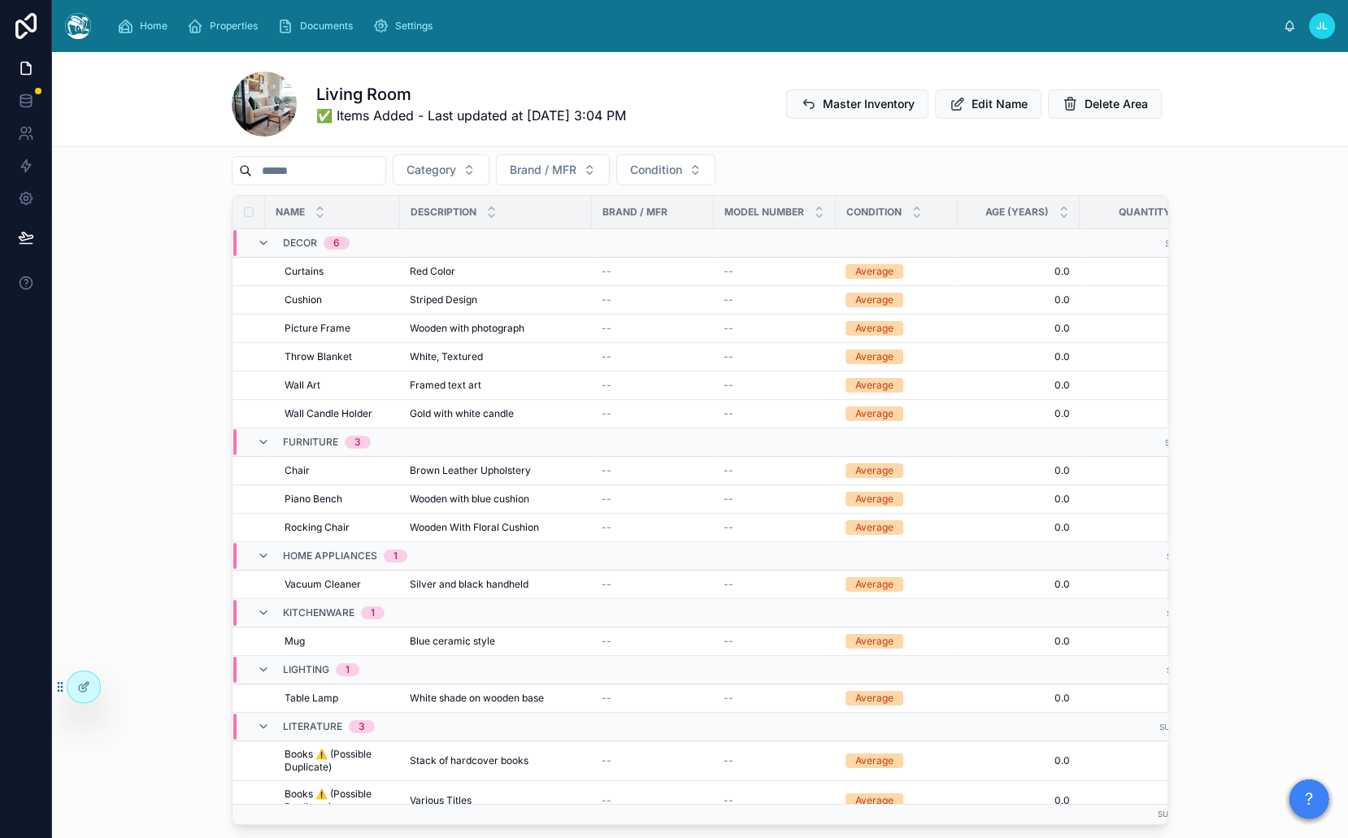
scroll to position [276, 0]
click at [1023, 336] on span "View Photo" at bounding box center [1049, 342] width 53 height 13
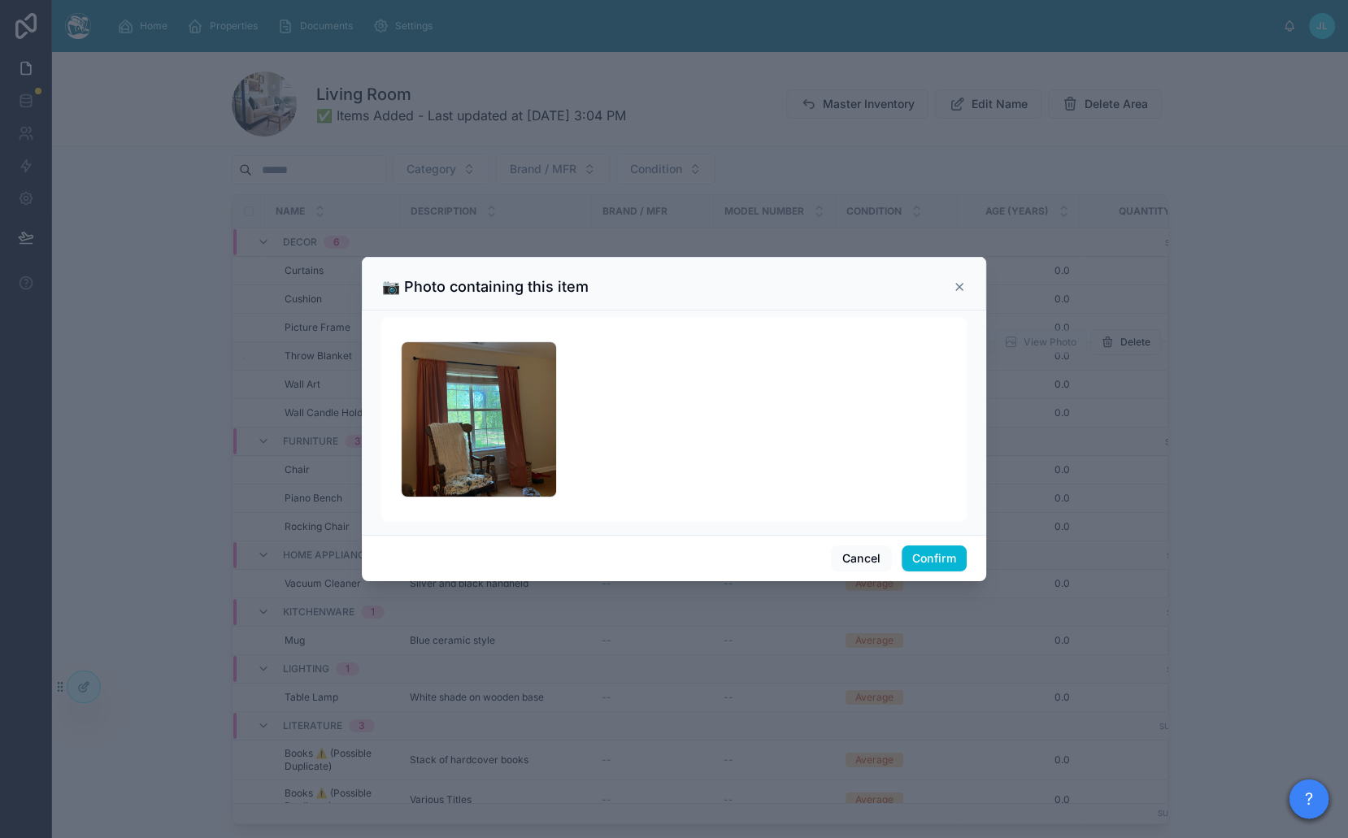
click at [290, 416] on div at bounding box center [674, 419] width 1348 height 838
click at [873, 554] on button "Cancel" at bounding box center [861, 558] width 60 height 26
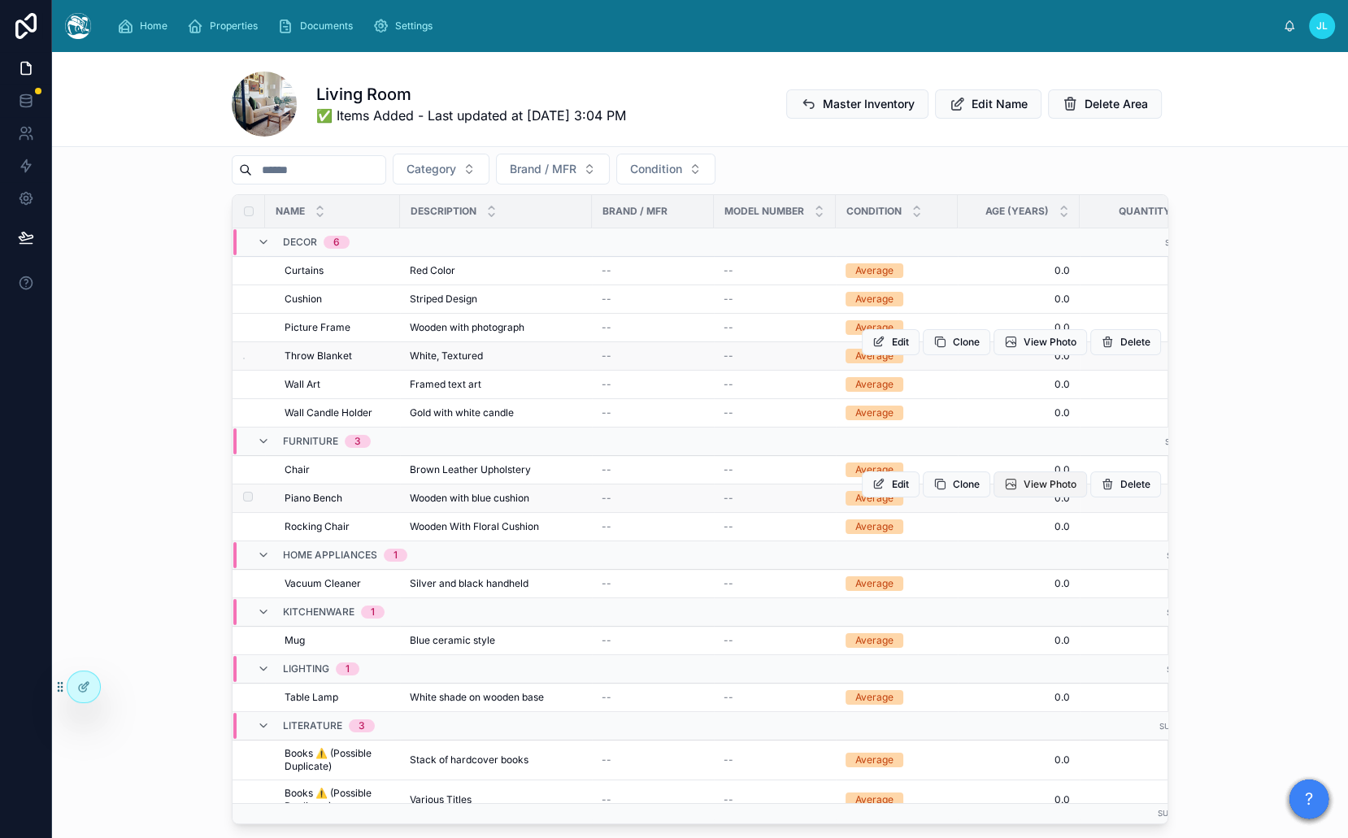
click at [1023, 478] on span "View Photo" at bounding box center [1049, 484] width 53 height 13
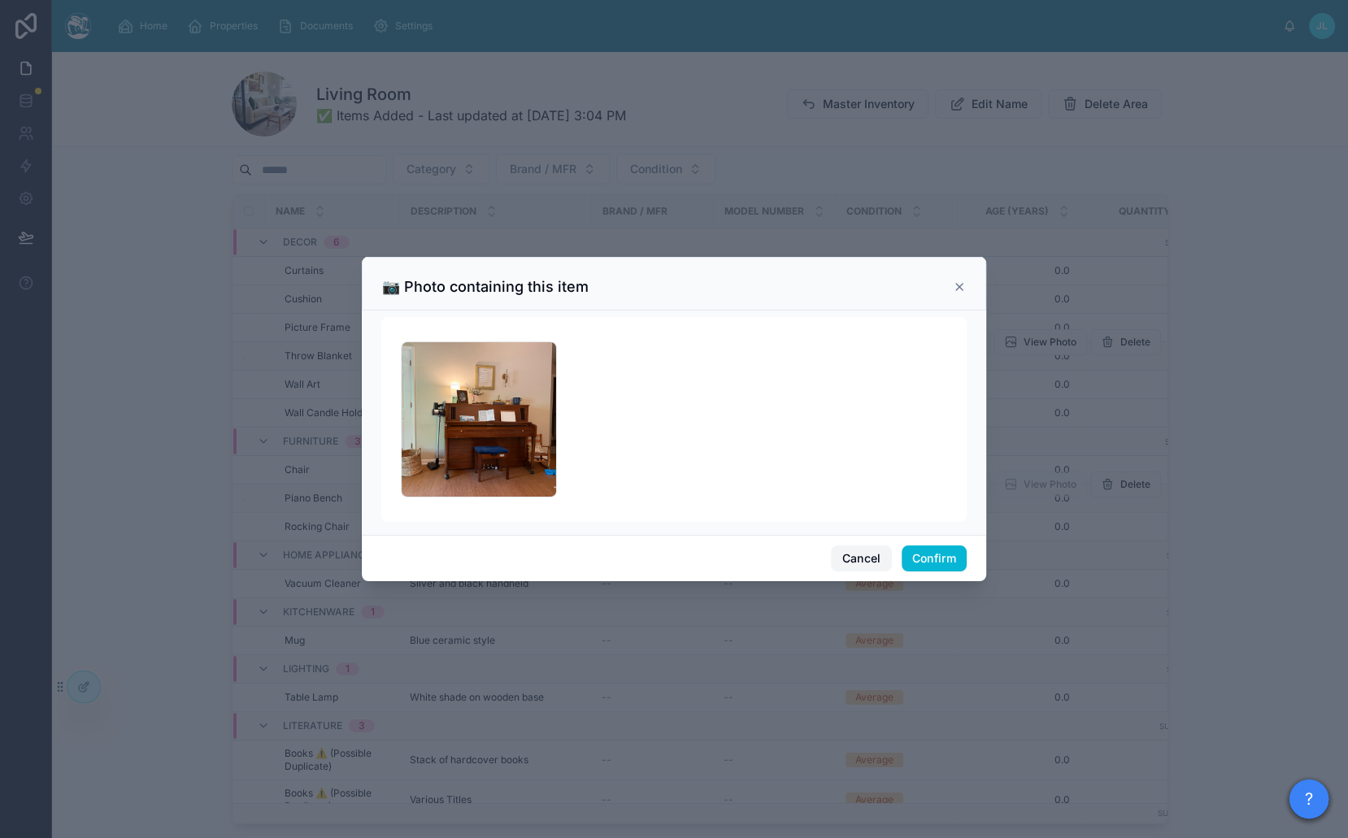
click at [847, 552] on button "Cancel" at bounding box center [861, 558] width 60 height 26
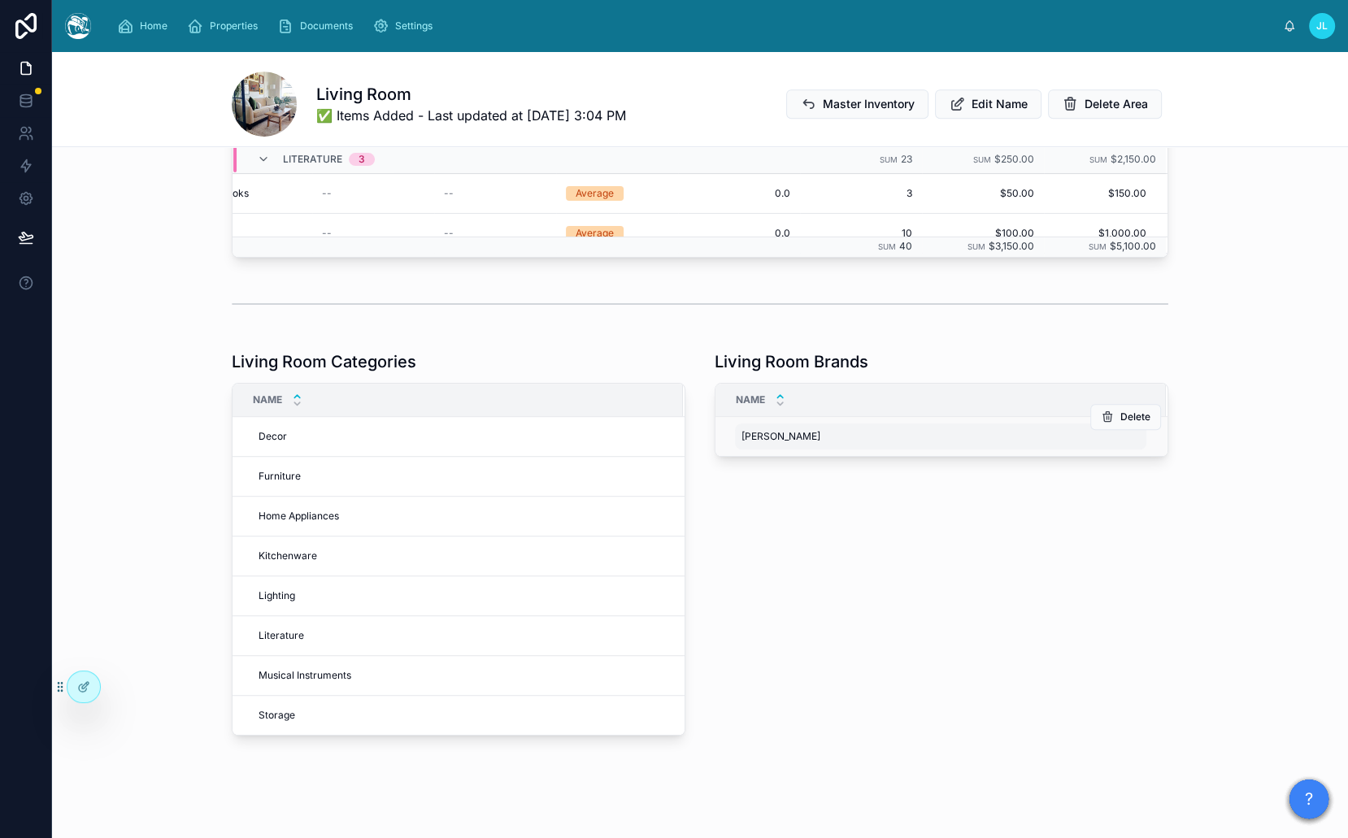
scroll to position [0, 0]
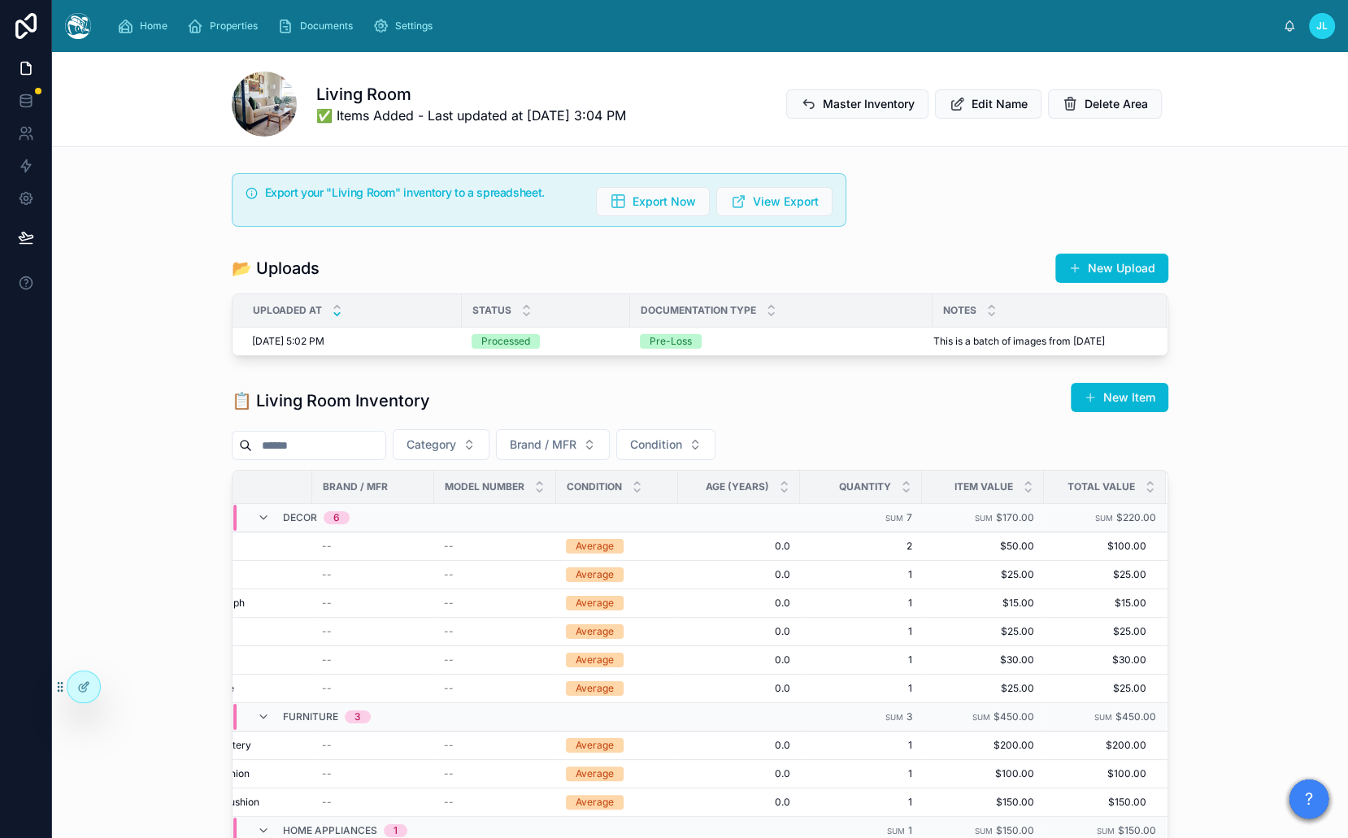
click at [348, 90] on h1 "Living Room" at bounding box center [471, 94] width 310 height 23
click at [407, 97] on h1 "Living Room" at bounding box center [471, 94] width 310 height 23
click at [1117, 396] on button "New Item" at bounding box center [1119, 397] width 98 height 29
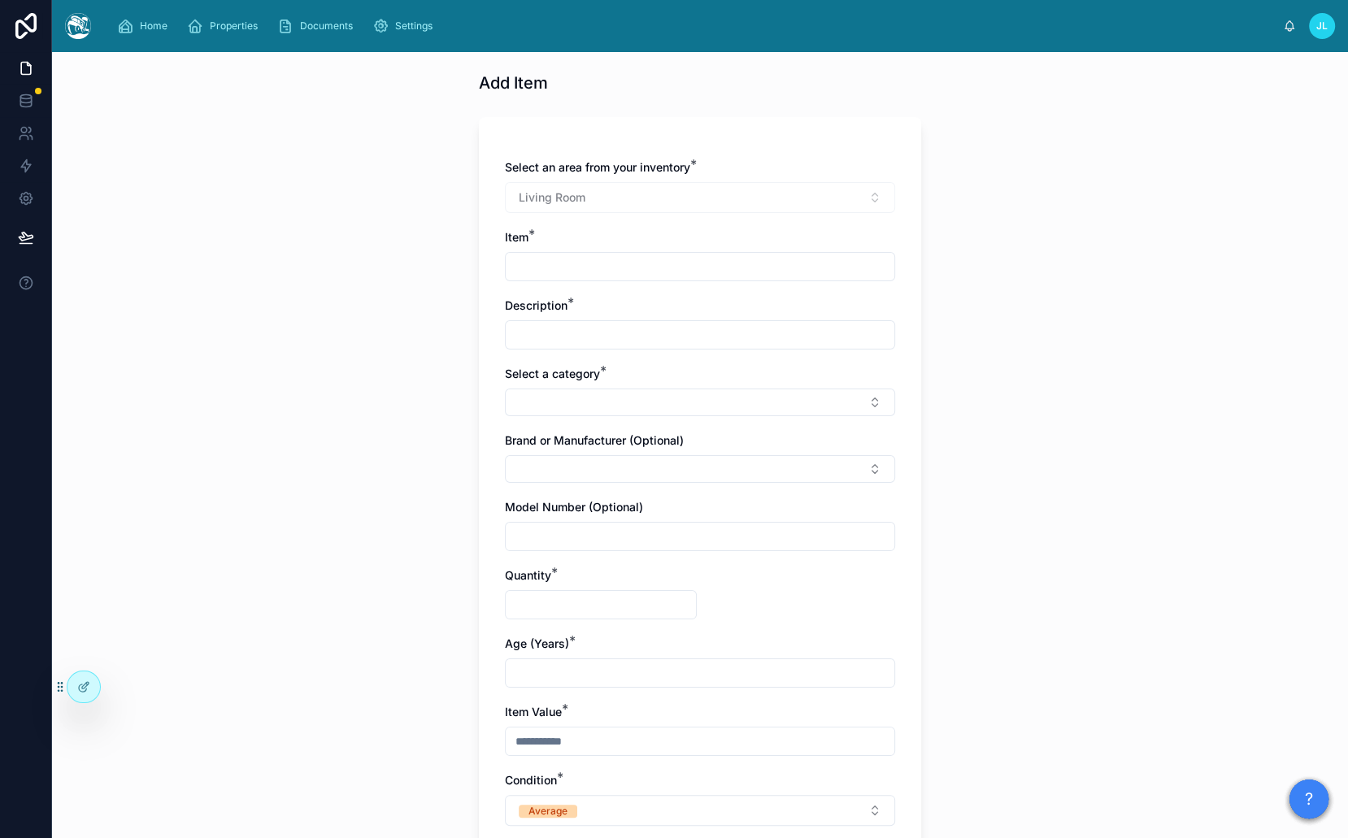
scroll to position [24, 0]
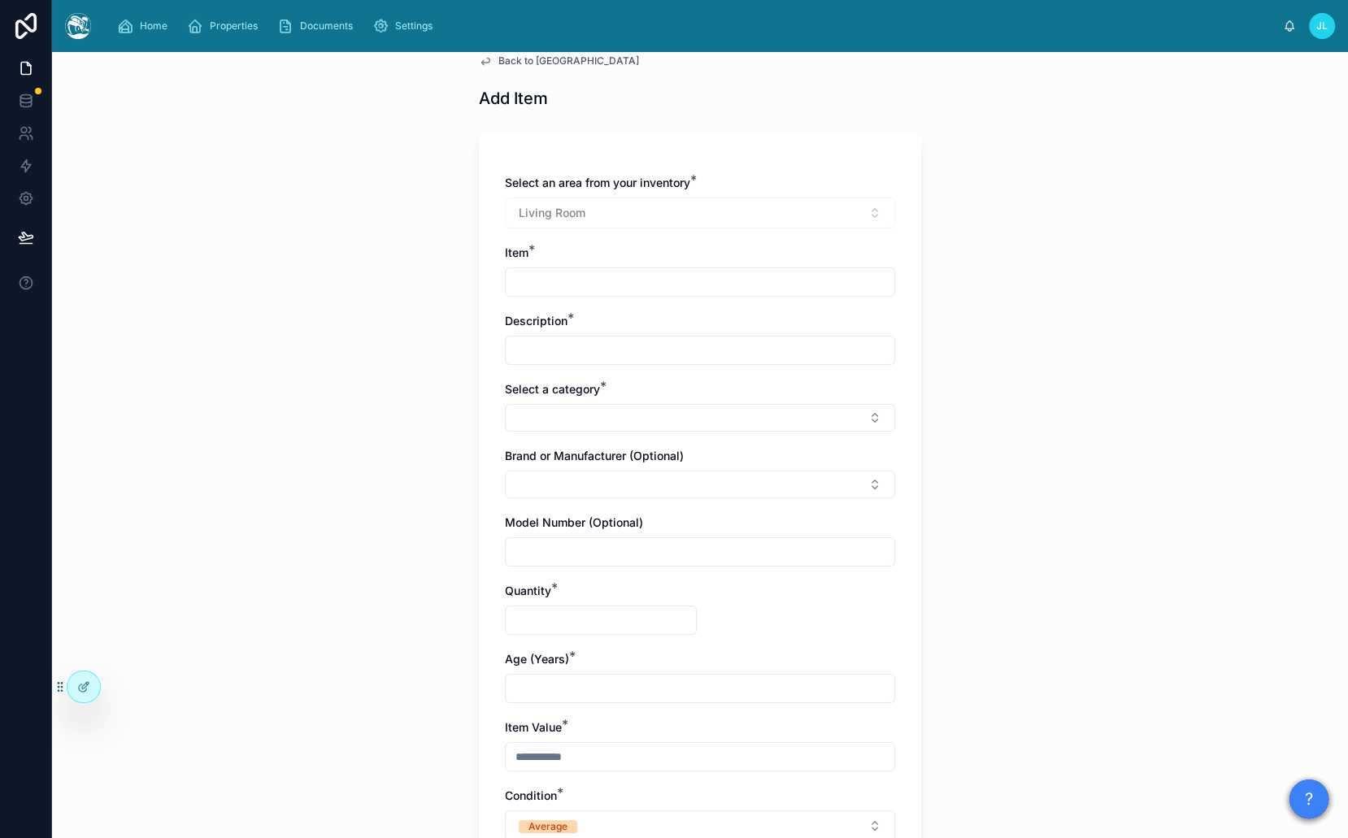
click at [572, 292] on input "text" at bounding box center [700, 282] width 388 height 23
click at [571, 421] on button "Select Button" at bounding box center [700, 418] width 390 height 28
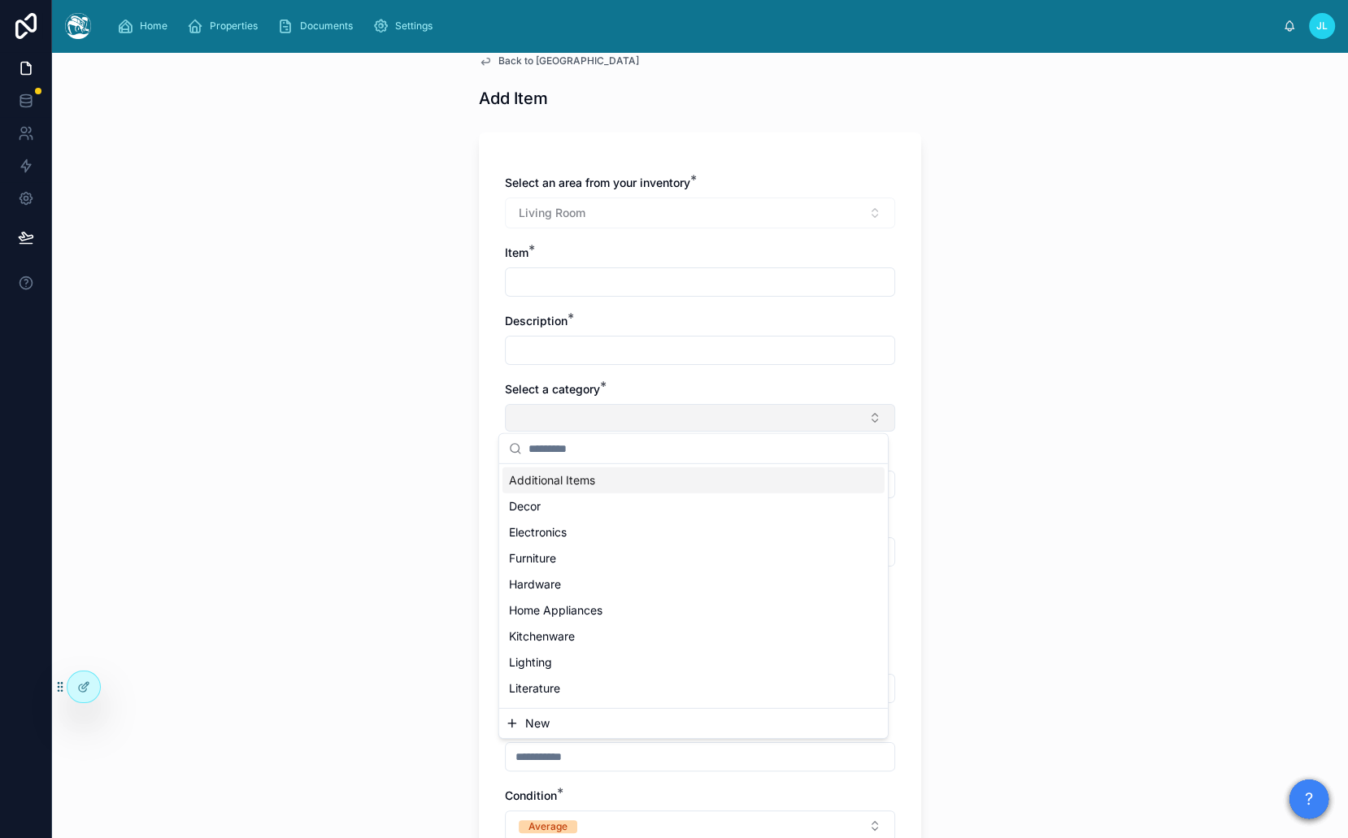
click at [571, 421] on button "Select Button" at bounding box center [700, 418] width 390 height 28
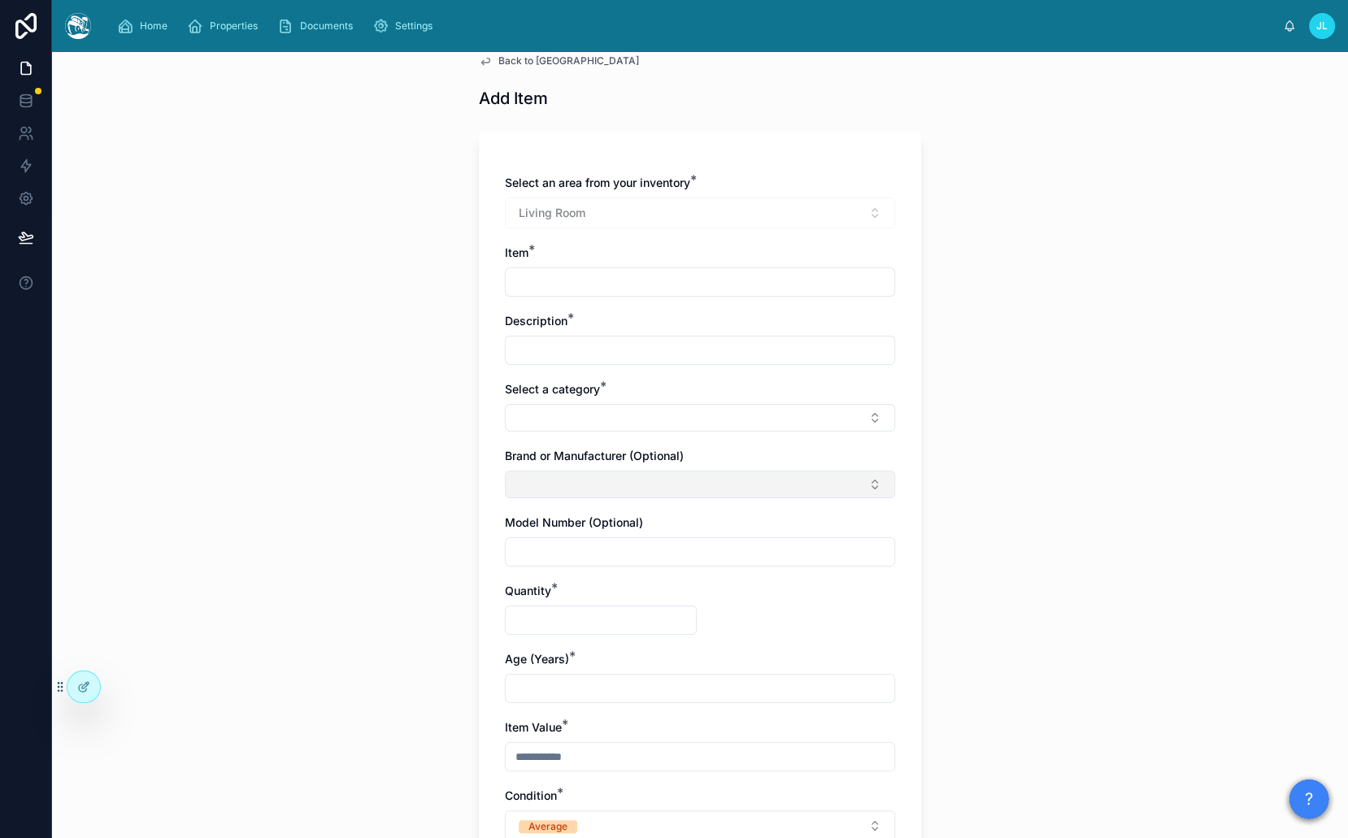
click at [545, 479] on button "Select Button" at bounding box center [700, 485] width 390 height 28
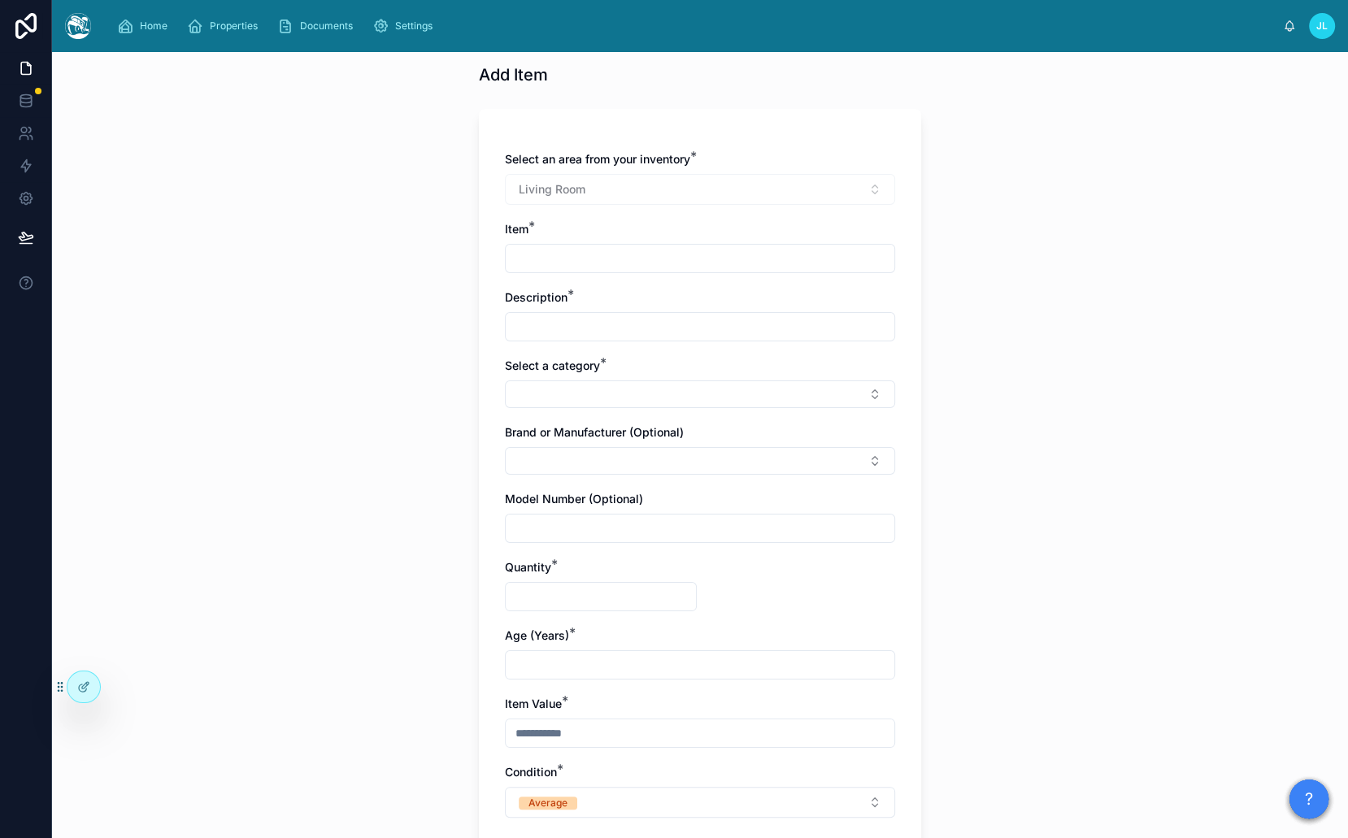
scroll to position [0, 0]
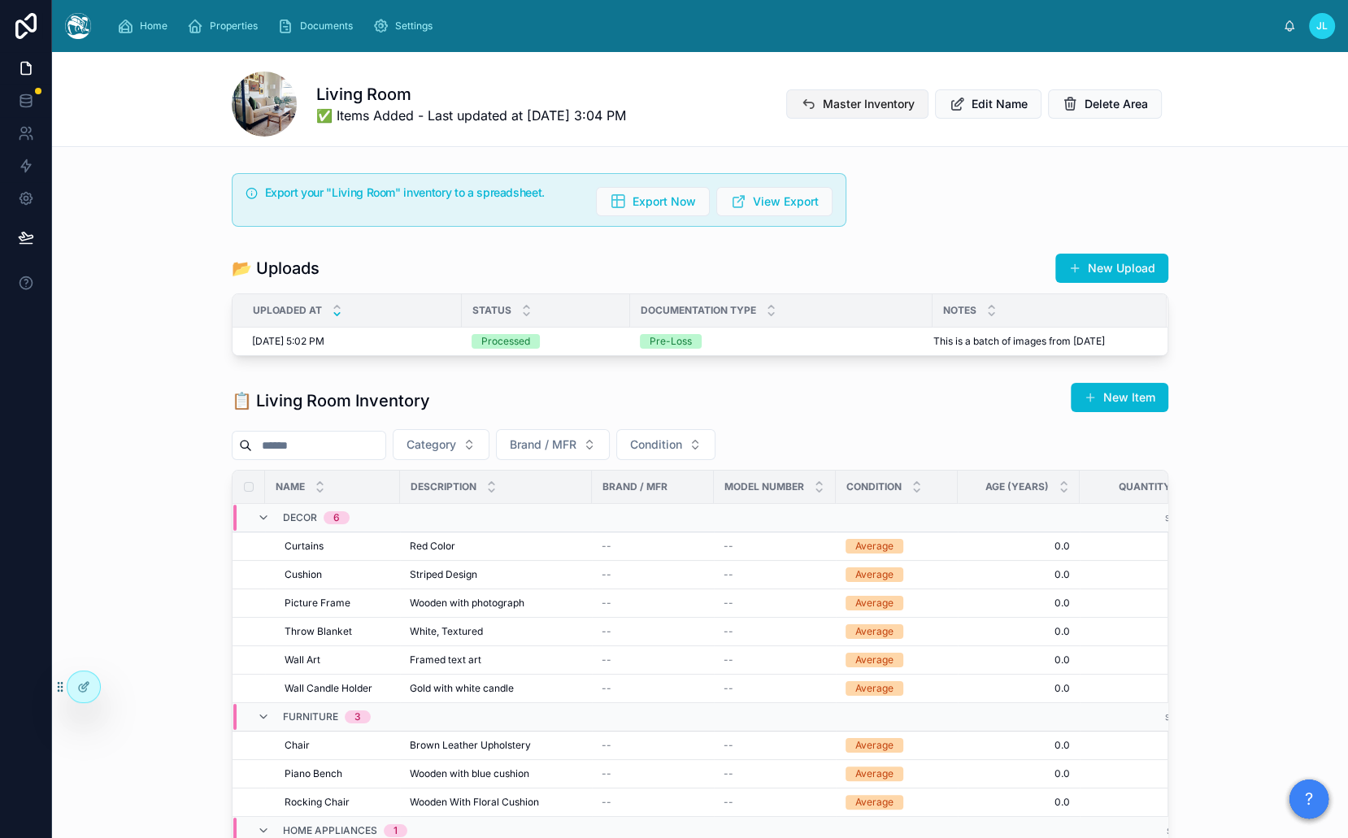
click at [853, 106] on span "Master Inventory" at bounding box center [869, 104] width 92 height 16
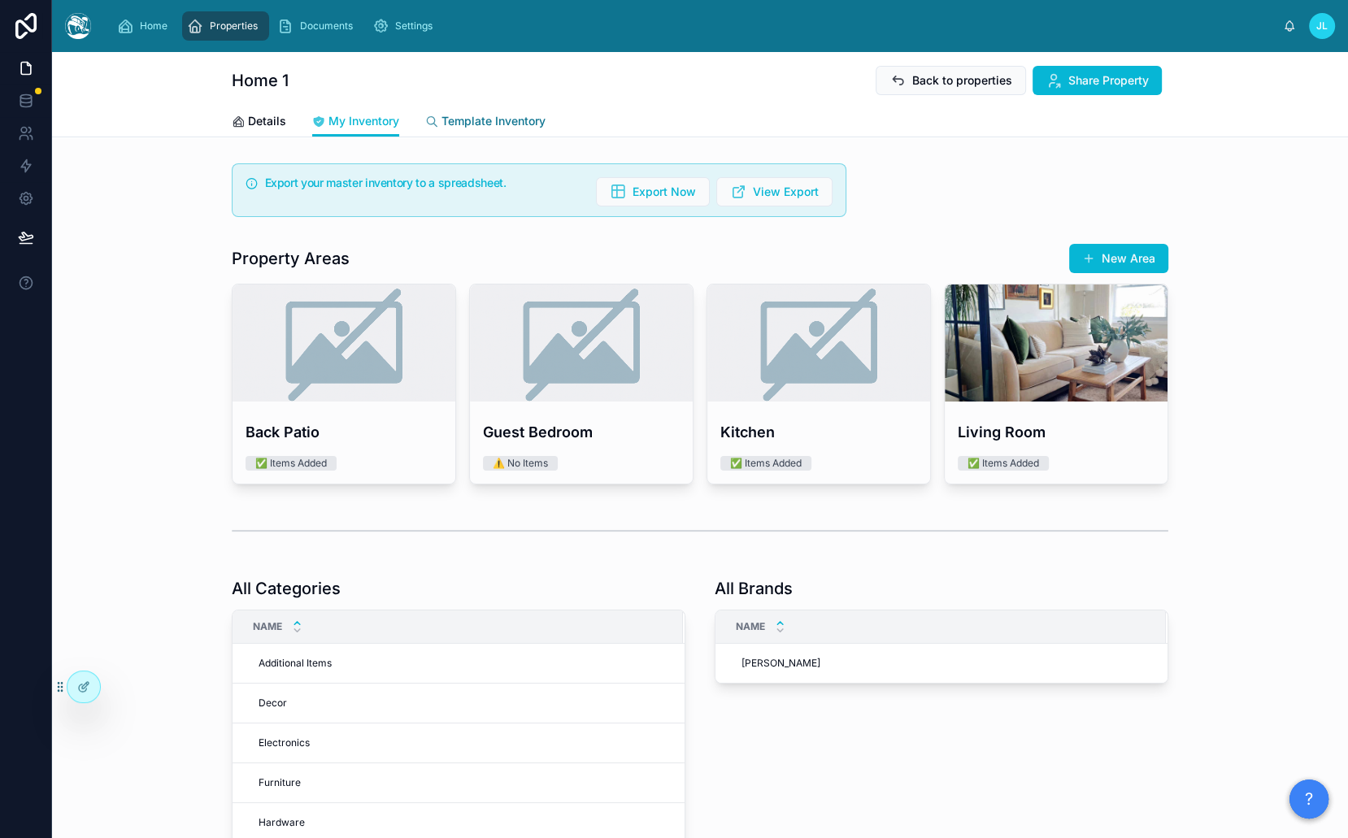
click at [473, 118] on span "Template Inventory" at bounding box center [493, 121] width 104 height 16
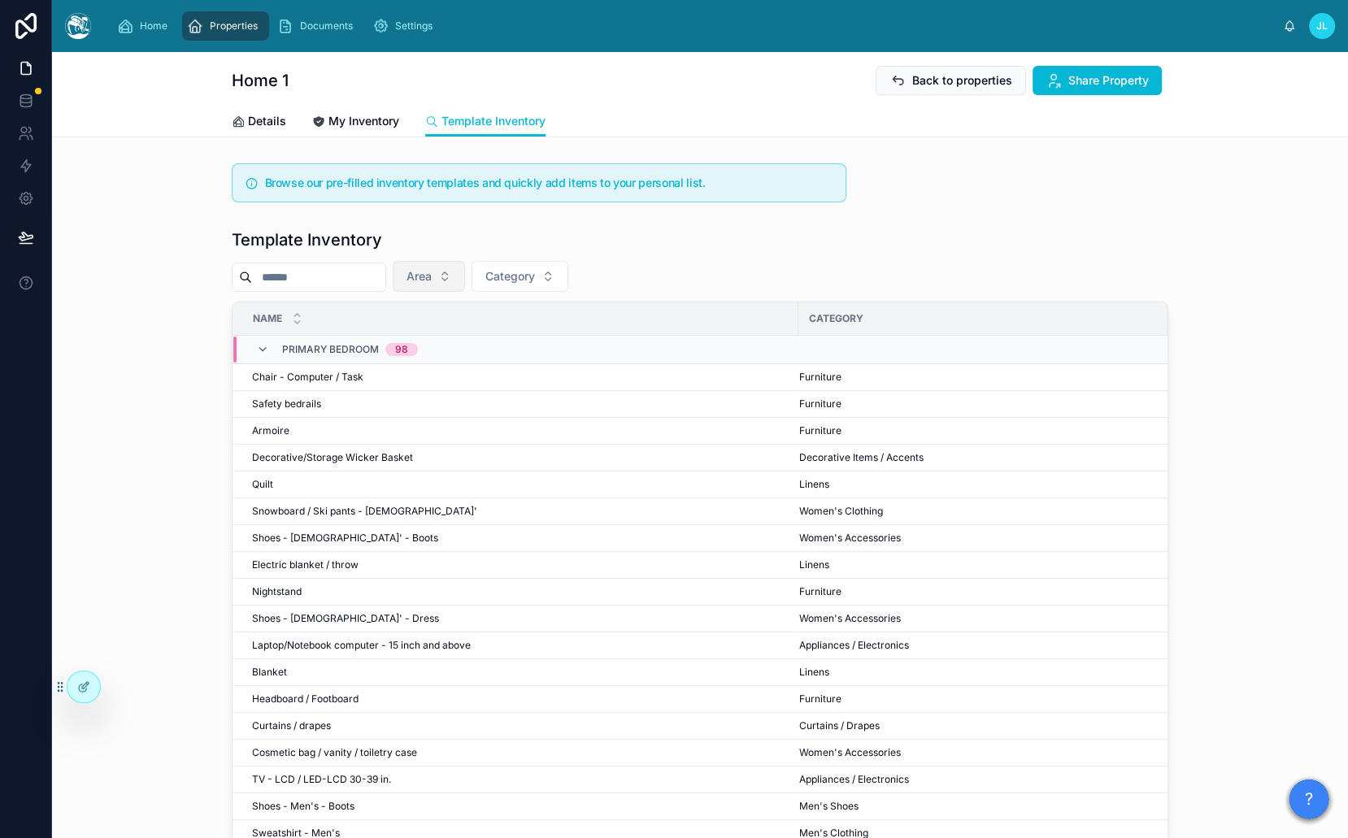
click at [457, 269] on button "Area" at bounding box center [429, 276] width 72 height 31
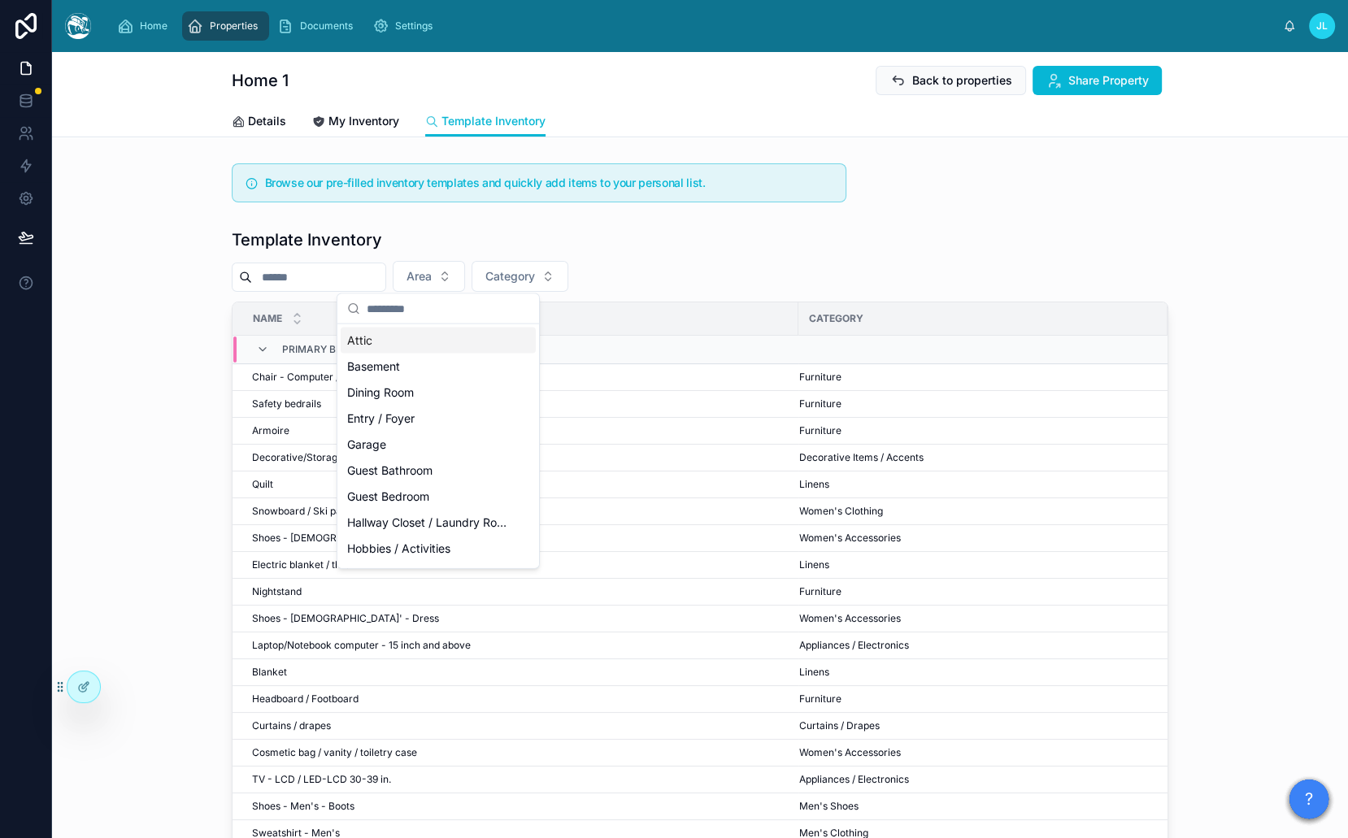
click at [535, 228] on div "Template Inventory" at bounding box center [700, 239] width 936 height 23
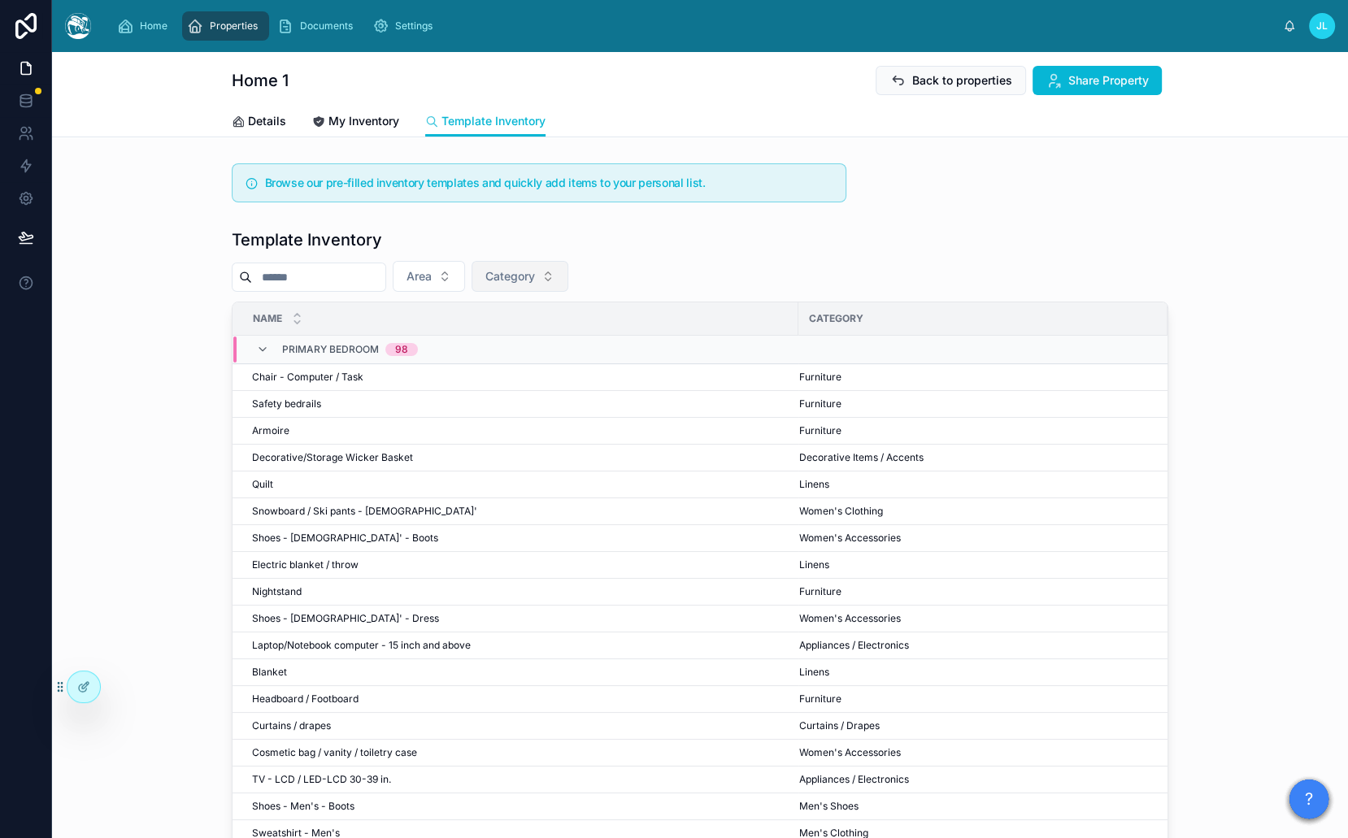
click at [535, 274] on span "Category" at bounding box center [510, 276] width 50 height 16
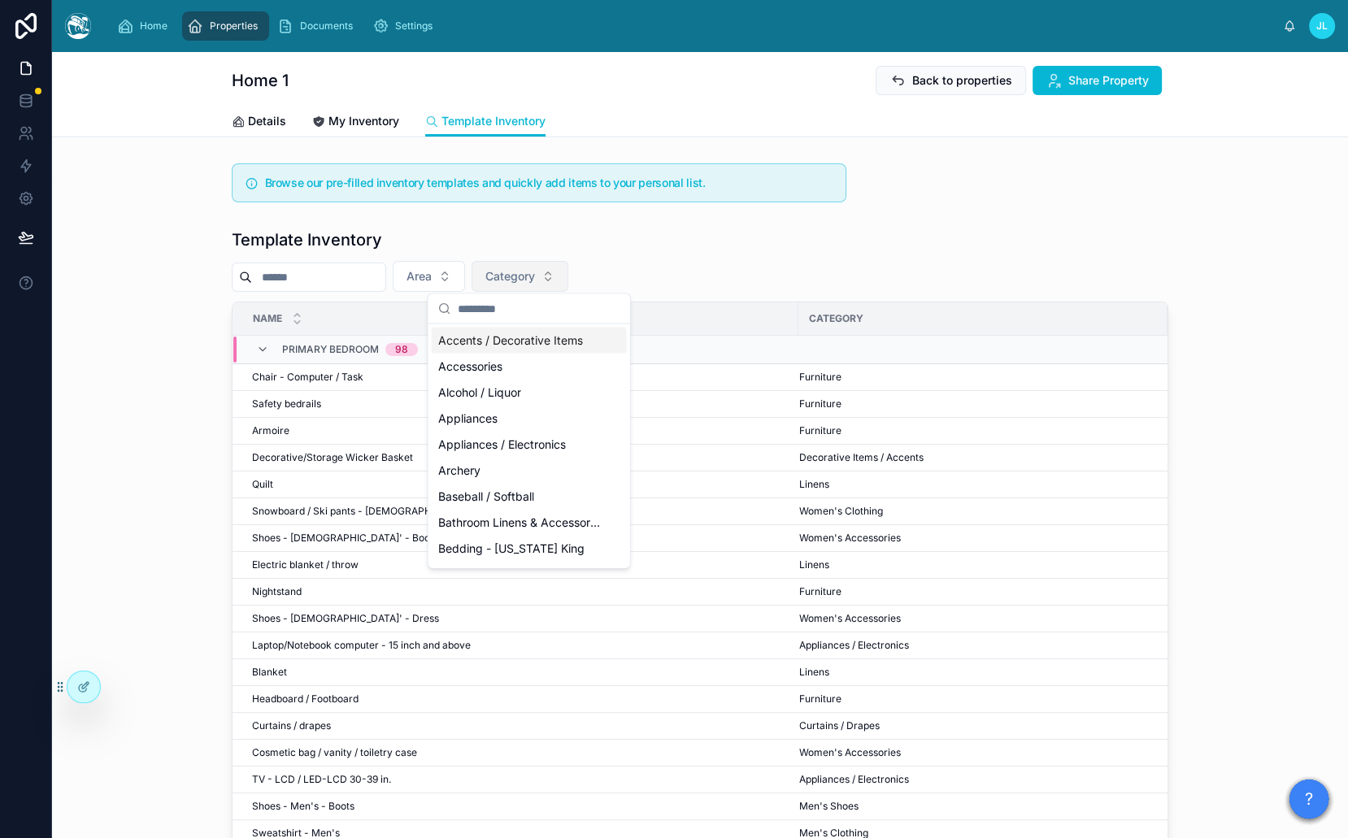
click at [535, 274] on span "Category" at bounding box center [510, 276] width 50 height 16
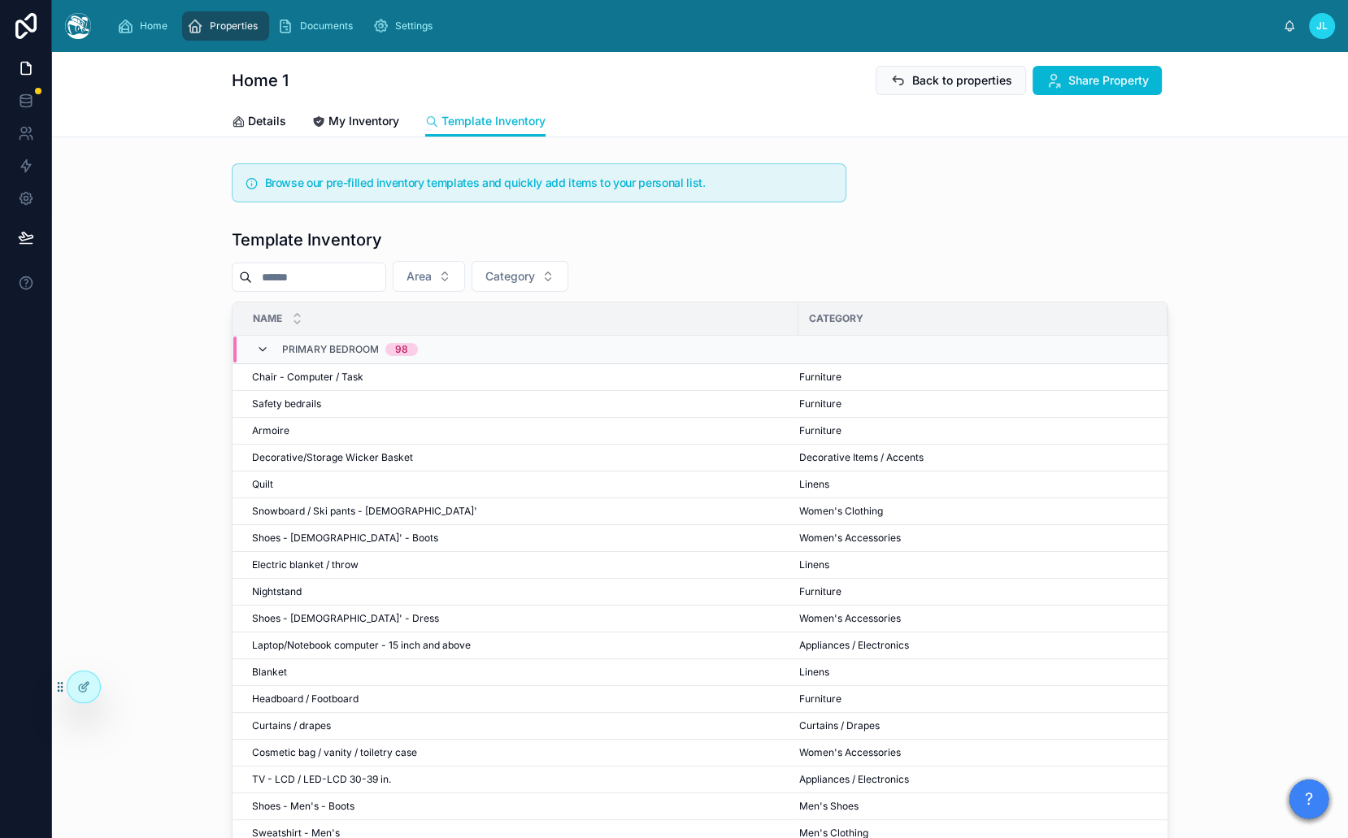
click at [256, 347] on icon at bounding box center [262, 349] width 13 height 13
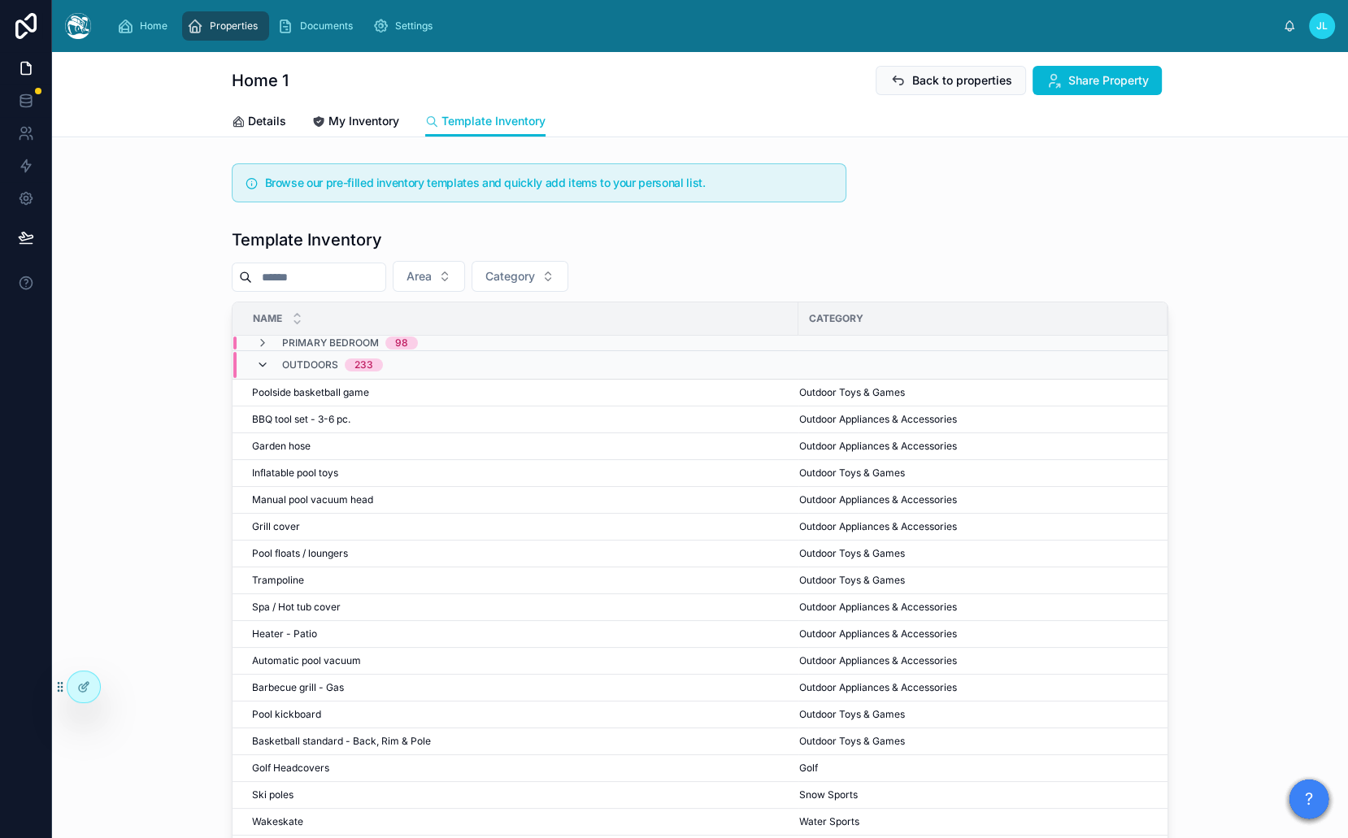
click at [256, 366] on icon at bounding box center [262, 364] width 13 height 13
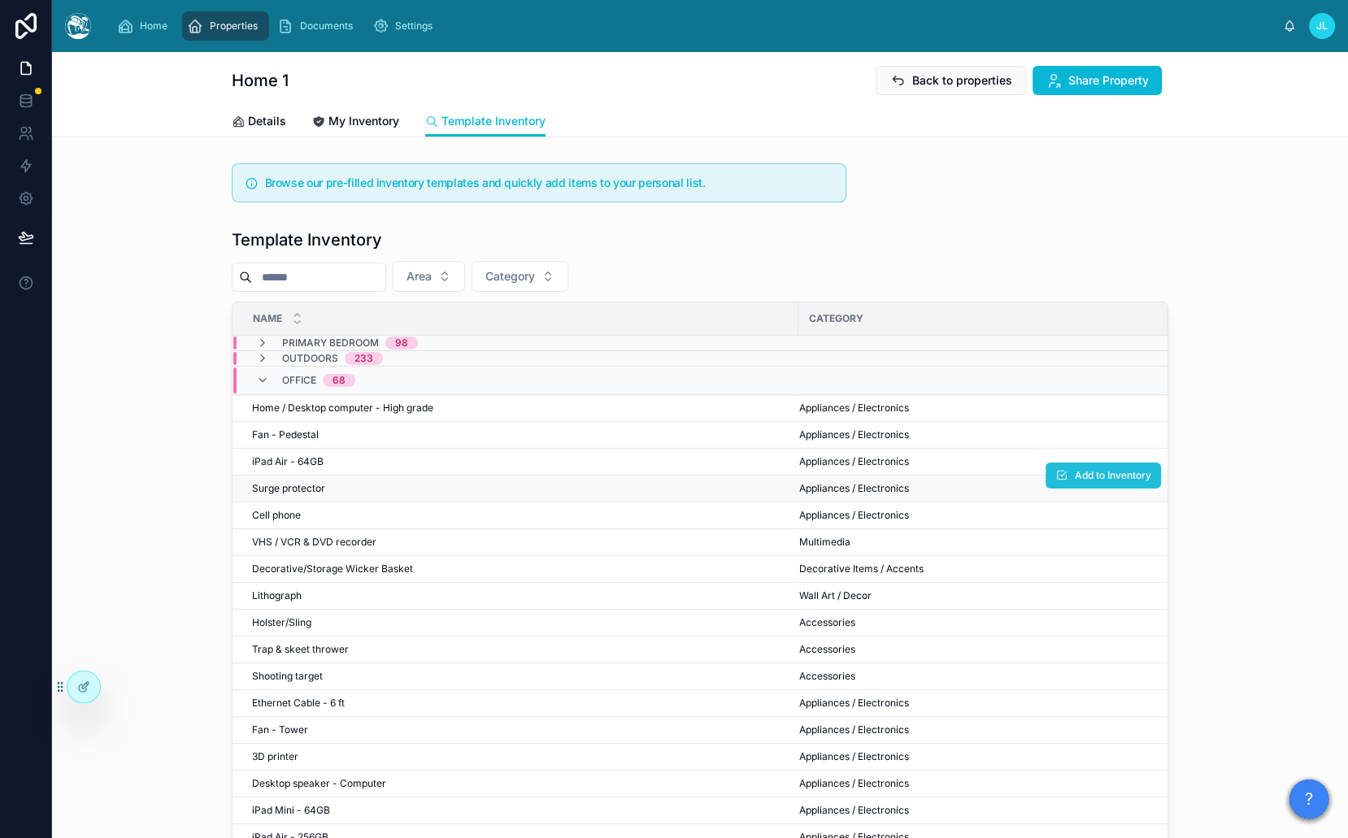
click at [1055, 474] on icon at bounding box center [1061, 475] width 13 height 13
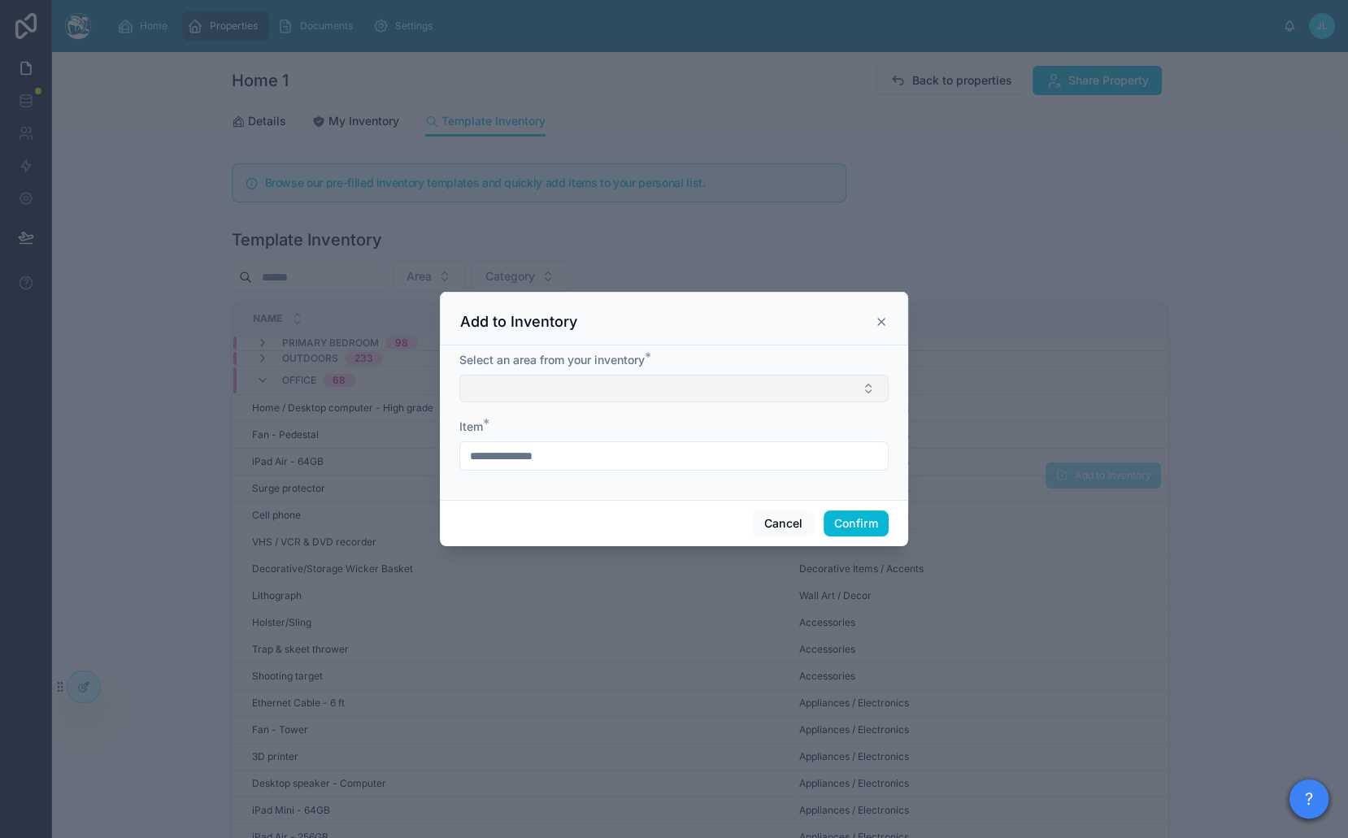
click at [519, 388] on button "Select Button" at bounding box center [673, 389] width 429 height 28
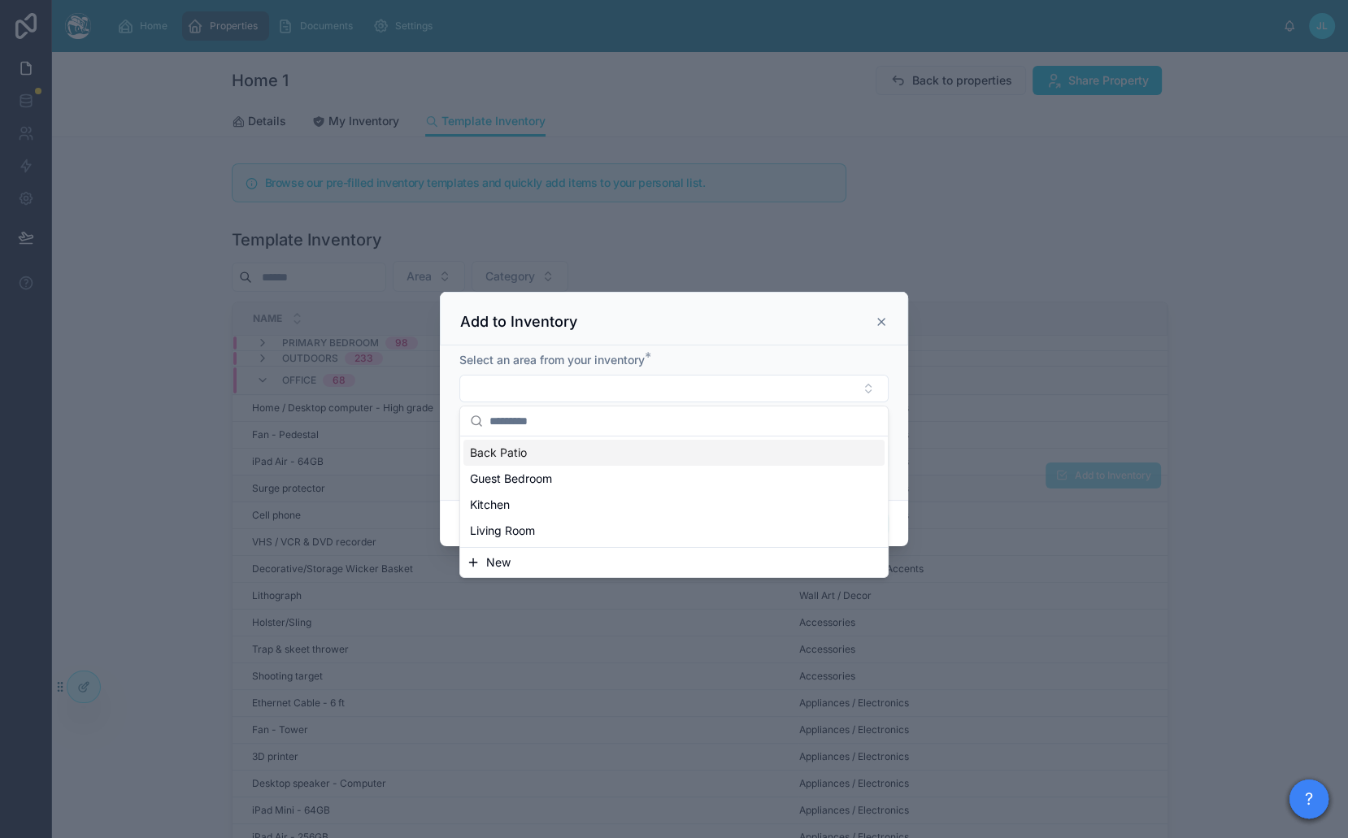
click at [523, 457] on span "Back Patio" at bounding box center [498, 453] width 57 height 16
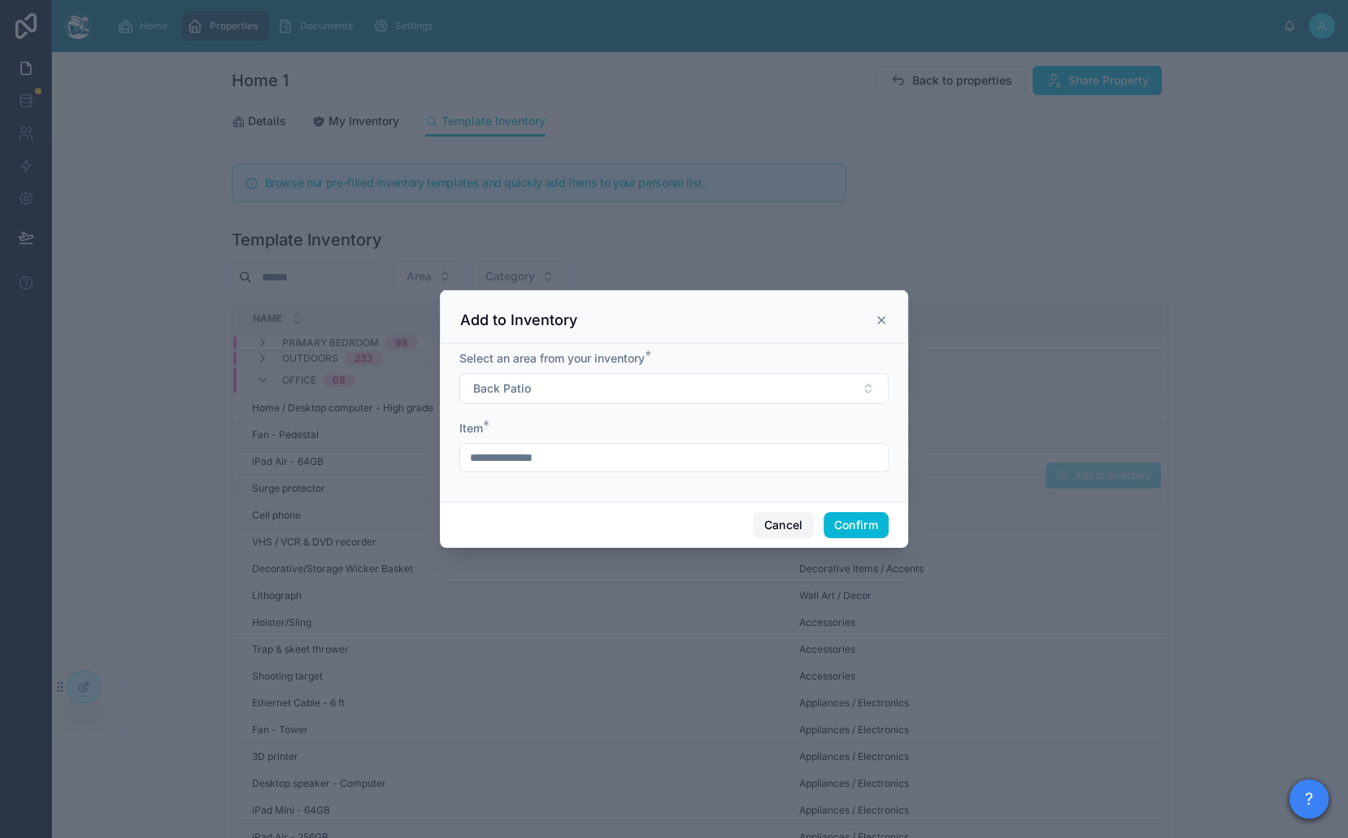
click at [783, 524] on button "Cancel" at bounding box center [783, 525] width 60 height 26
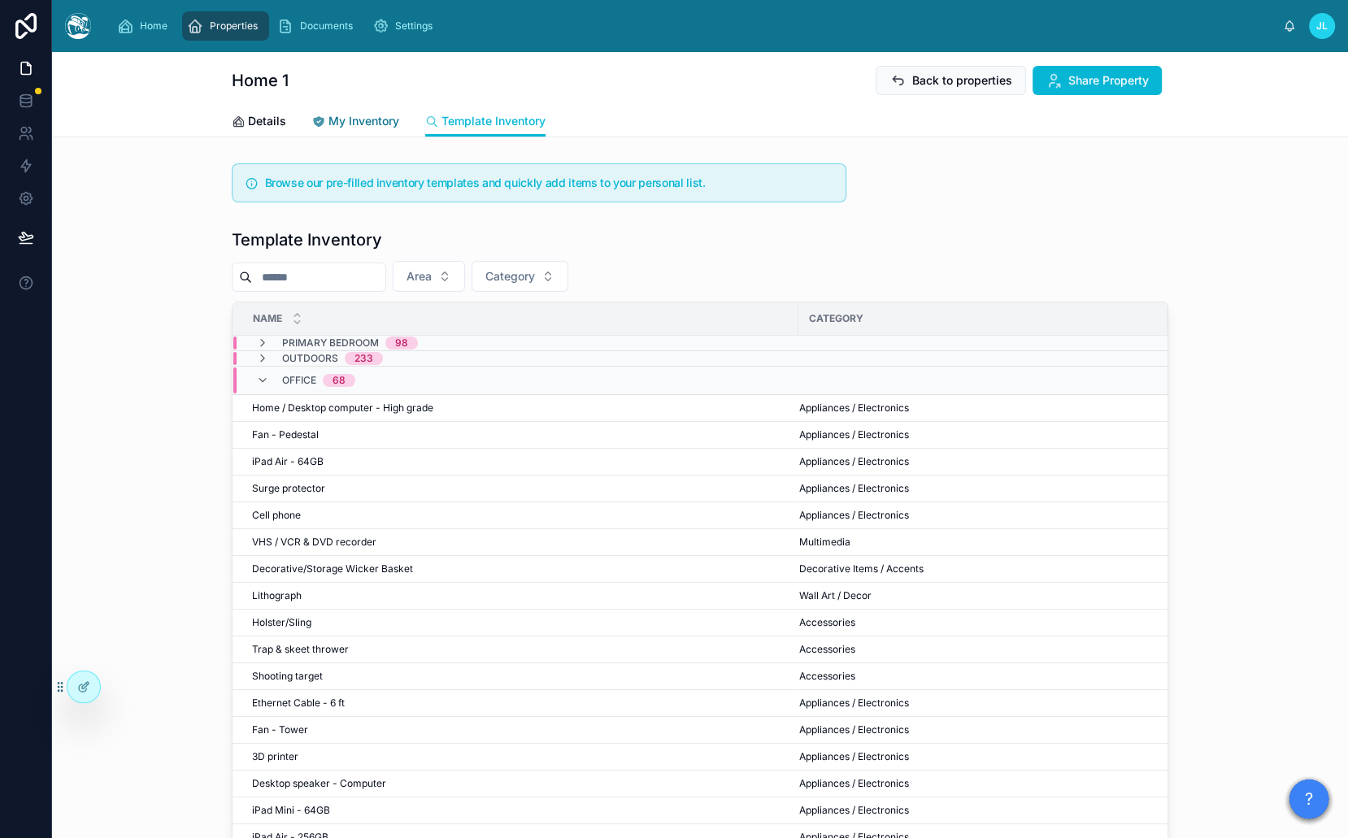
click at [336, 127] on span "My Inventory" at bounding box center [363, 121] width 71 height 16
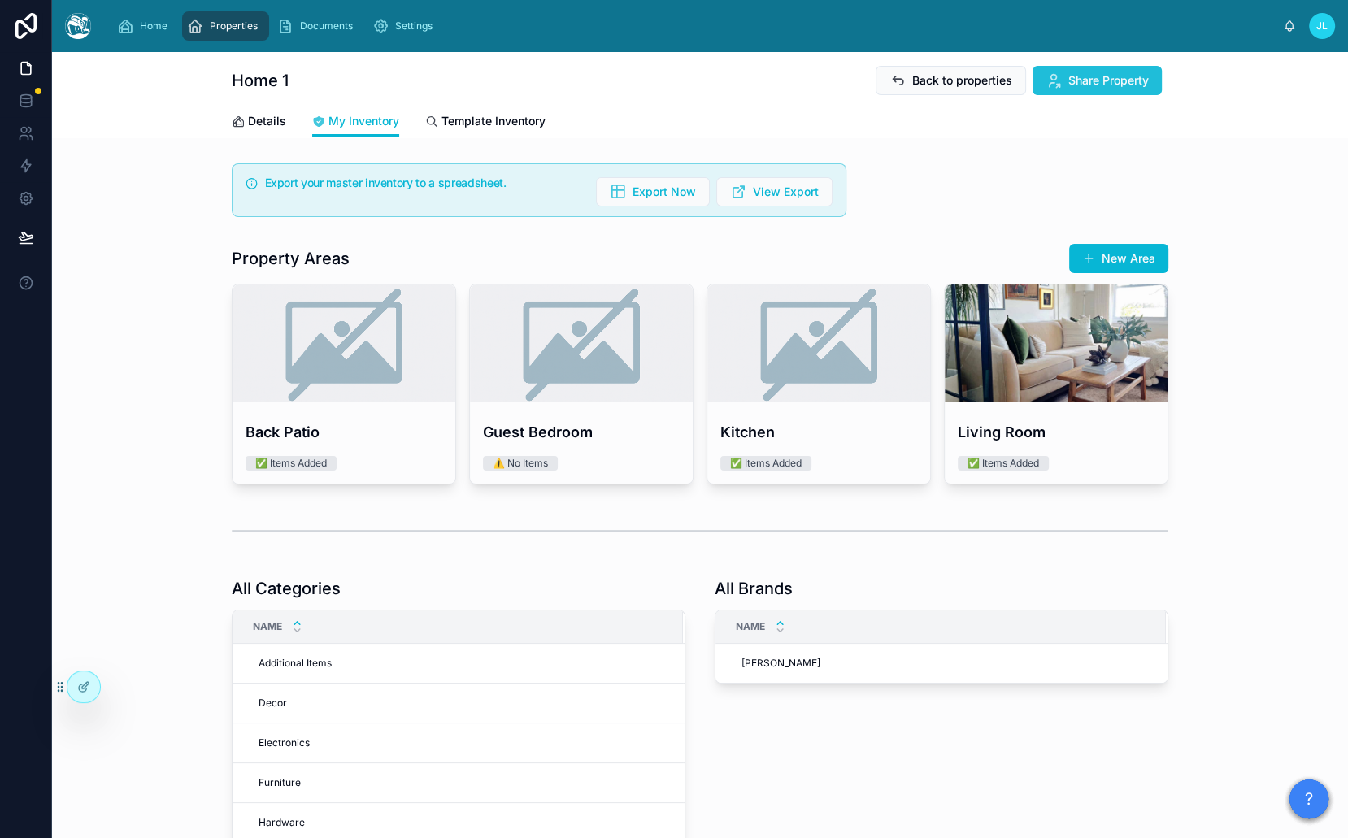
click at [1108, 87] on span "Share Property" at bounding box center [1108, 80] width 80 height 16
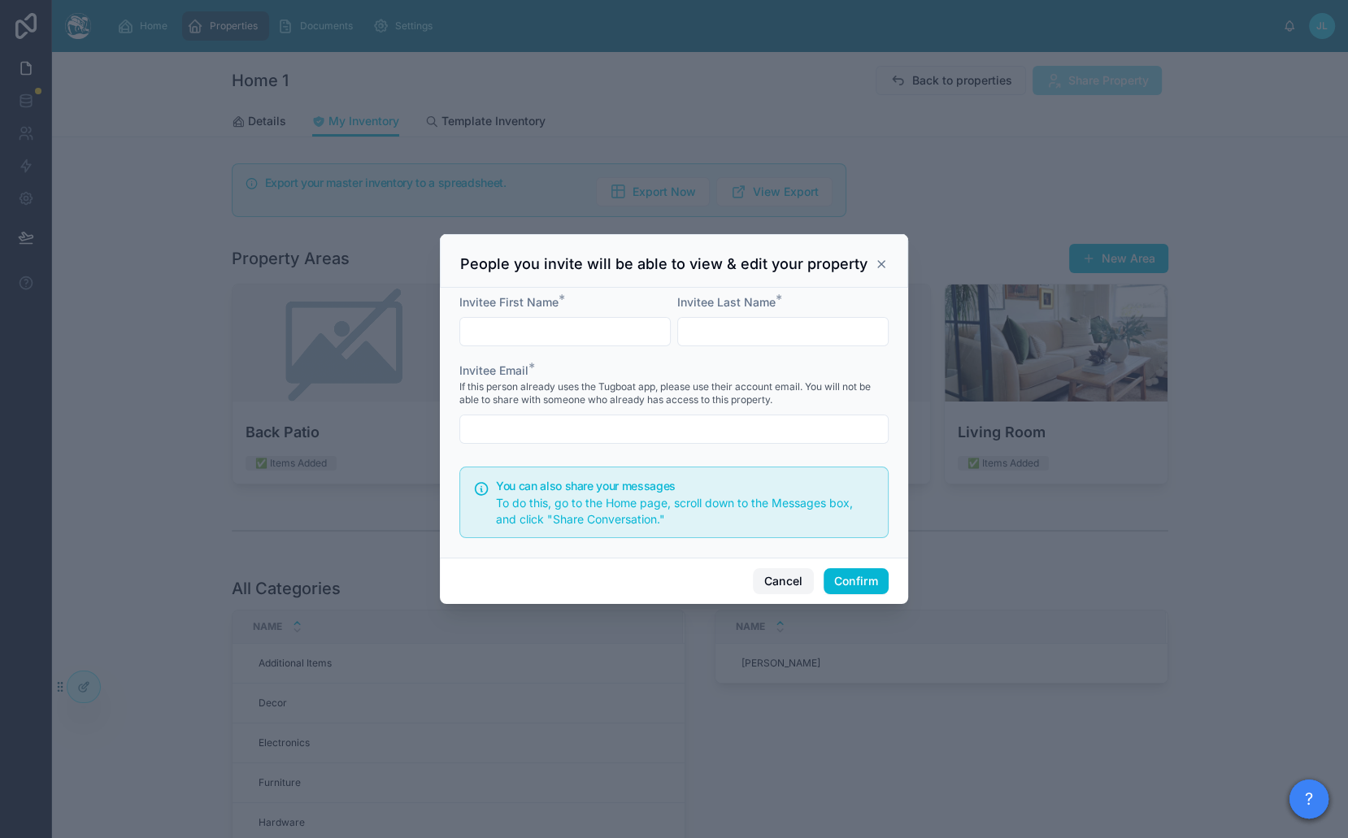
click at [794, 578] on button "Cancel" at bounding box center [783, 581] width 60 height 26
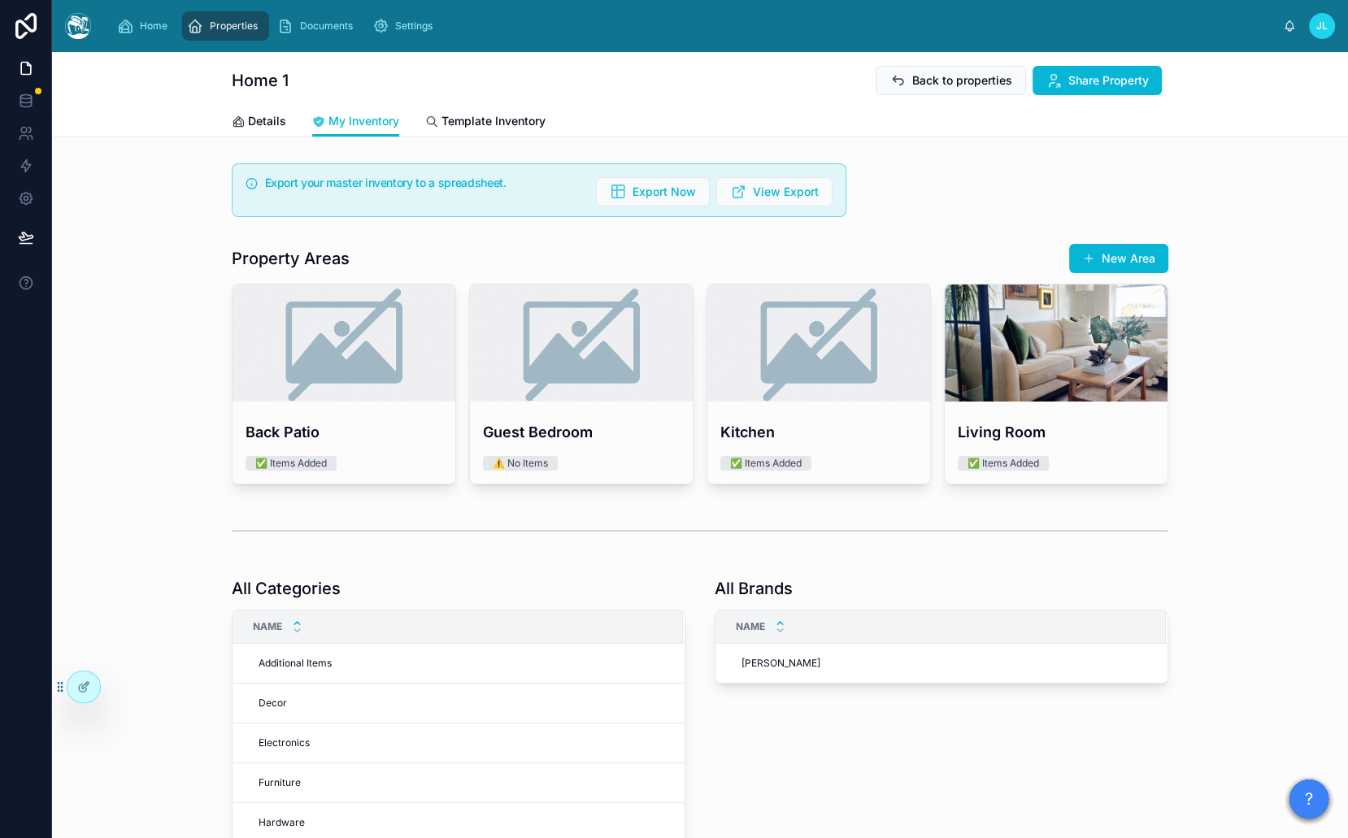
click at [222, 45] on div "Home Properties Documents Settings [PERSON_NAME]" at bounding box center [700, 26] width 1296 height 52
click at [256, 32] on span "Properties" at bounding box center [234, 26] width 48 height 13
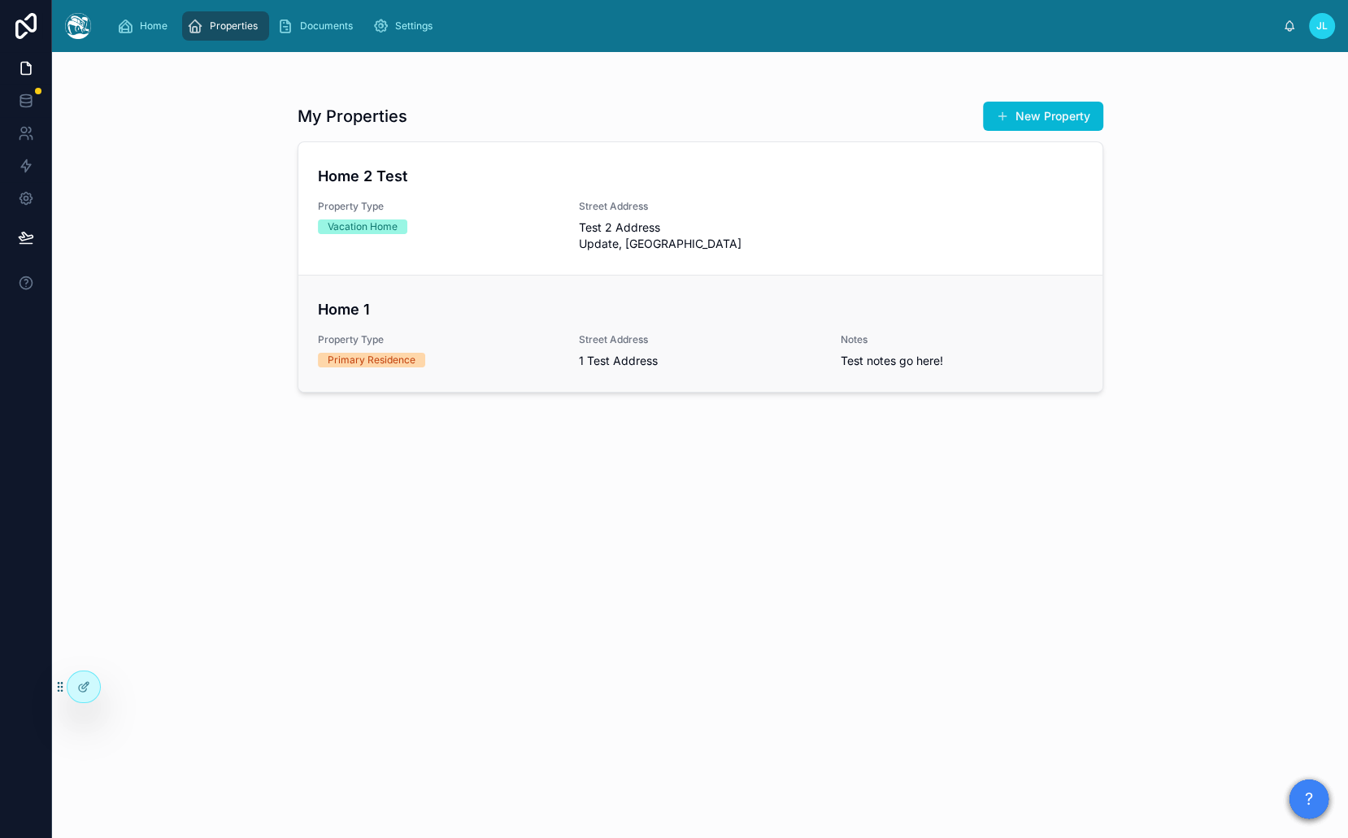
click at [491, 298] on h4 "Home 1" at bounding box center [700, 309] width 765 height 22
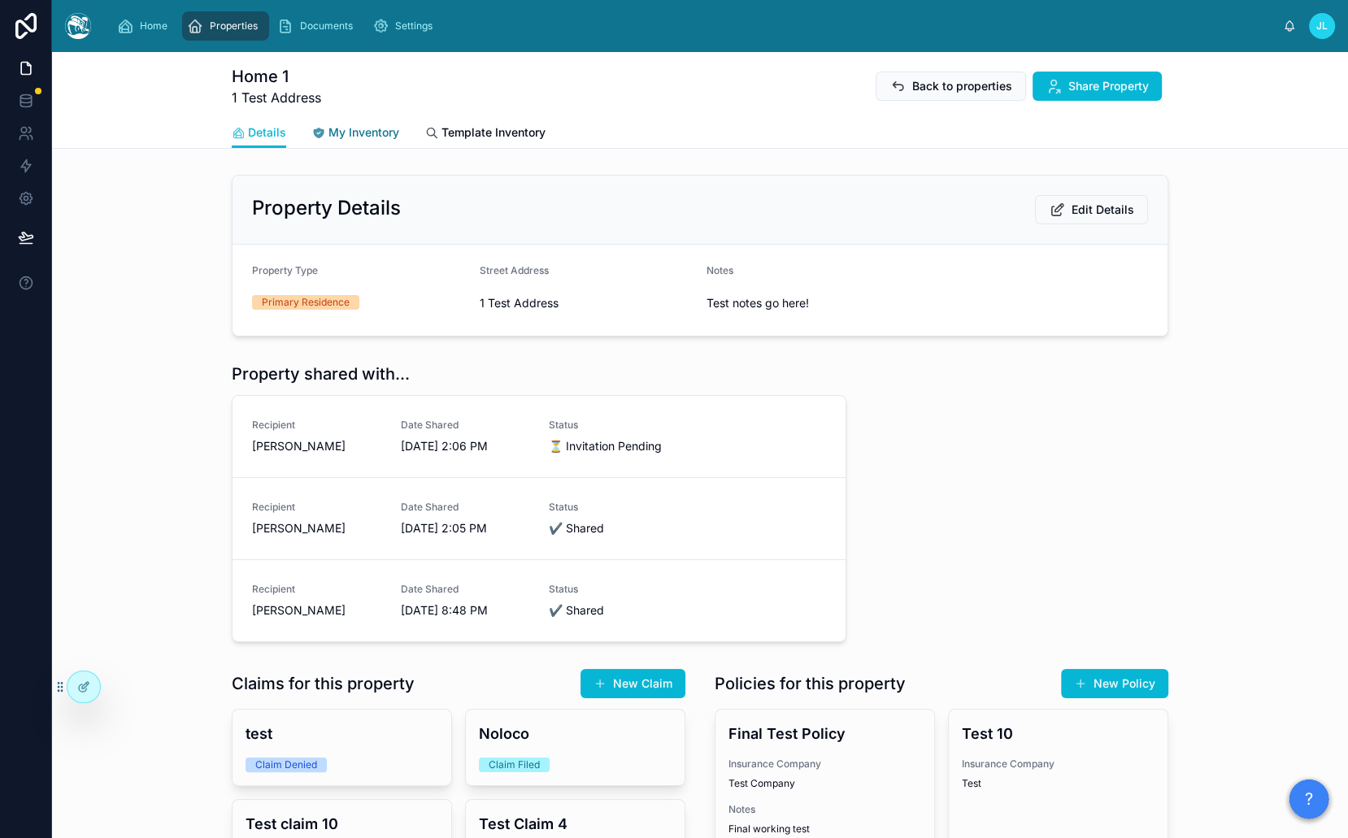
click at [359, 133] on span "My Inventory" at bounding box center [363, 132] width 71 height 16
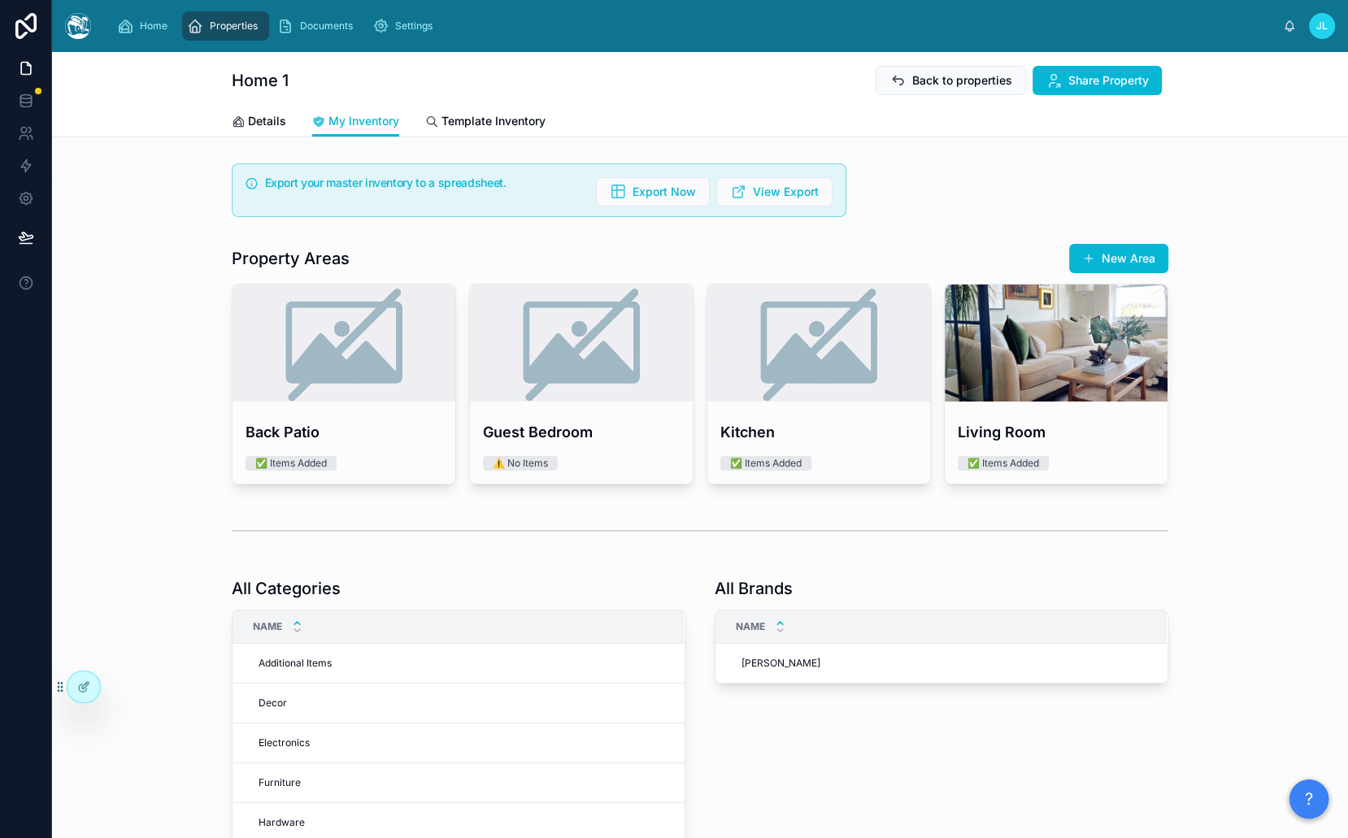
click at [293, 122] on div "Details My Inventory Template Inventory" at bounding box center [700, 121] width 936 height 31
click at [263, 125] on span "Details" at bounding box center [267, 121] width 38 height 16
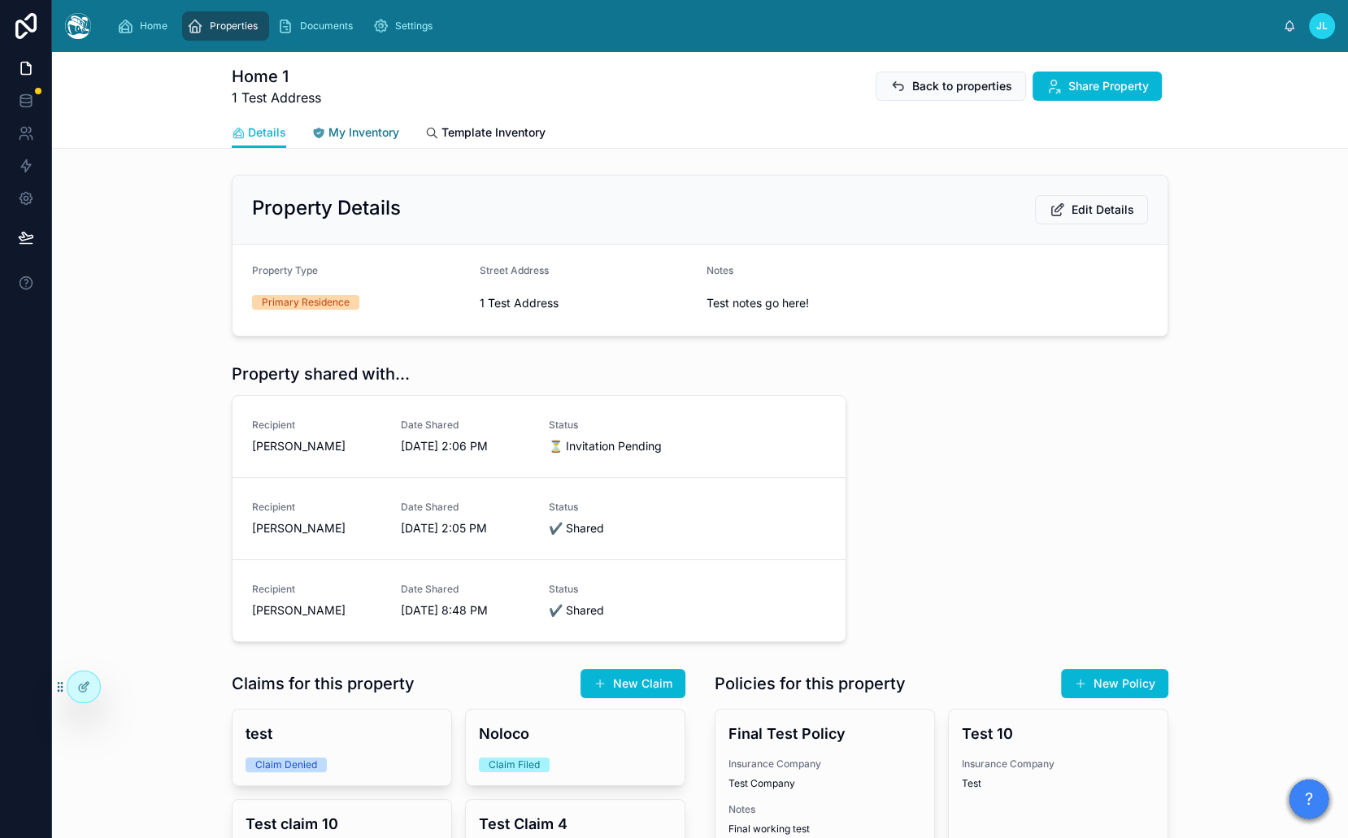
click at [333, 145] on link "My Inventory" at bounding box center [355, 134] width 87 height 33
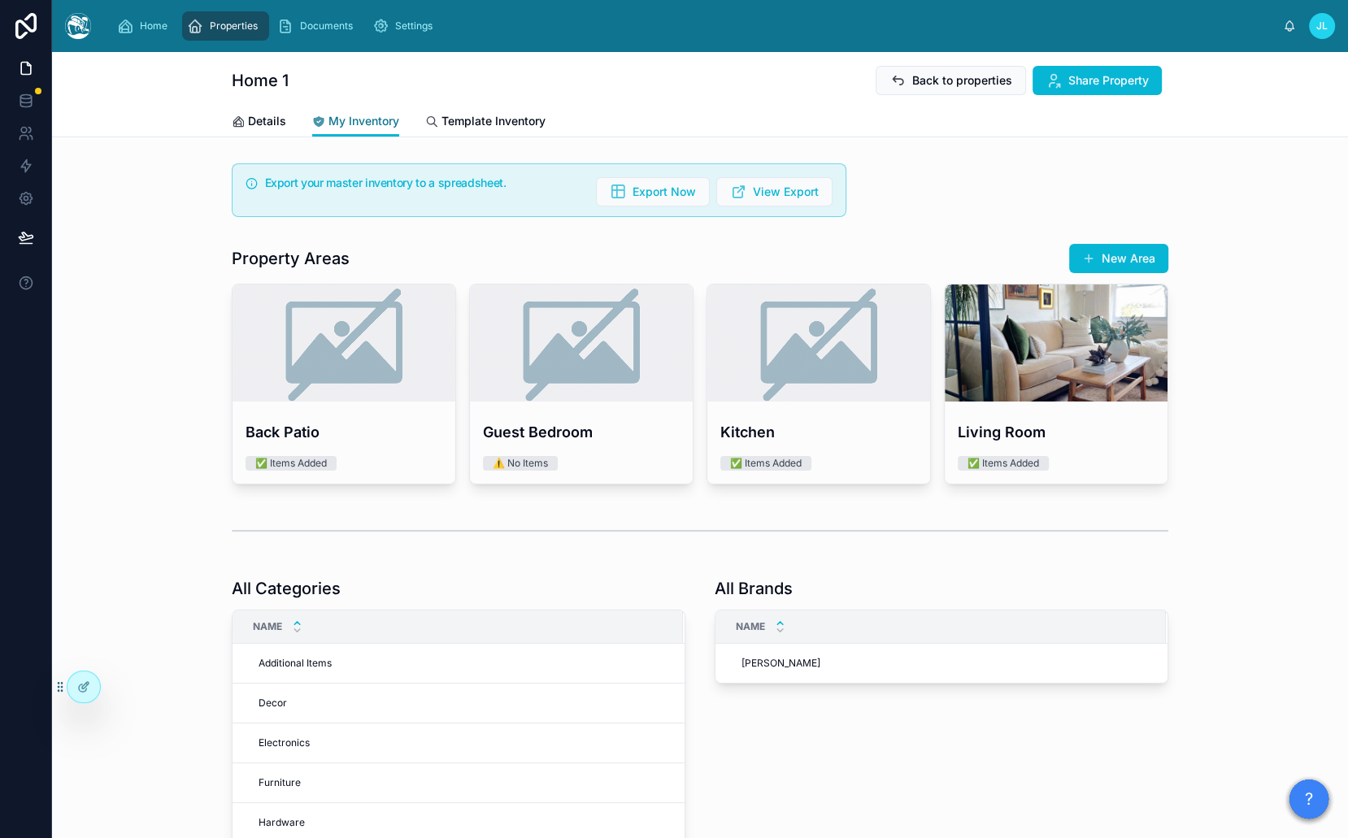
scroll to position [31, 0]
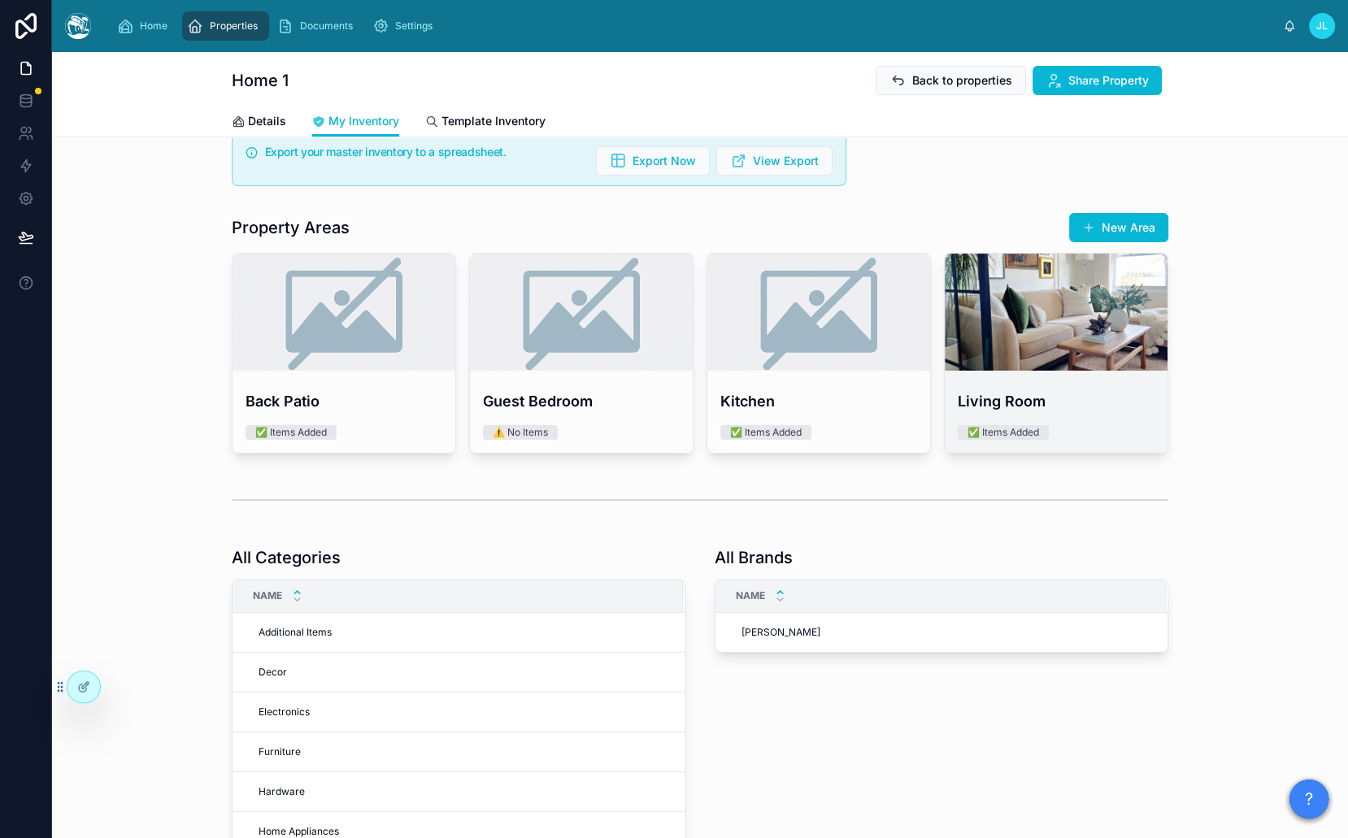
click at [965, 355] on div at bounding box center [1055, 312] width 223 height 117
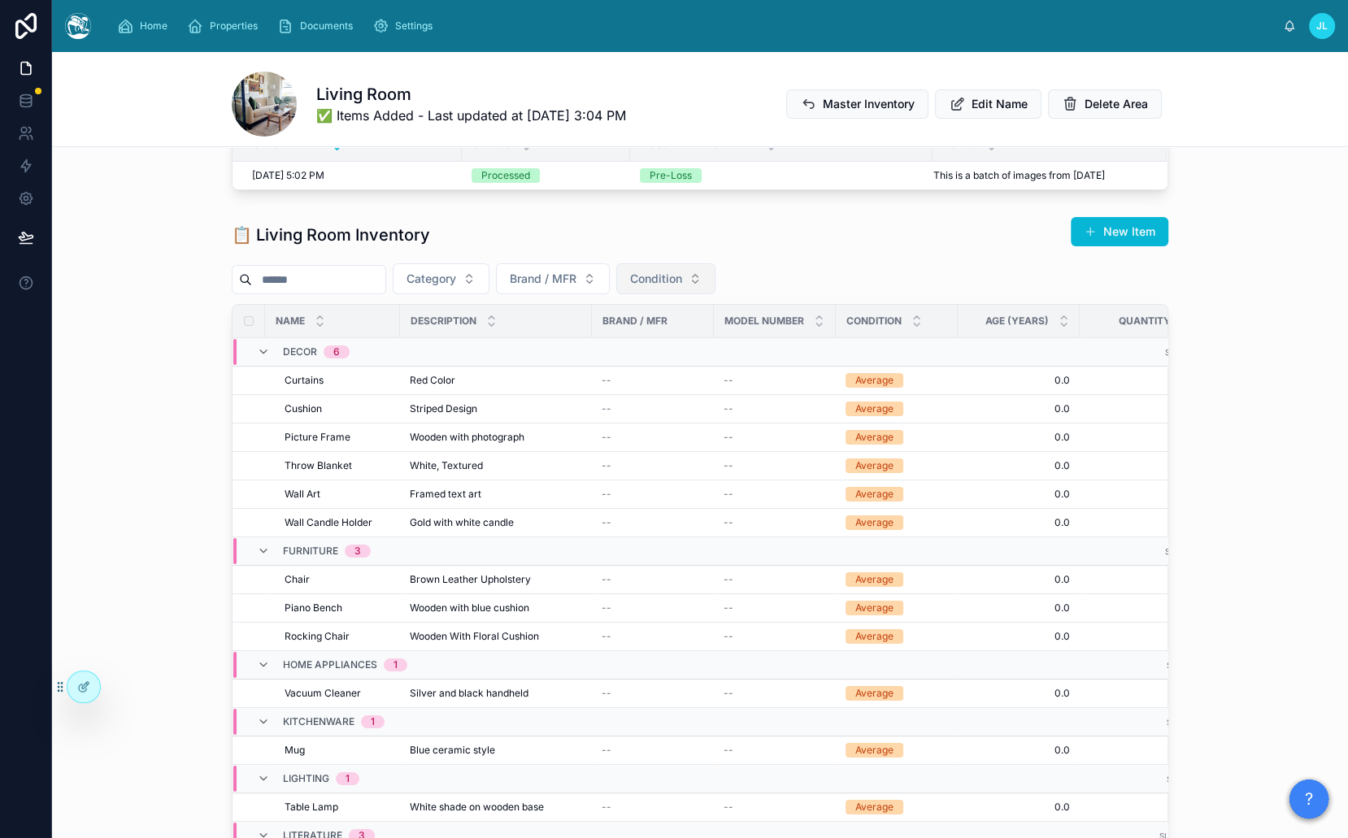
scroll to position [175, 0]
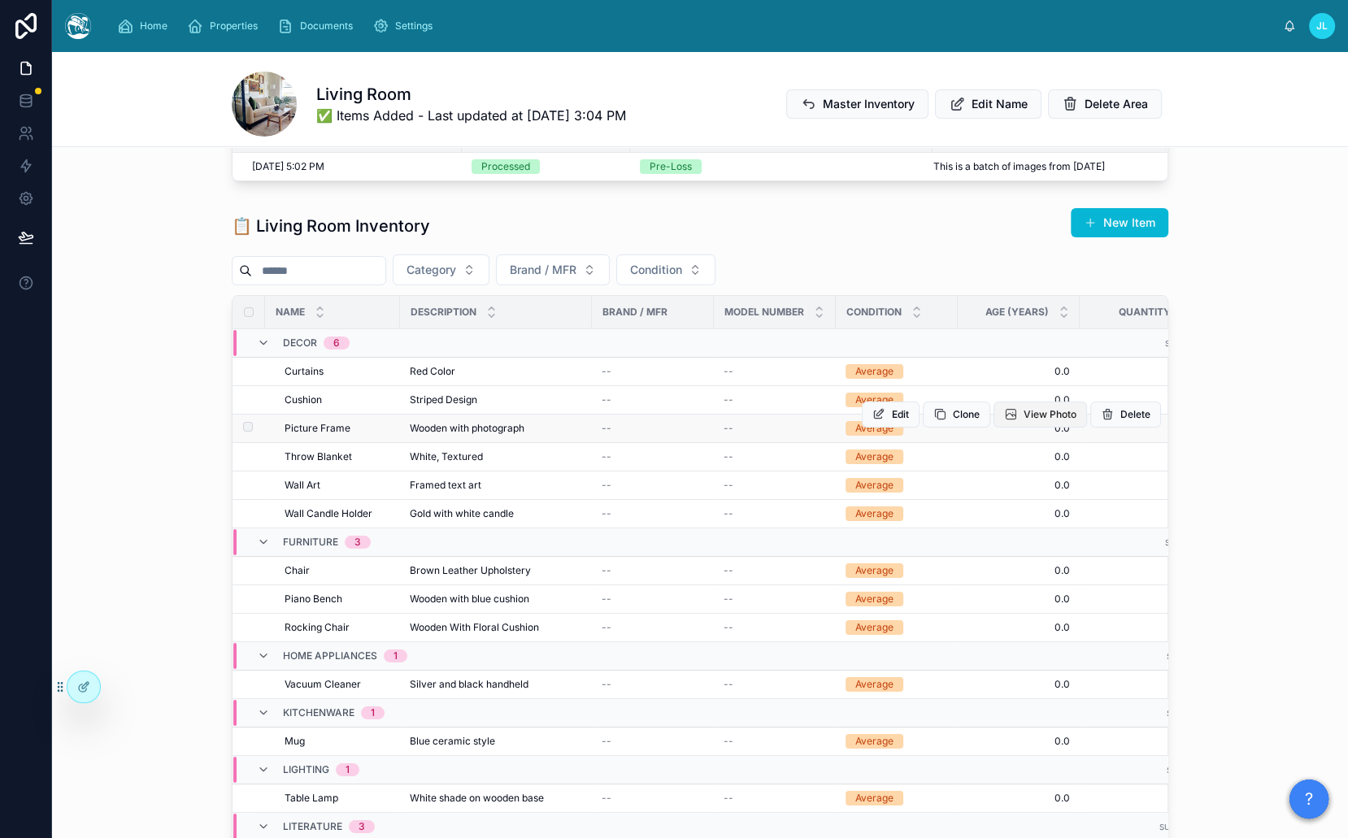
click at [1000, 407] on button "View Photo" at bounding box center [1039, 415] width 93 height 26
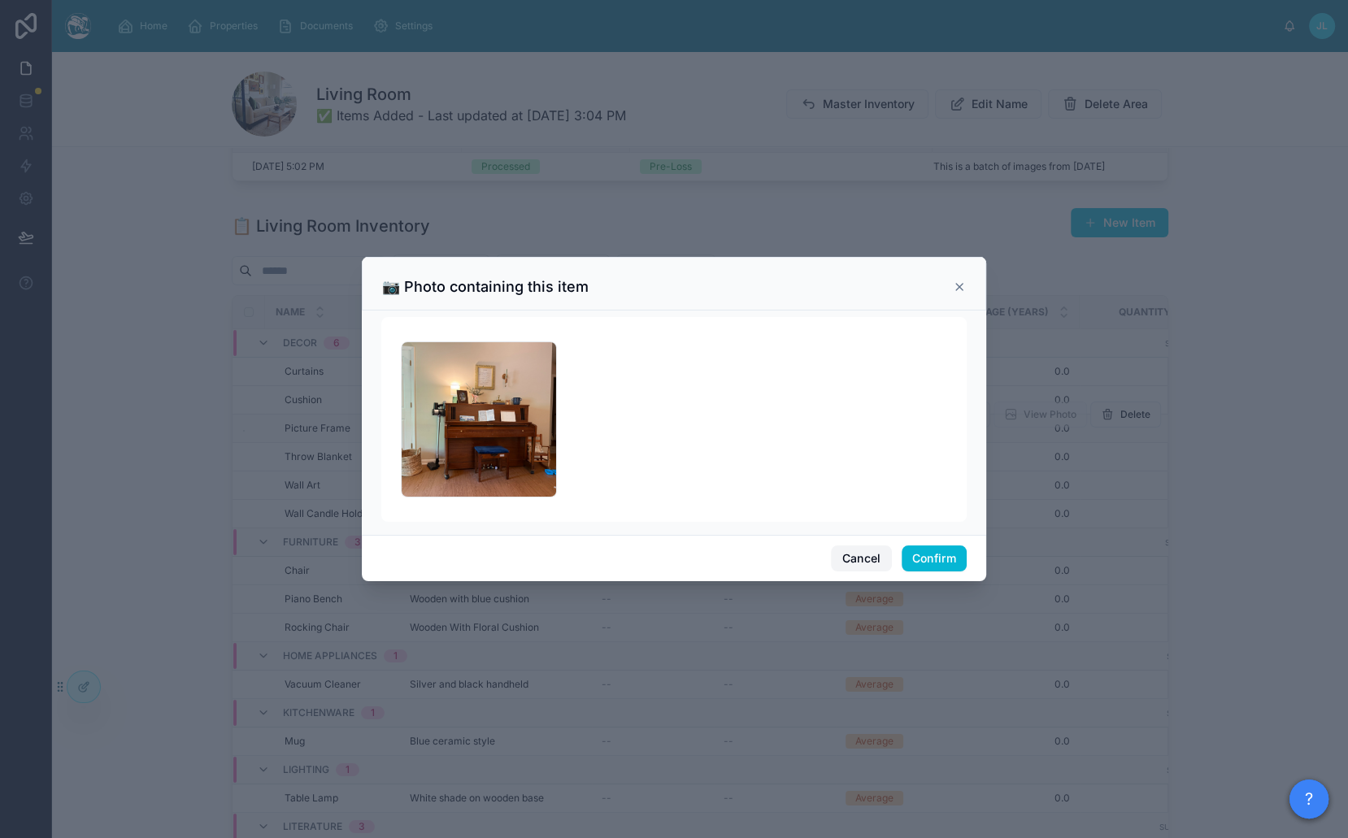
click at [848, 557] on button "Cancel" at bounding box center [861, 558] width 60 height 26
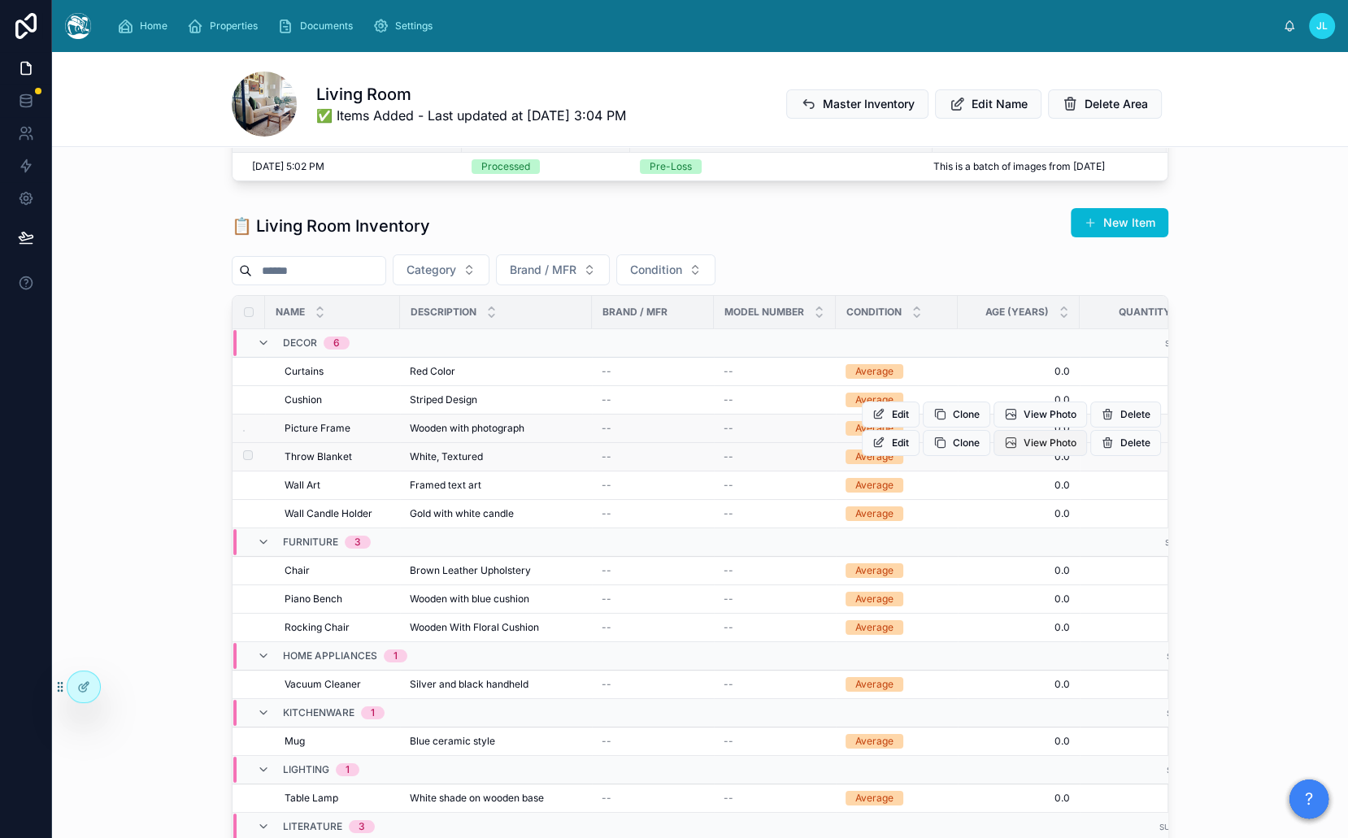
click at [1031, 441] on span "View Photo" at bounding box center [1049, 442] width 53 height 13
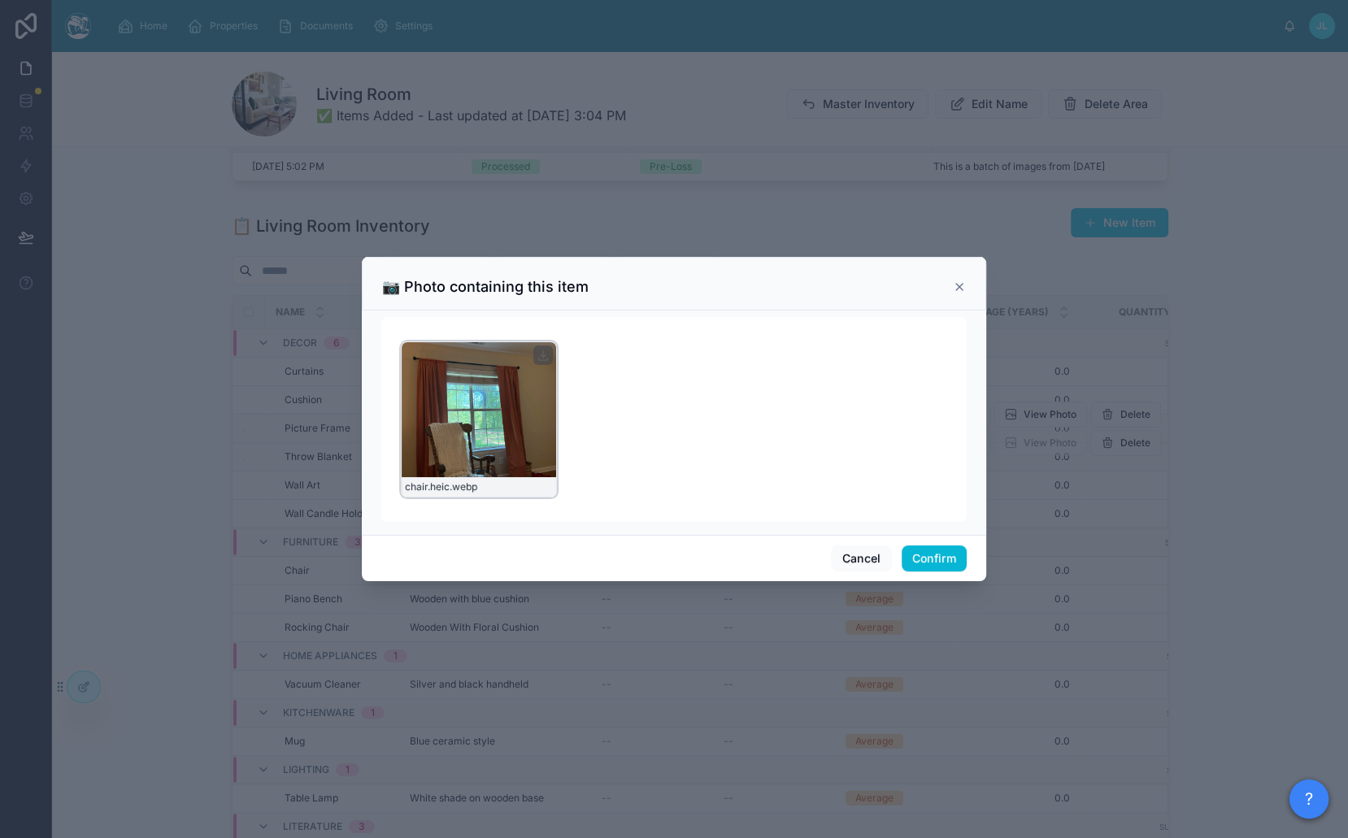
click at [454, 441] on div "chair.heic .webp" at bounding box center [479, 419] width 156 height 156
click at [476, 439] on div "chair.heic .webp" at bounding box center [479, 419] width 156 height 156
click at [881, 560] on button "Cancel" at bounding box center [861, 558] width 60 height 26
